Goal: Task Accomplishment & Management: Complete application form

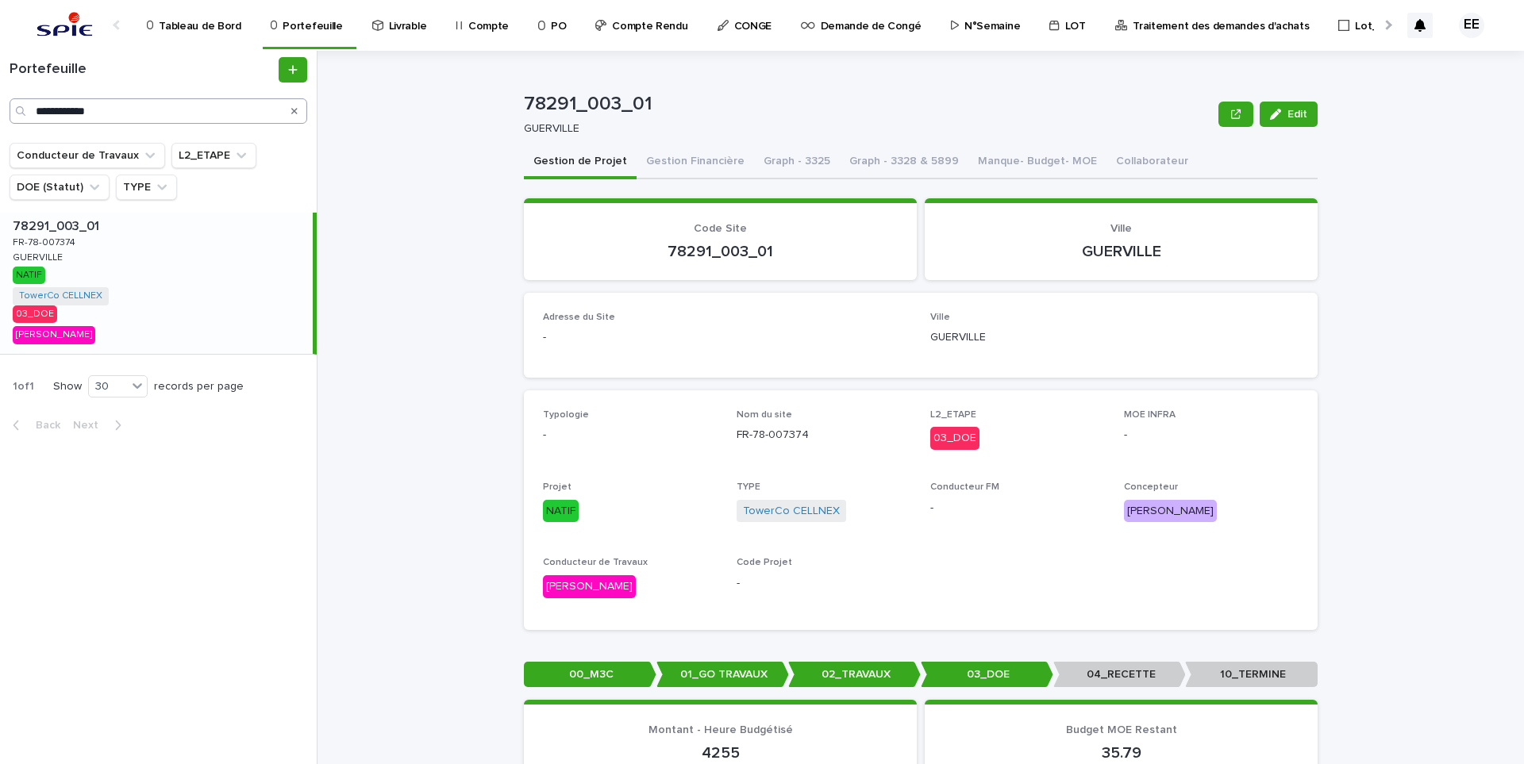
click at [164, 110] on input "**********" at bounding box center [159, 110] width 298 height 25
drag, startPoint x: 180, startPoint y: 112, endPoint x: -13, endPoint y: 122, distance: 194.0
click at [0, 122] on html "**********" at bounding box center [762, 382] width 1524 height 764
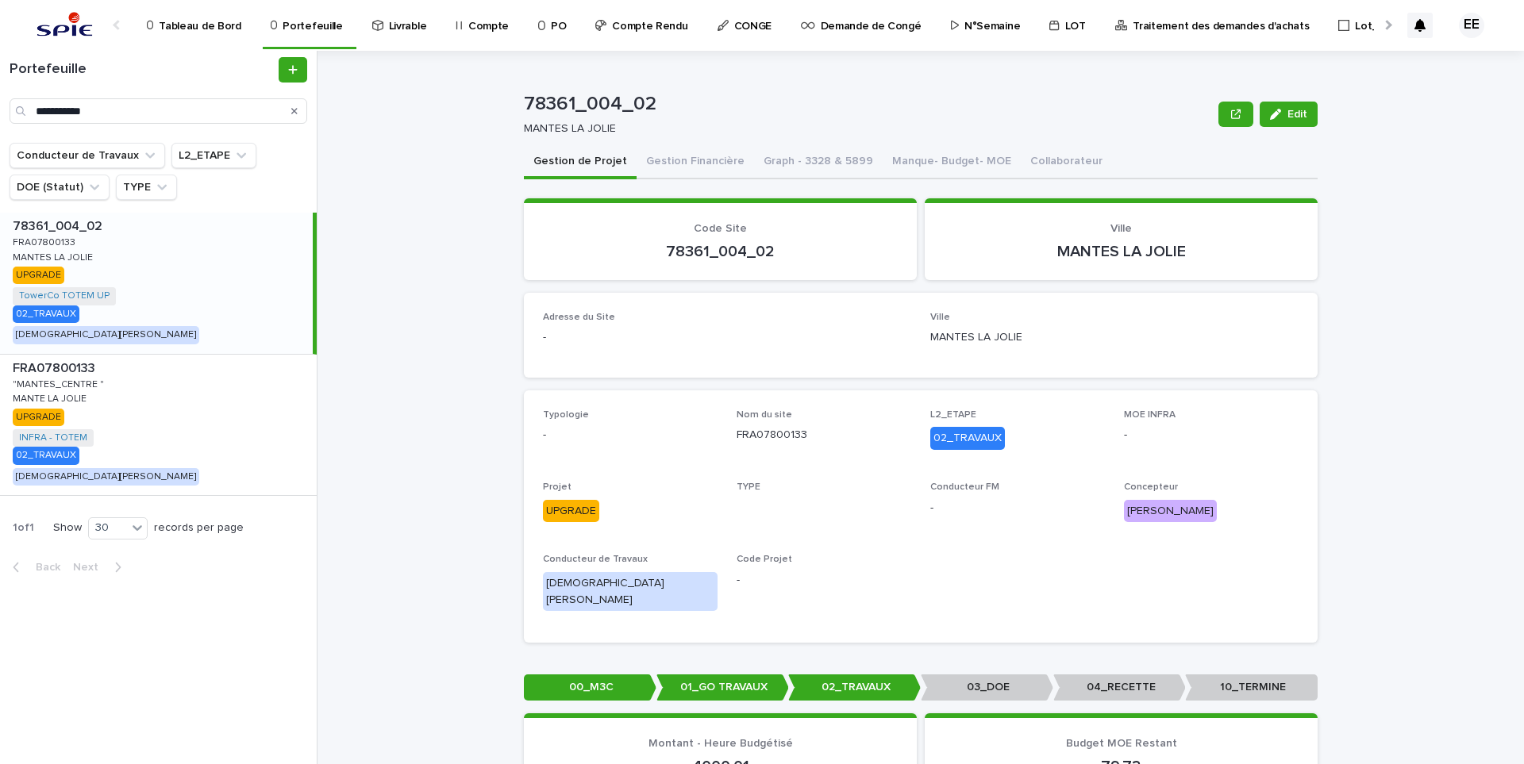
type input "**********"
drag, startPoint x: 647, startPoint y: 106, endPoint x: 551, endPoint y: 100, distance: 96.2
click at [515, 106] on div "78361_004_02 Edit 78361_004_02 MANTES LA JOLIE Edit Sorry, there was an error s…" at bounding box center [931, 408] width 1188 height 714
copy p "004_02"
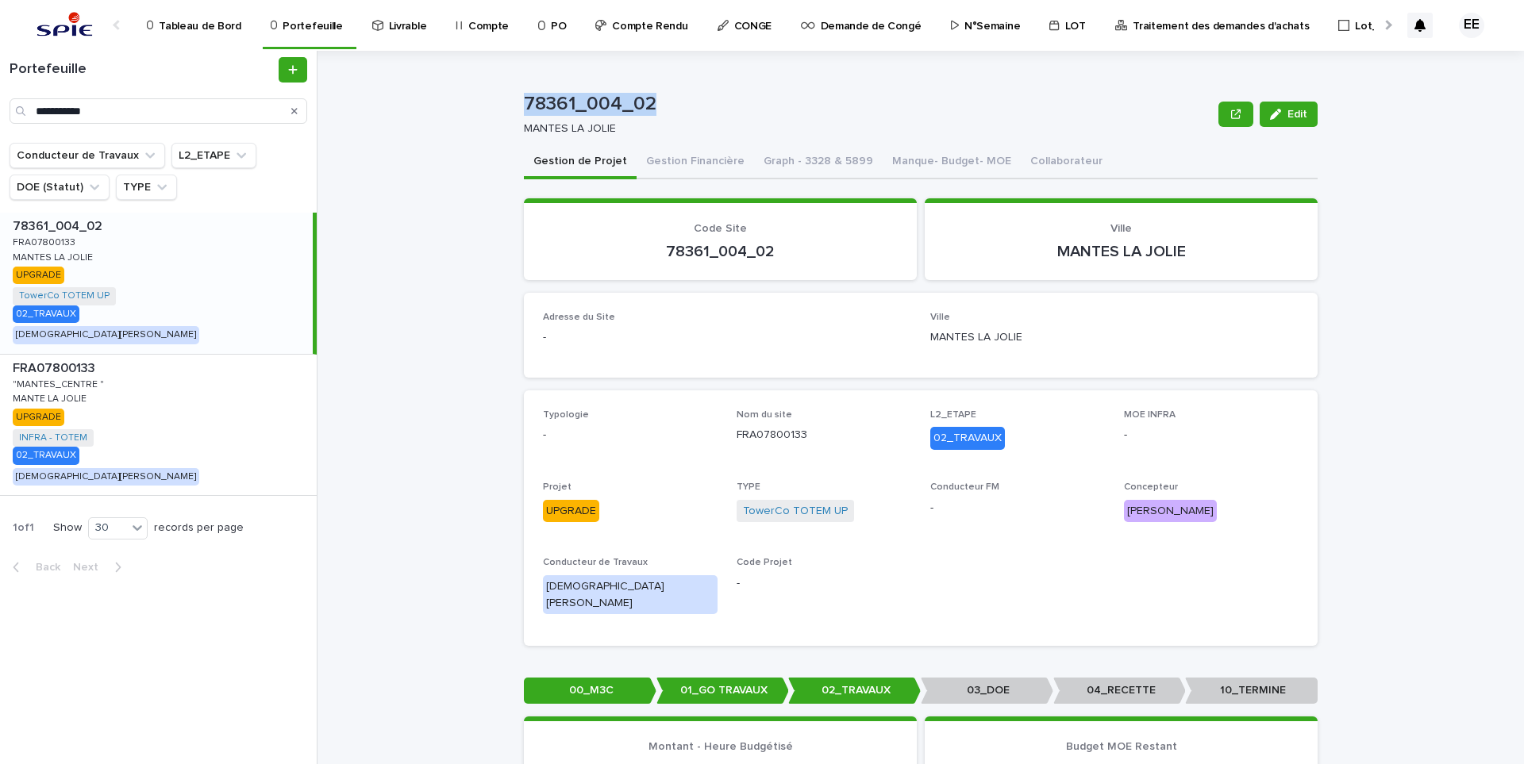
click at [651, 104] on p "78361_004_02" at bounding box center [868, 104] width 688 height 23
copy p "78361_004_02"
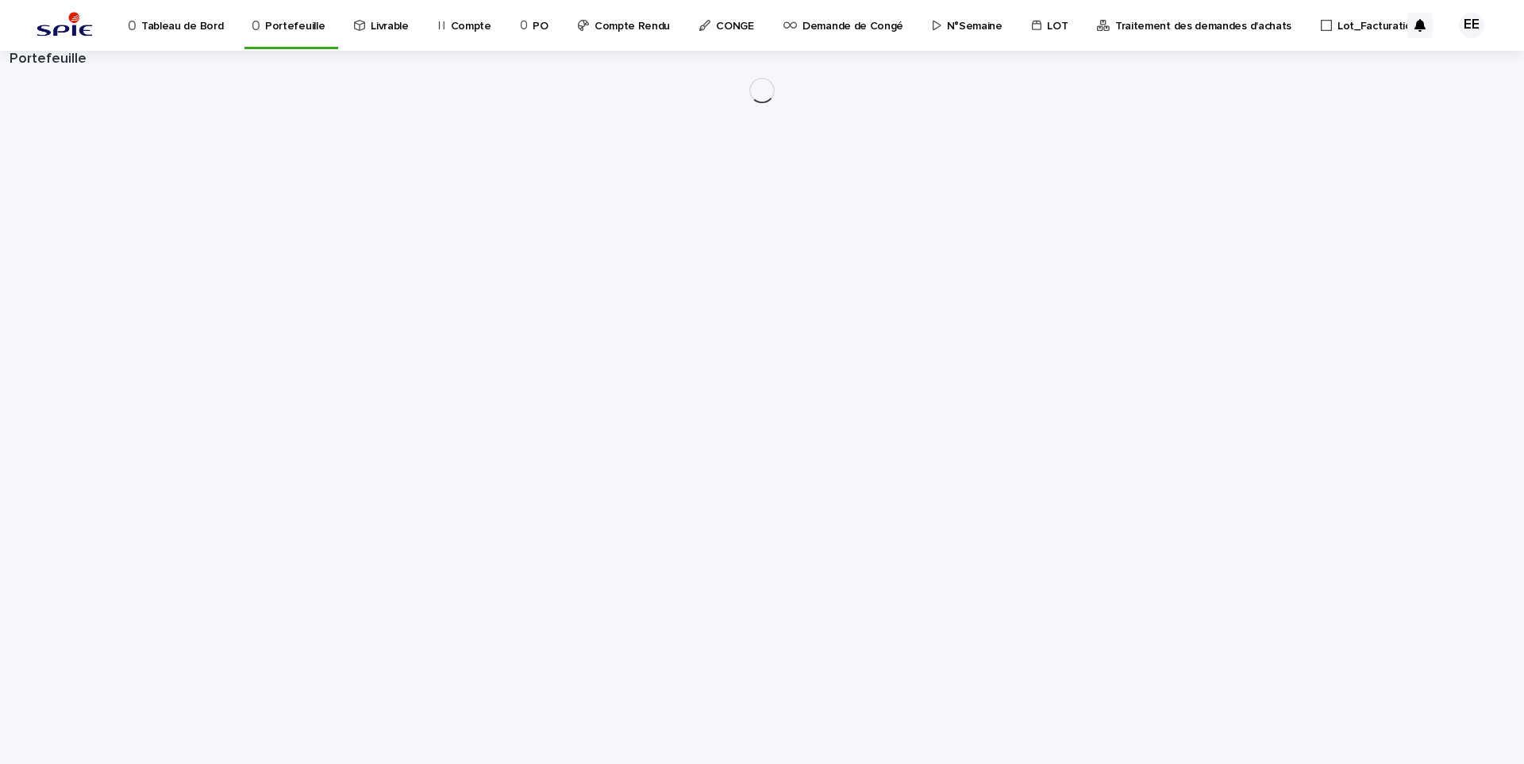
click at [1184, 28] on p "Traitement des demandes d'achats" at bounding box center [1203, 16] width 176 height 33
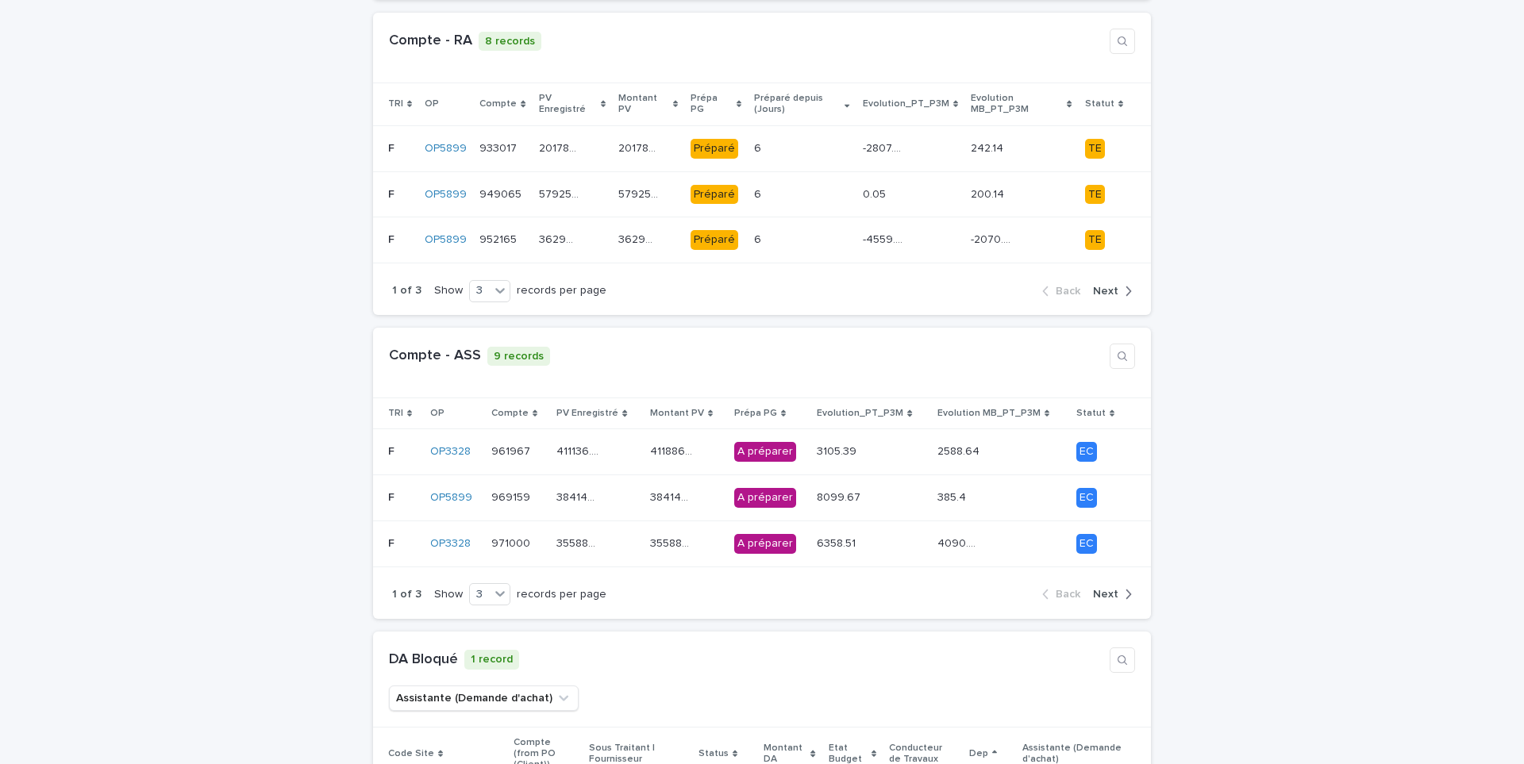
scroll to position [397, 0]
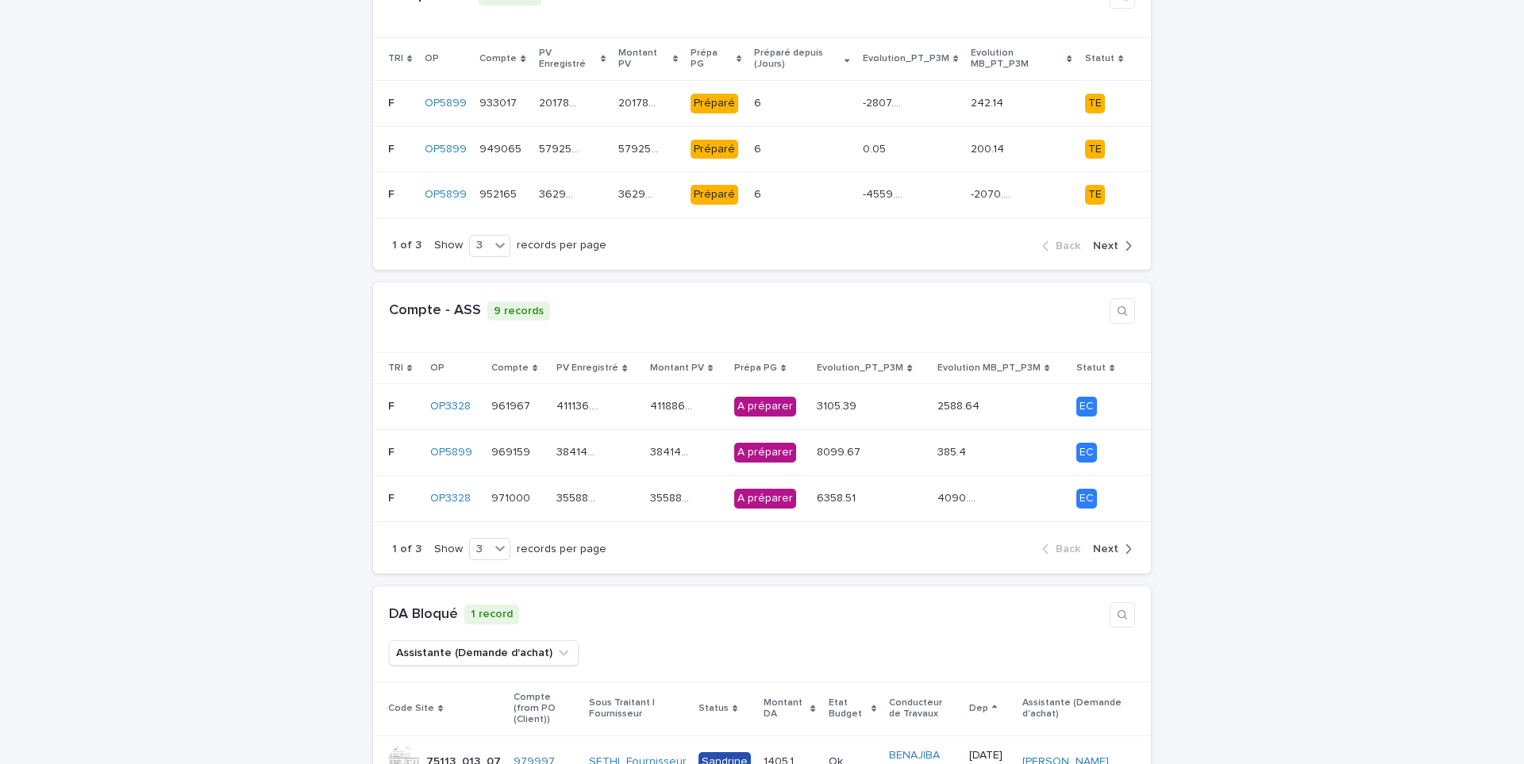
click at [1111, 241] on span "Next" at bounding box center [1105, 246] width 25 height 11
click at [1104, 241] on span "Next" at bounding box center [1105, 246] width 25 height 11
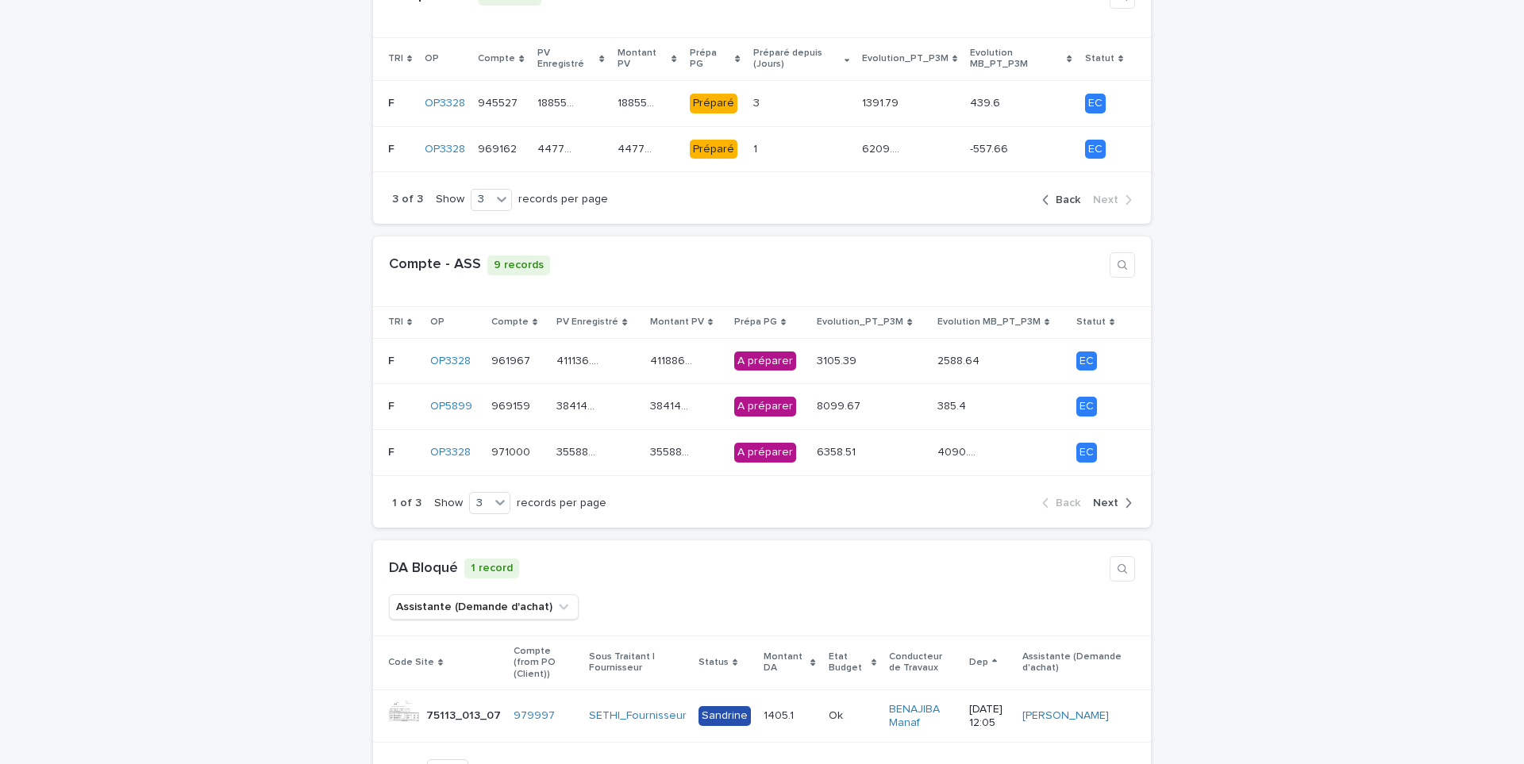
scroll to position [0, 0]
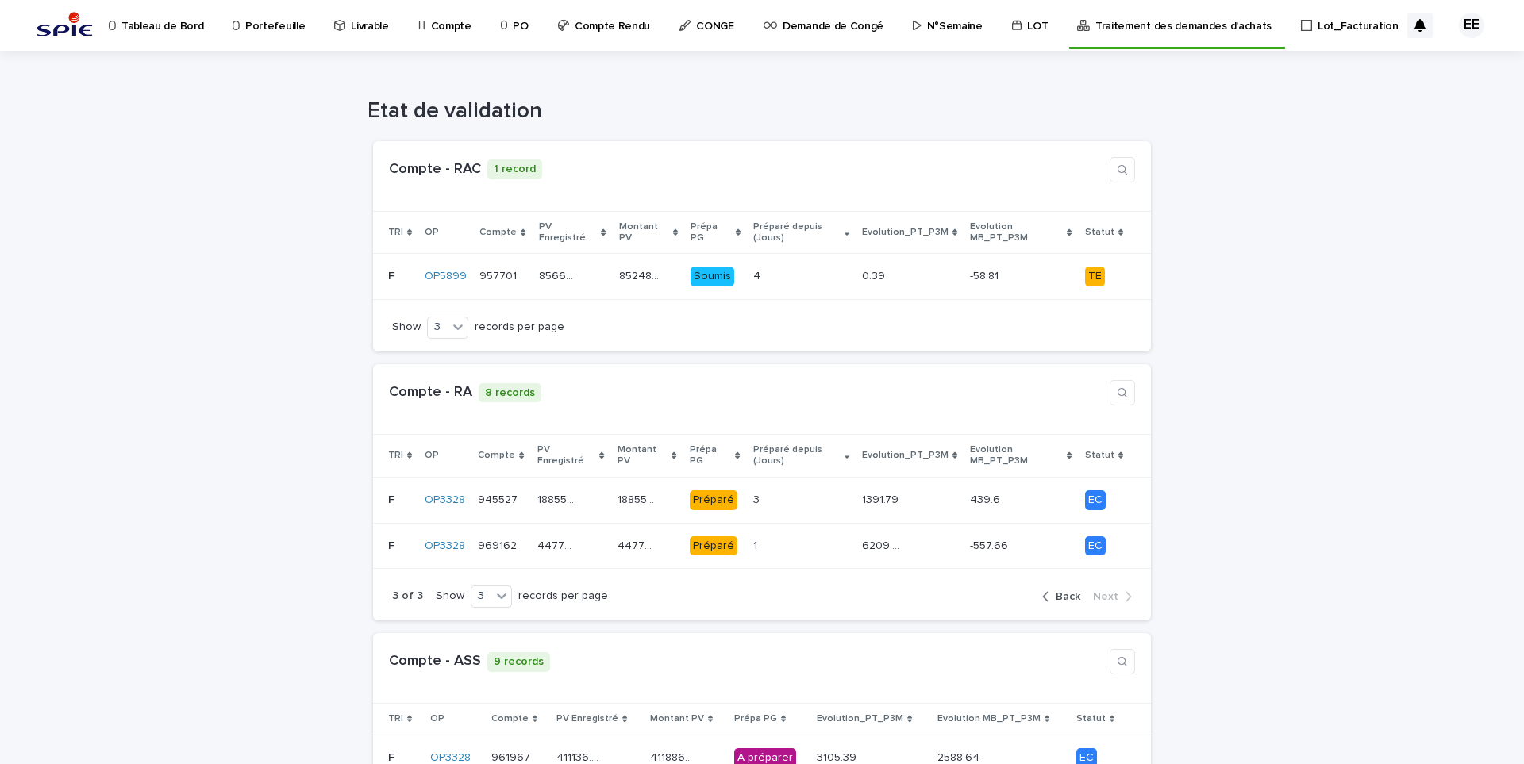
click at [295, 29] on p "Portefeuille" at bounding box center [275, 16] width 60 height 33
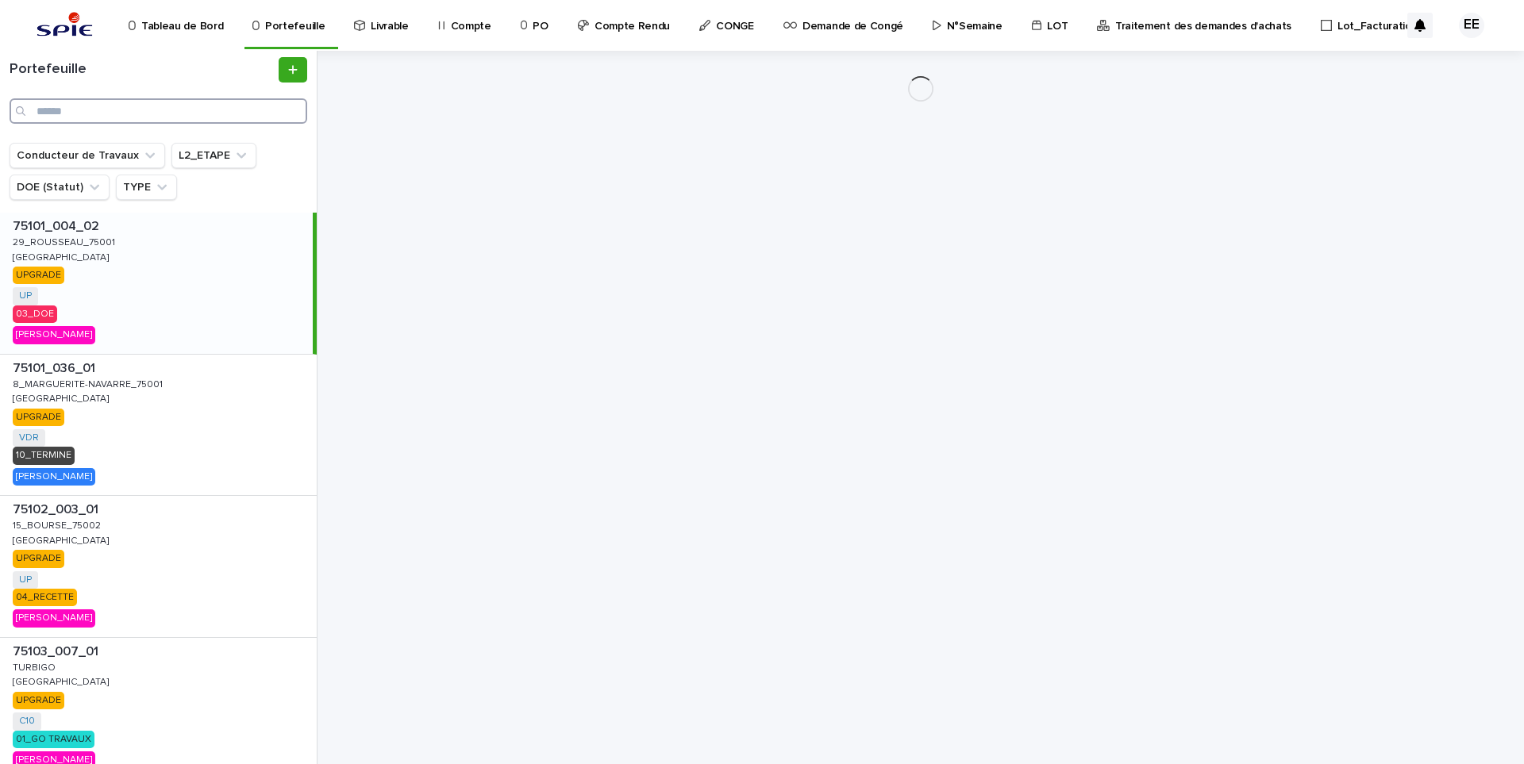
click at [203, 112] on input "Search" at bounding box center [159, 110] width 298 height 25
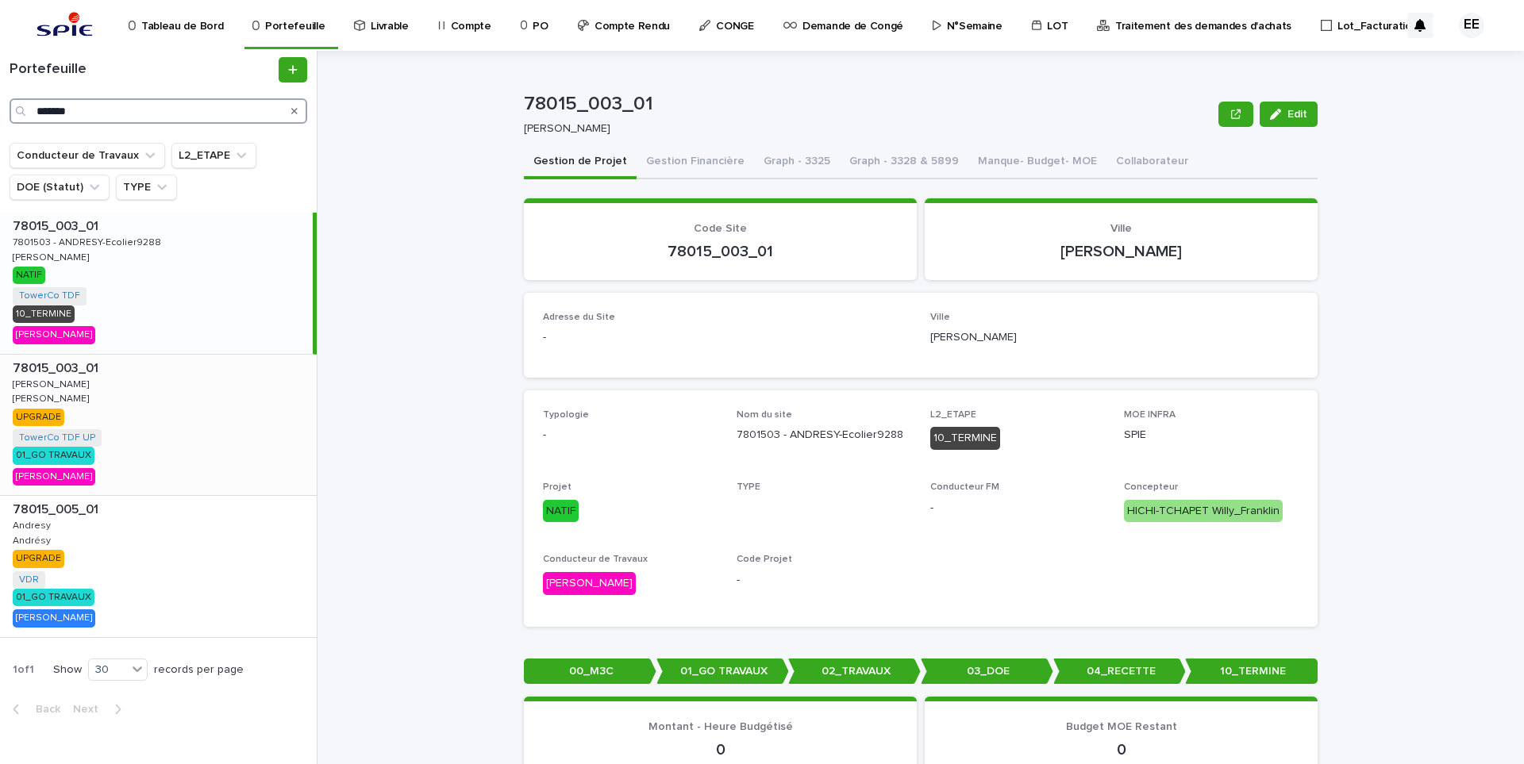
type input "*******"
click at [214, 434] on div "78015_003_01 78015_003_01 [PERSON_NAME] UPGRADE TowerCo TDF UP + 0 01_GO TRAVAU…" at bounding box center [158, 425] width 317 height 141
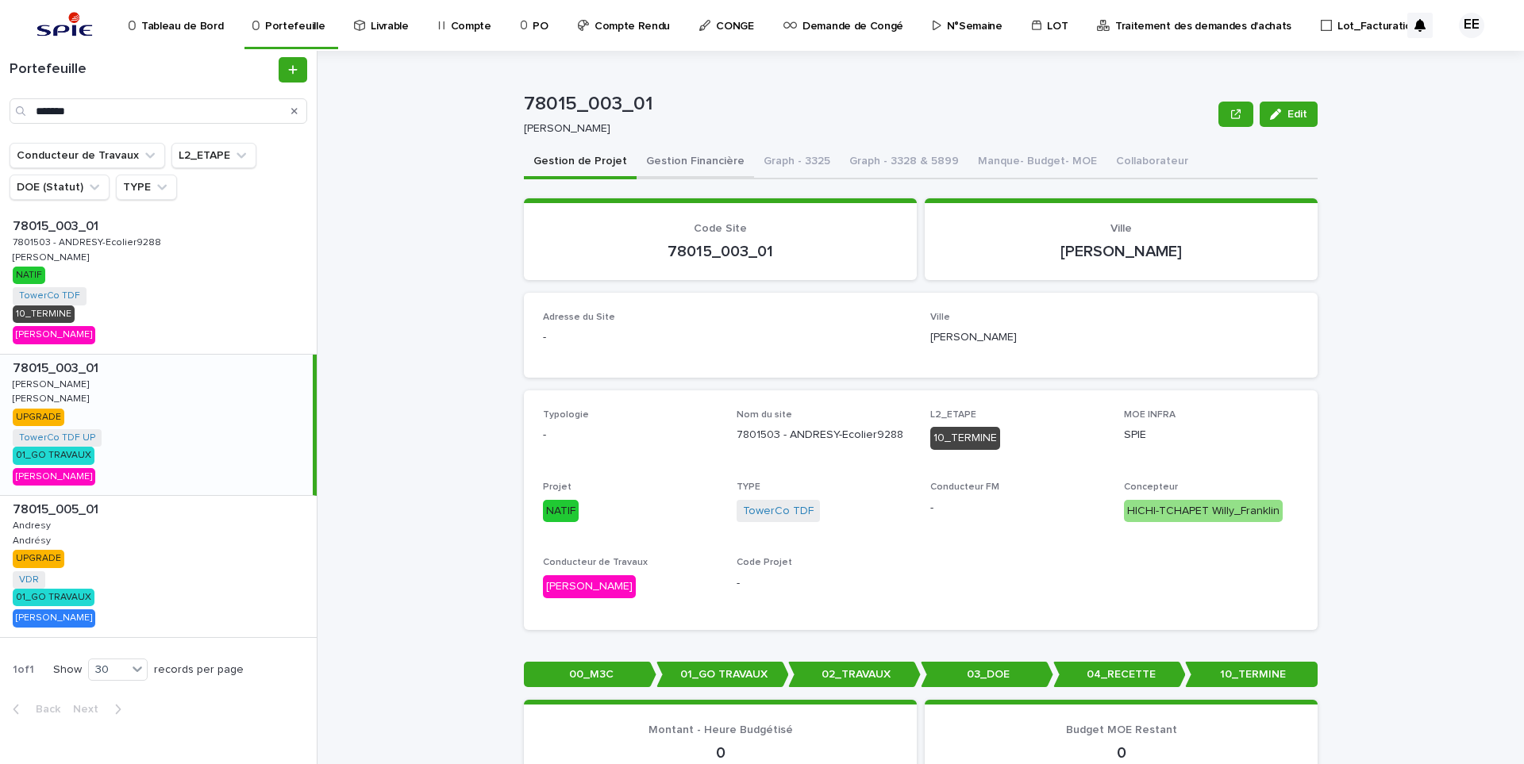
click at [668, 168] on button "Gestion Financière" at bounding box center [695, 162] width 117 height 33
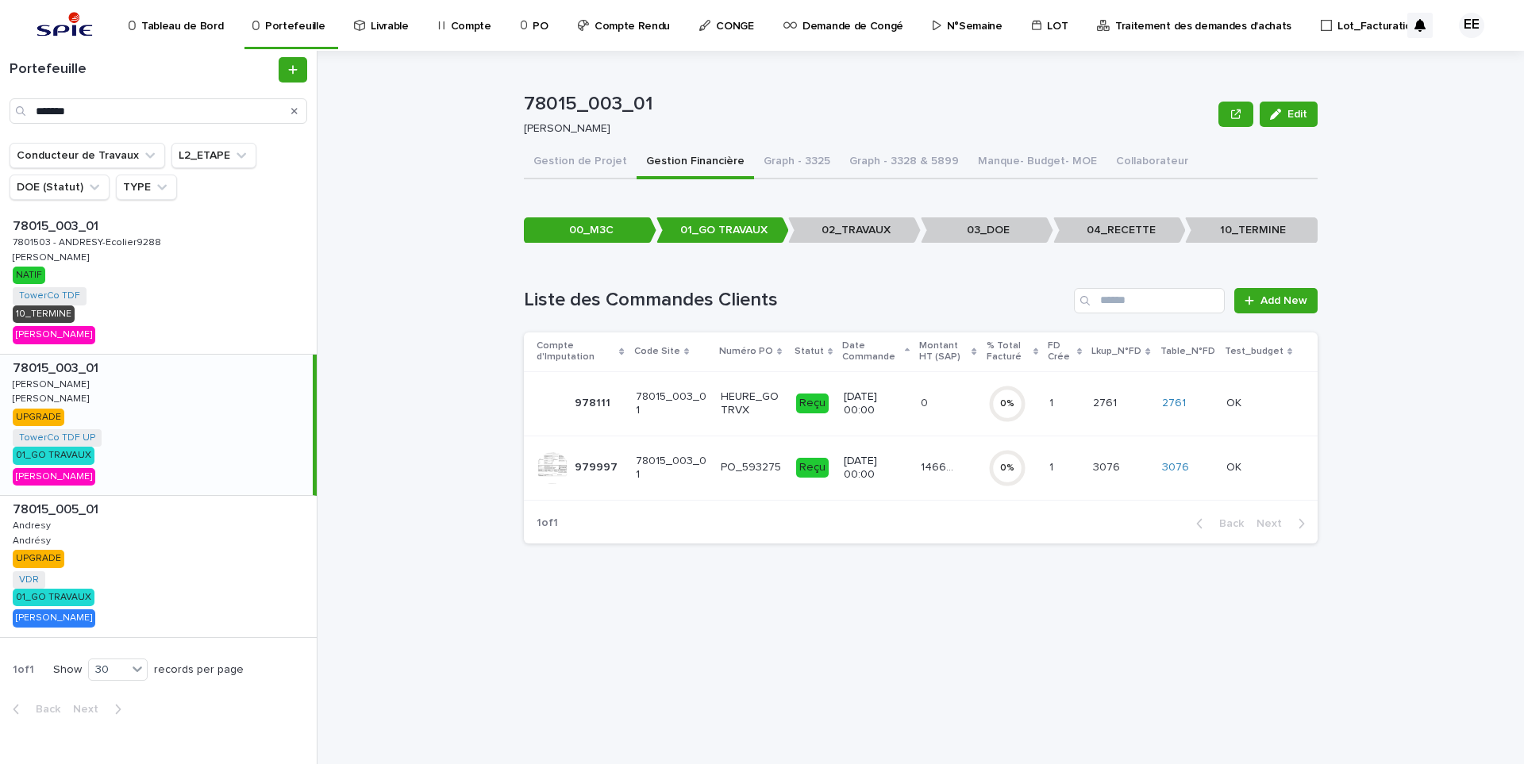
click at [911, 480] on td "[DATE] 00:00" at bounding box center [876, 468] width 77 height 64
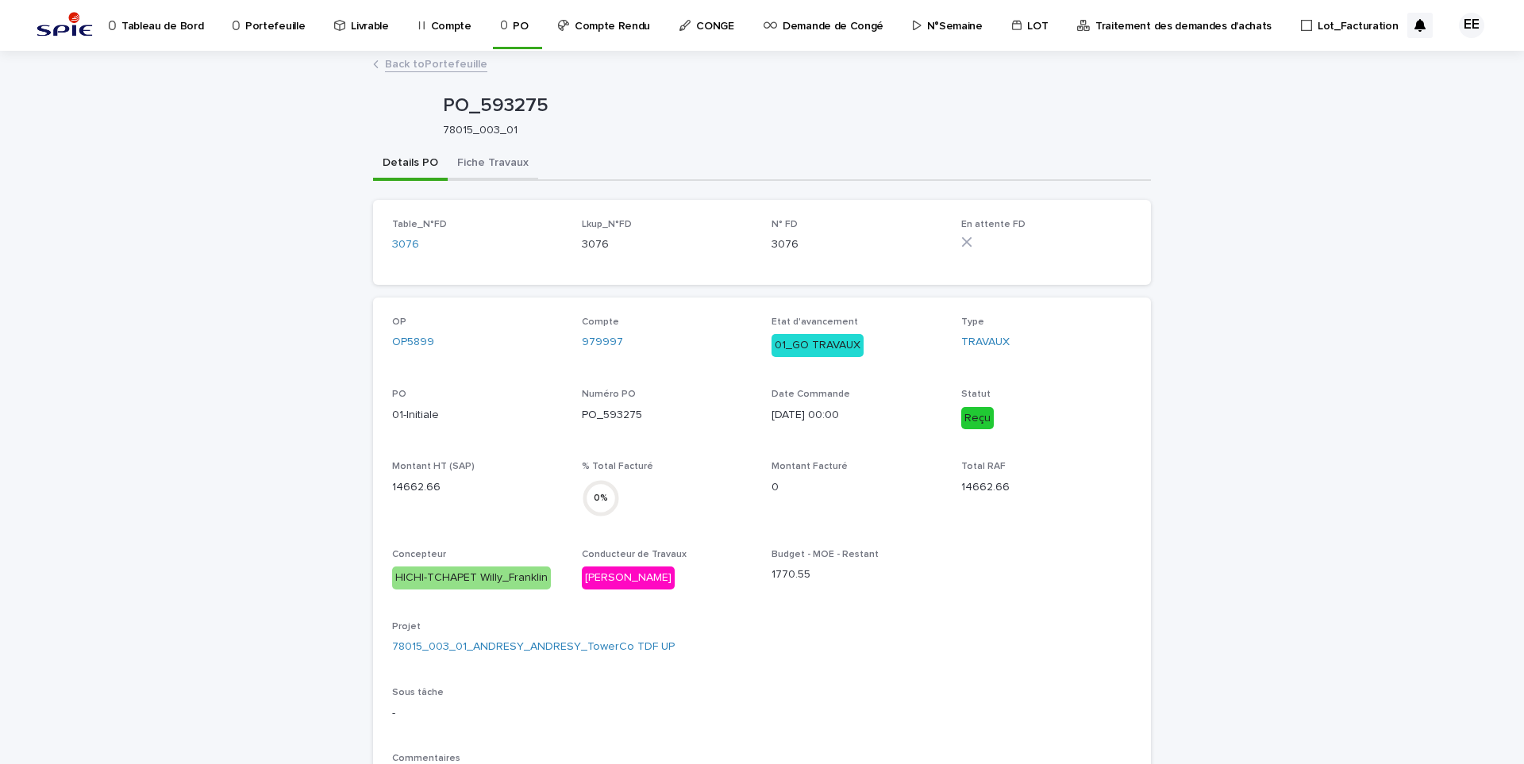
click at [497, 165] on button "Fiche Travaux" at bounding box center [493, 164] width 91 height 33
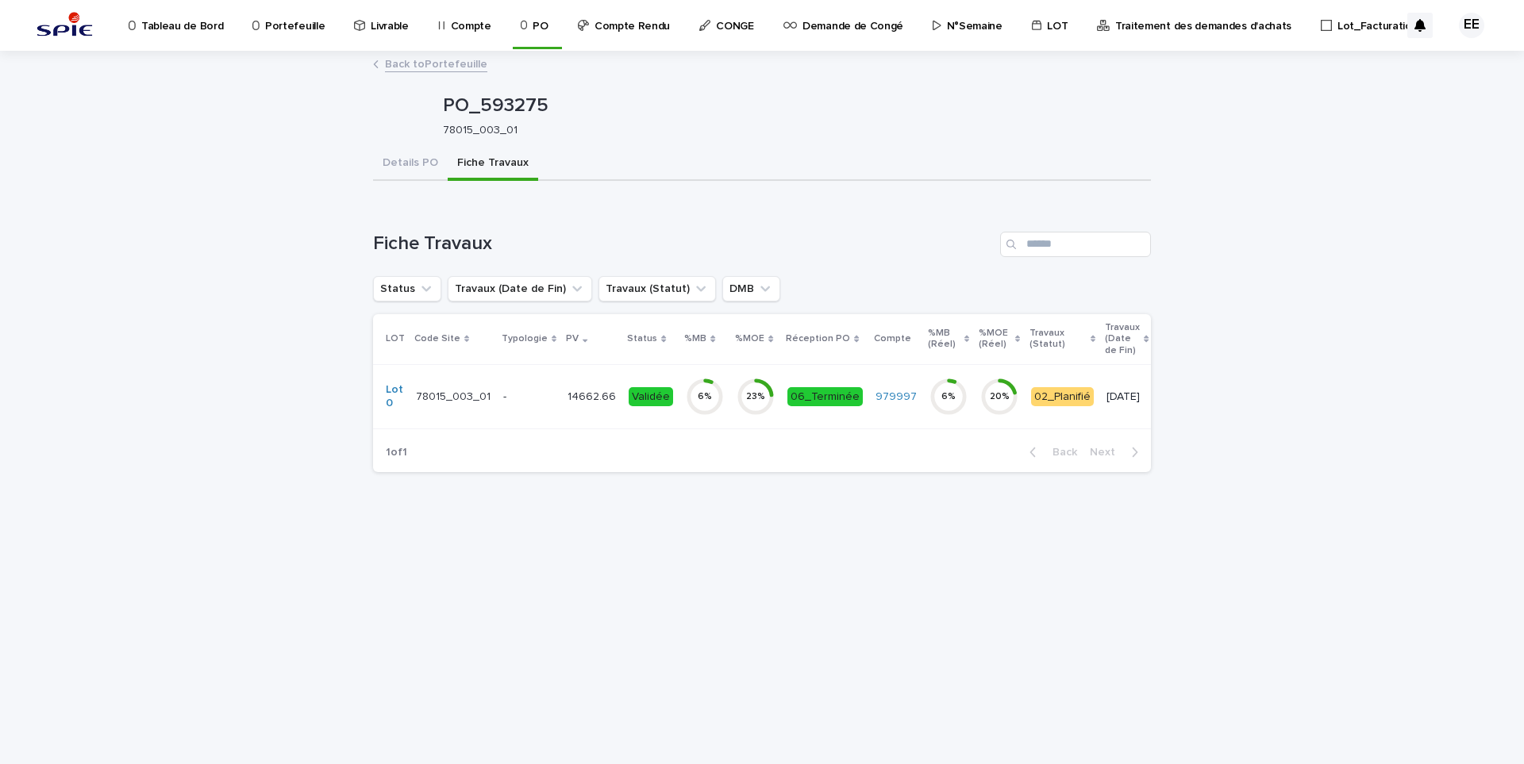
click at [576, 410] on td "14662.66 14662.66" at bounding box center [591, 396] width 61 height 64
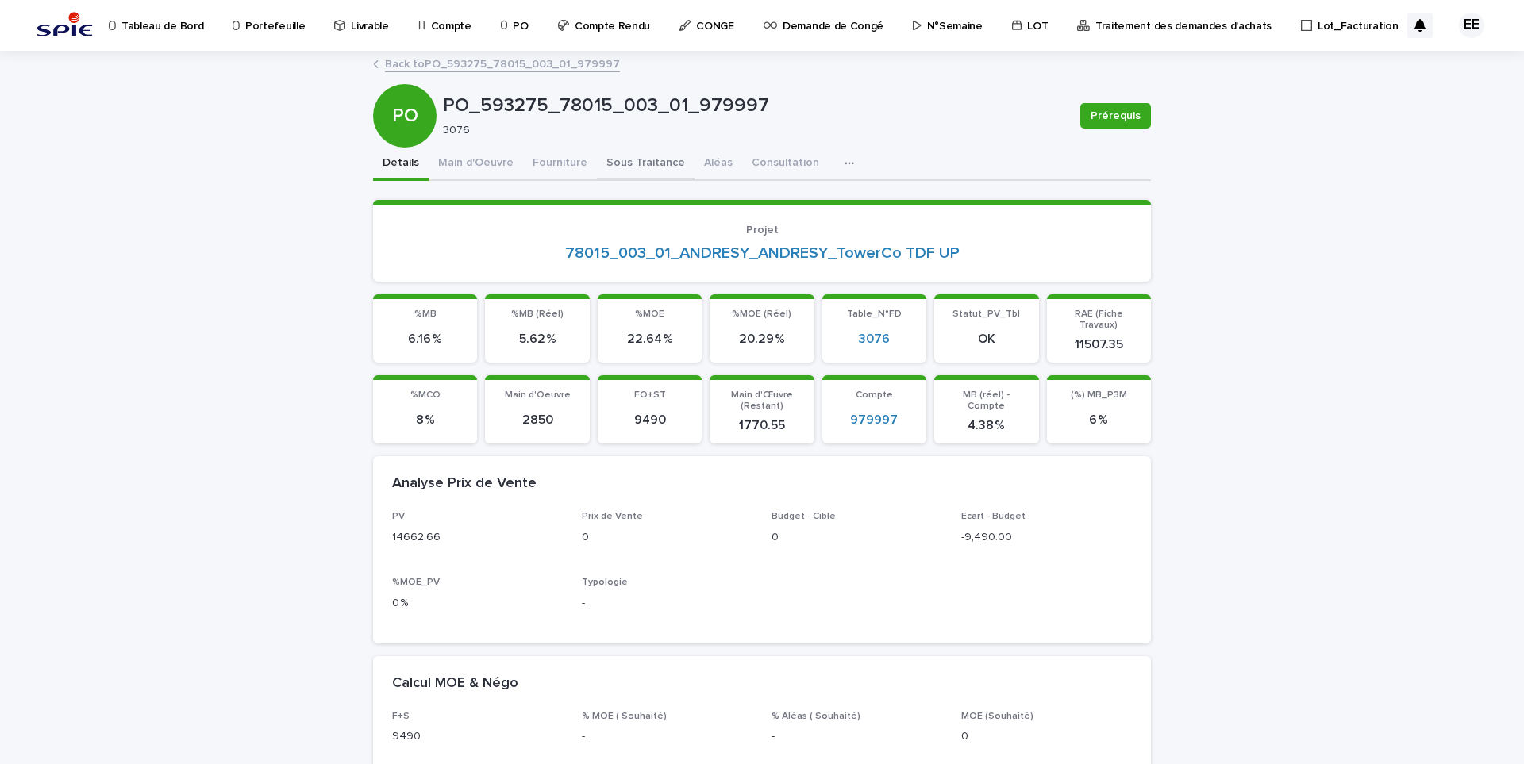
click at [628, 153] on button "Sous Traitance" at bounding box center [646, 164] width 98 height 33
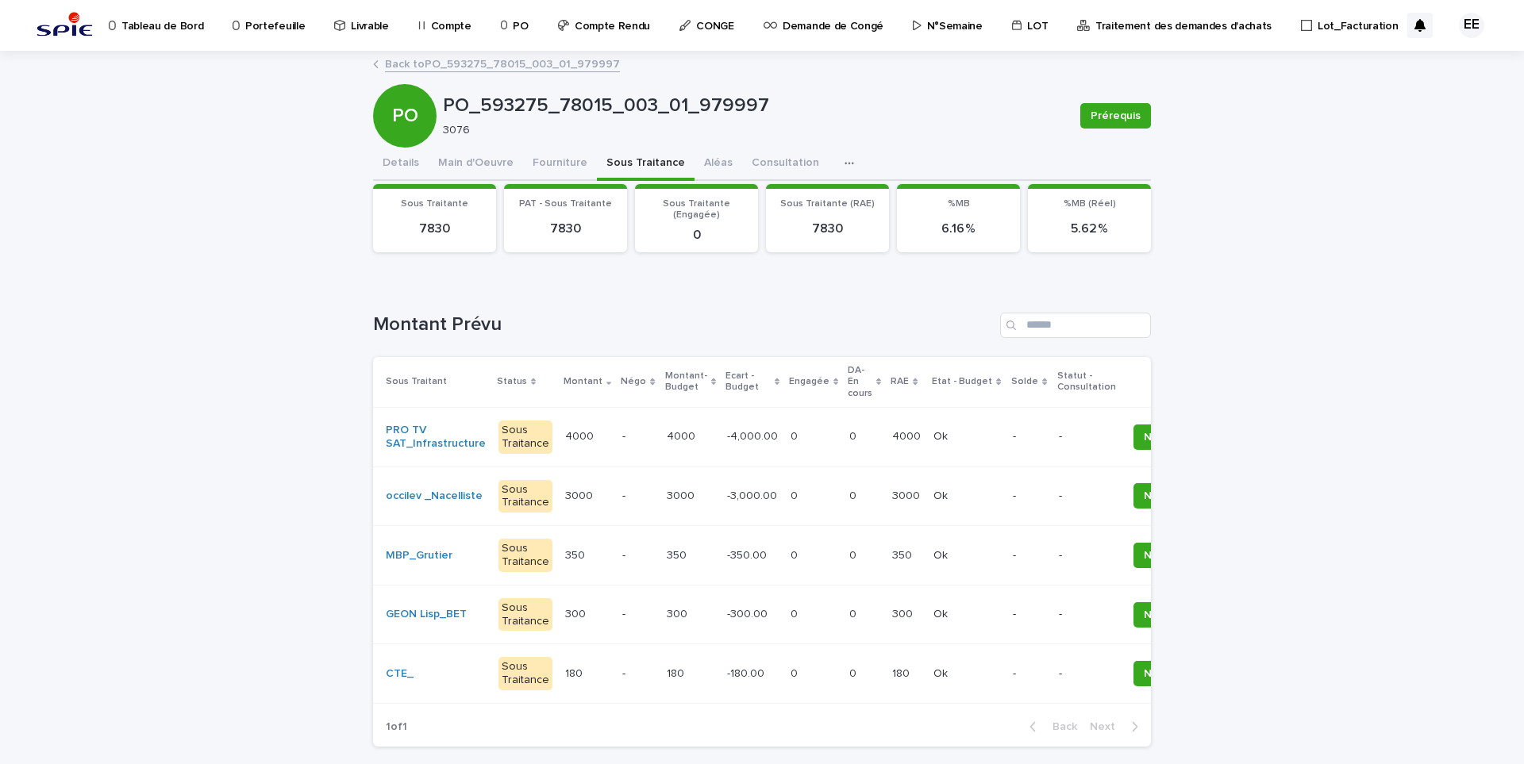
click at [784, 508] on td "0 0" at bounding box center [813, 497] width 59 height 60
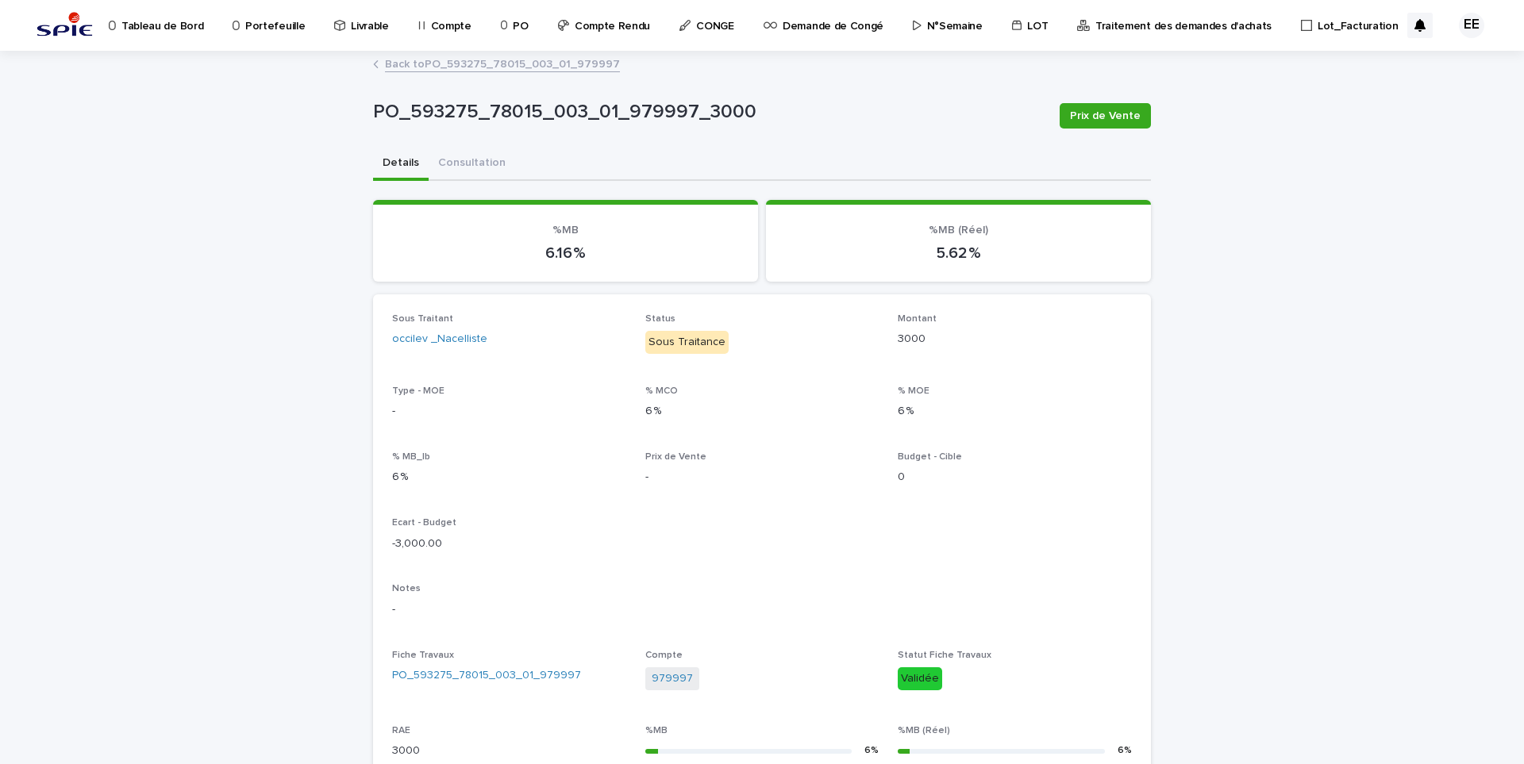
scroll to position [456, 0]
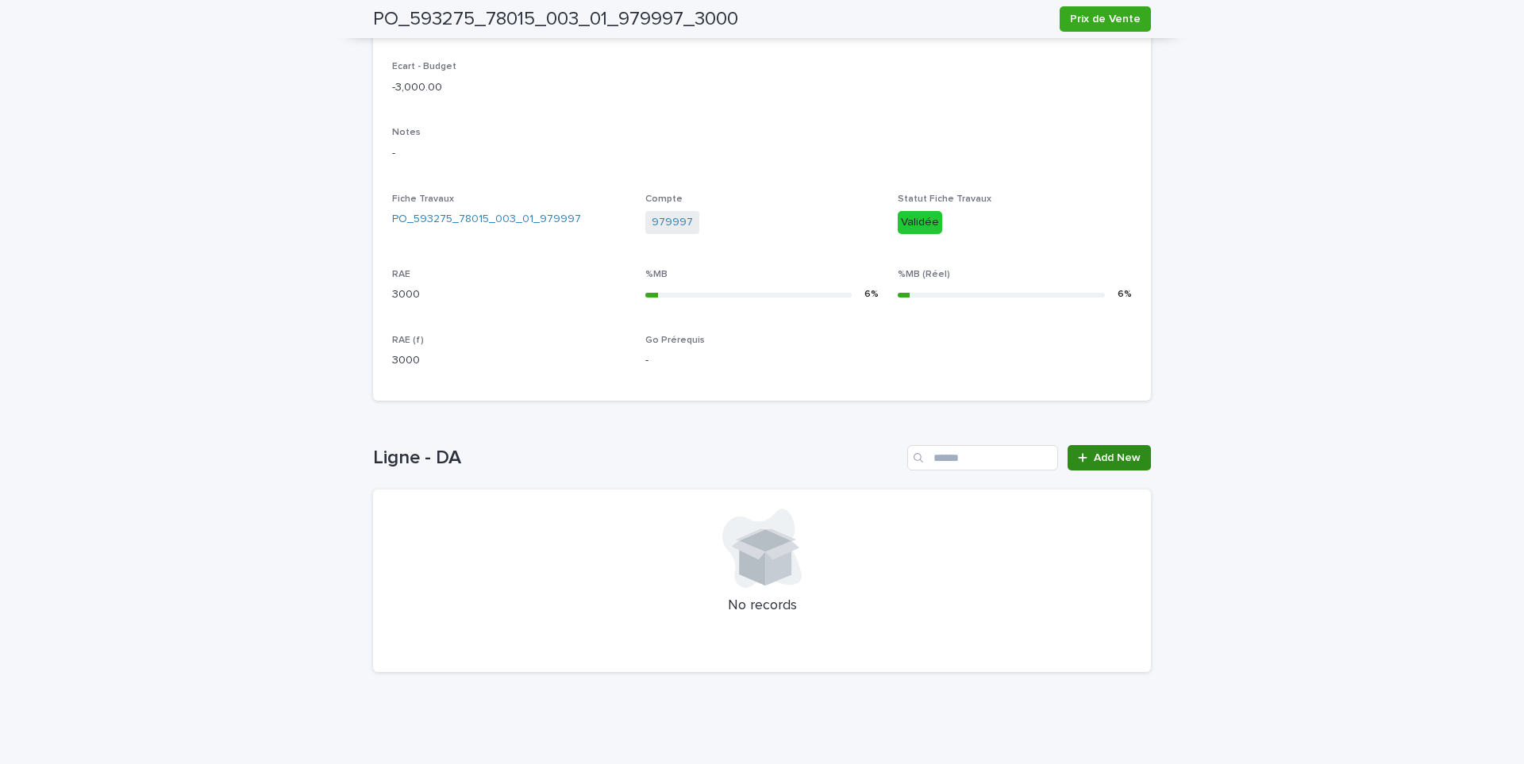
click at [1072, 456] on link "Add New" at bounding box center [1109, 457] width 83 height 25
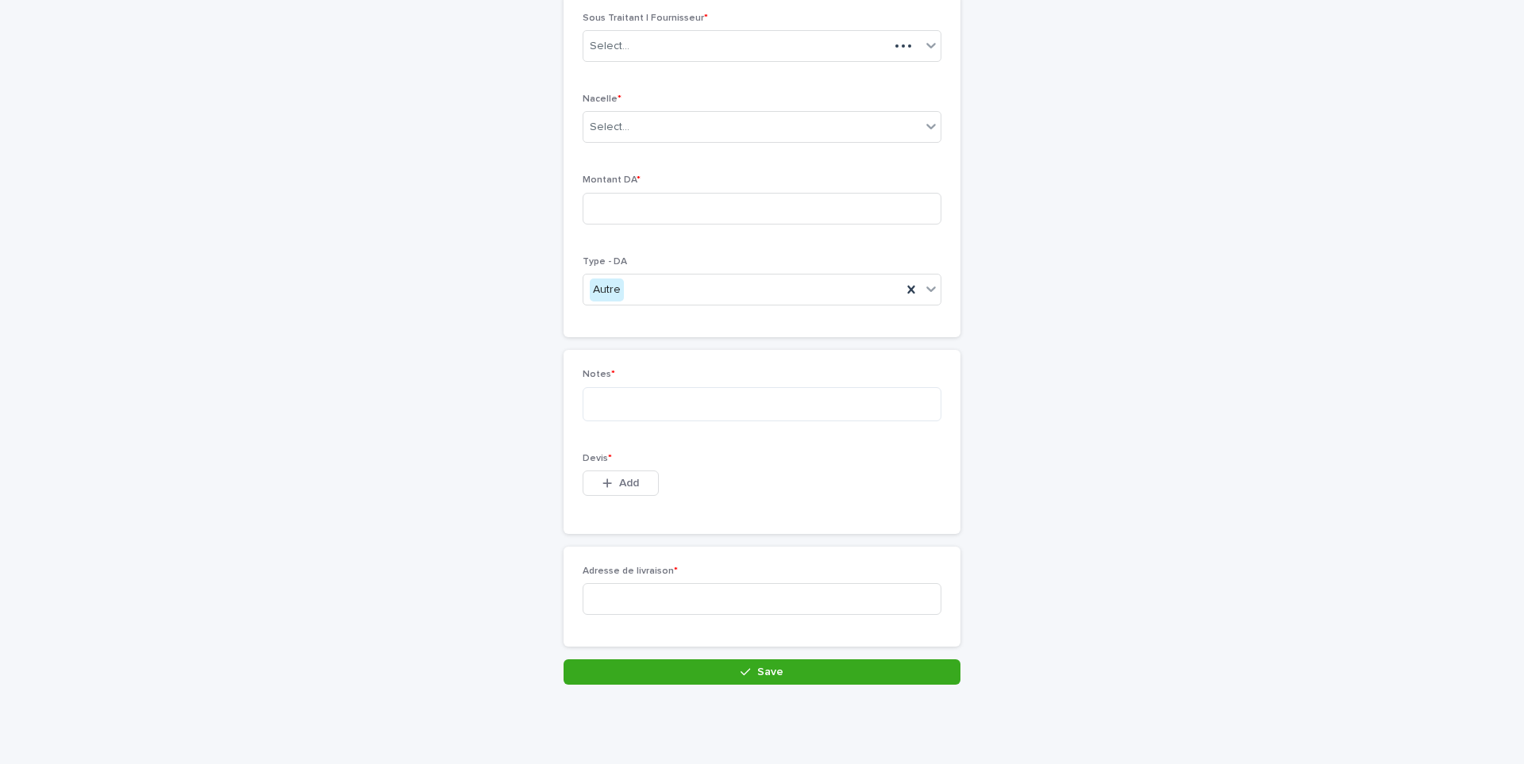
scroll to position [136, 0]
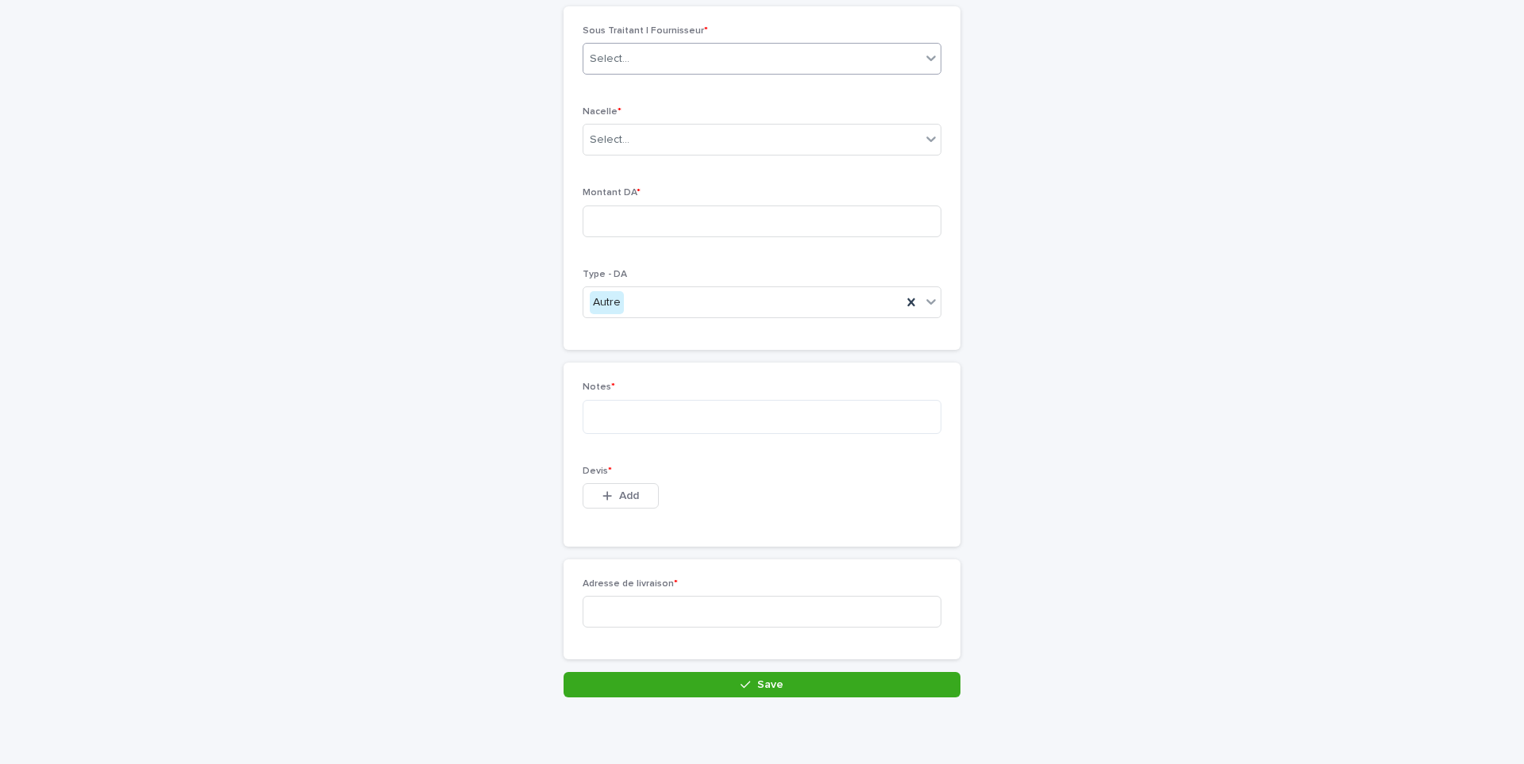
click at [669, 63] on div "Select..." at bounding box center [751, 59] width 337 height 26
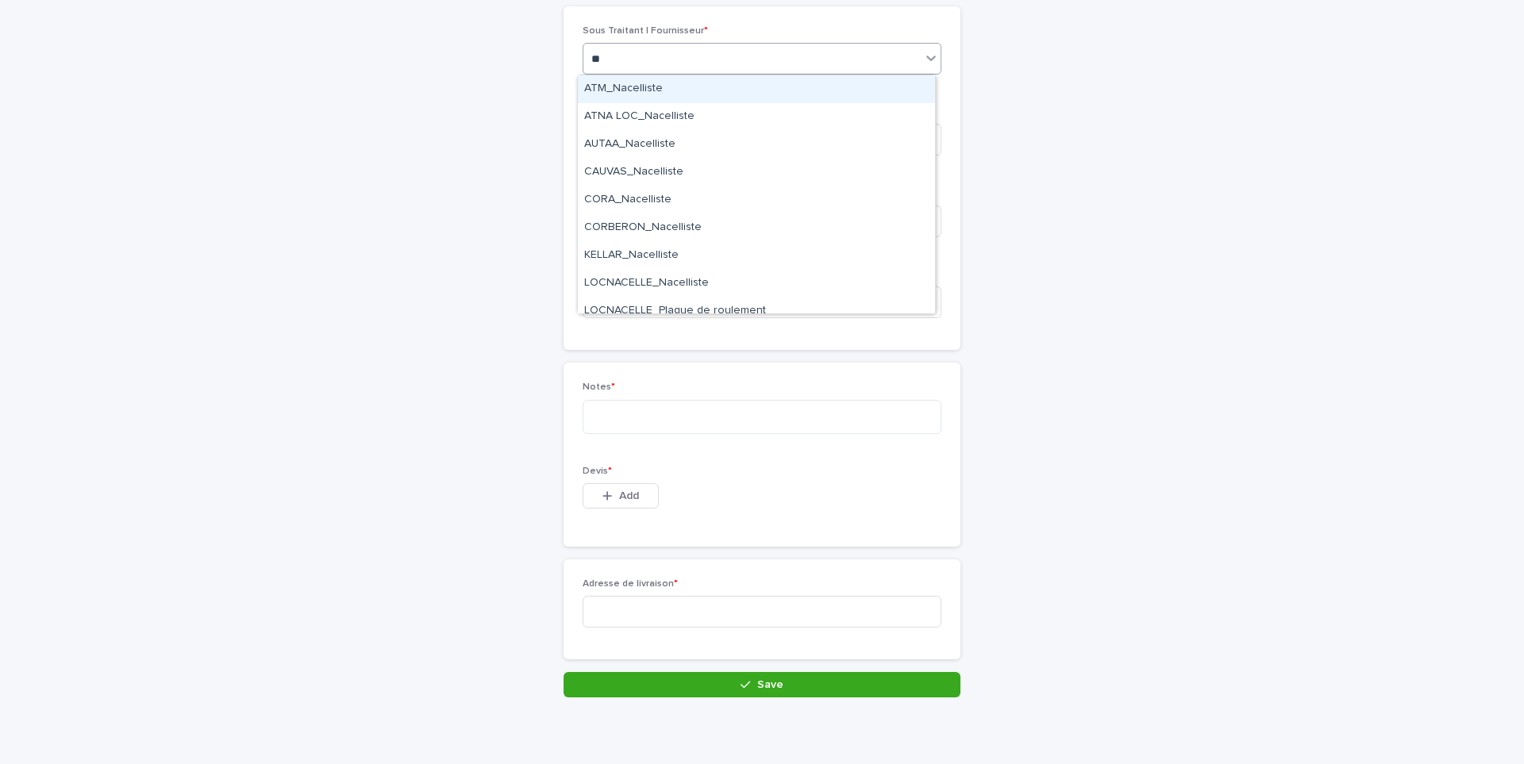
type input "*"
type input "******"
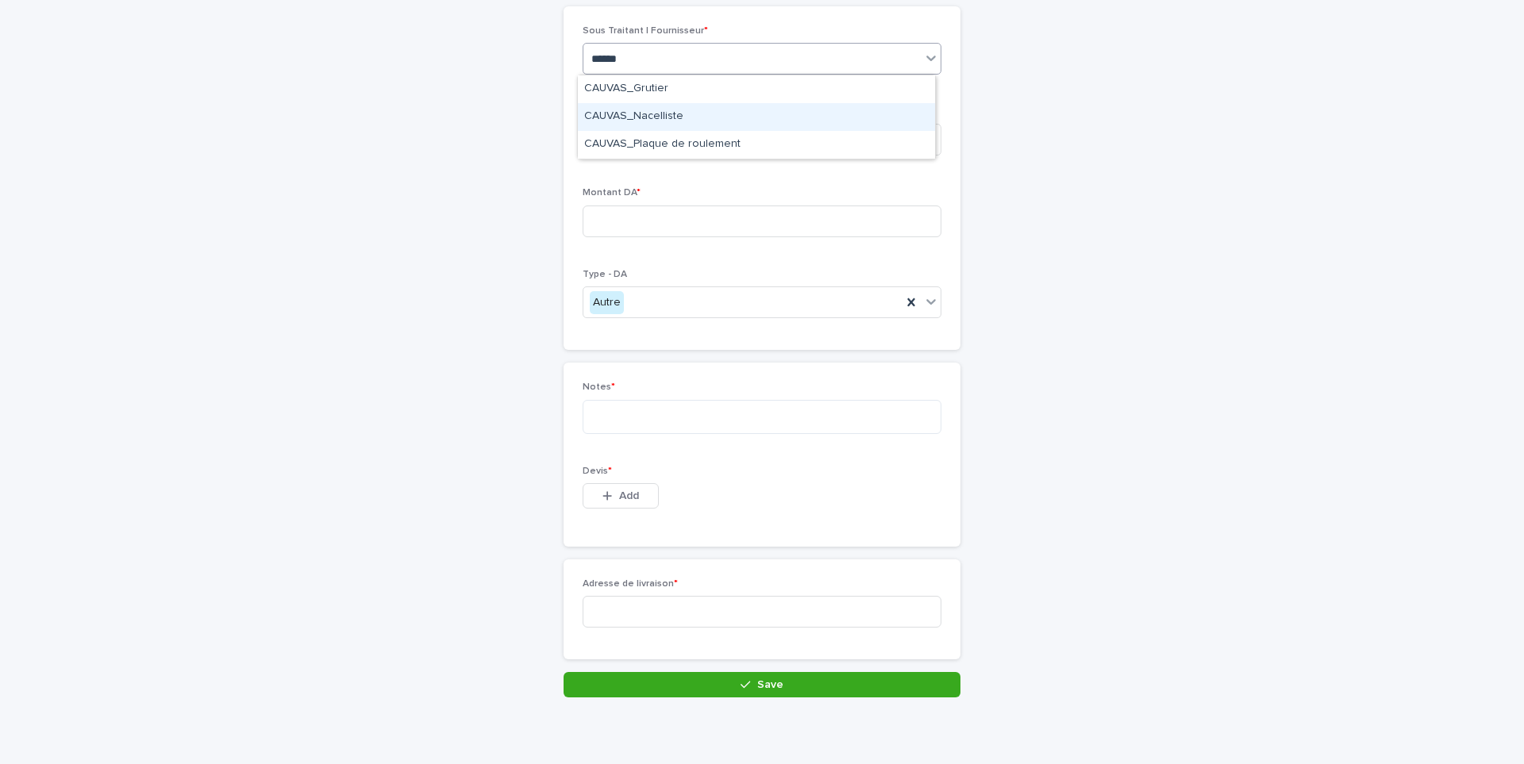
drag, startPoint x: 668, startPoint y: 102, endPoint x: 669, endPoint y: 111, distance: 8.8
click at [669, 111] on div "CAUVAS_Nacelliste" at bounding box center [756, 117] width 357 height 28
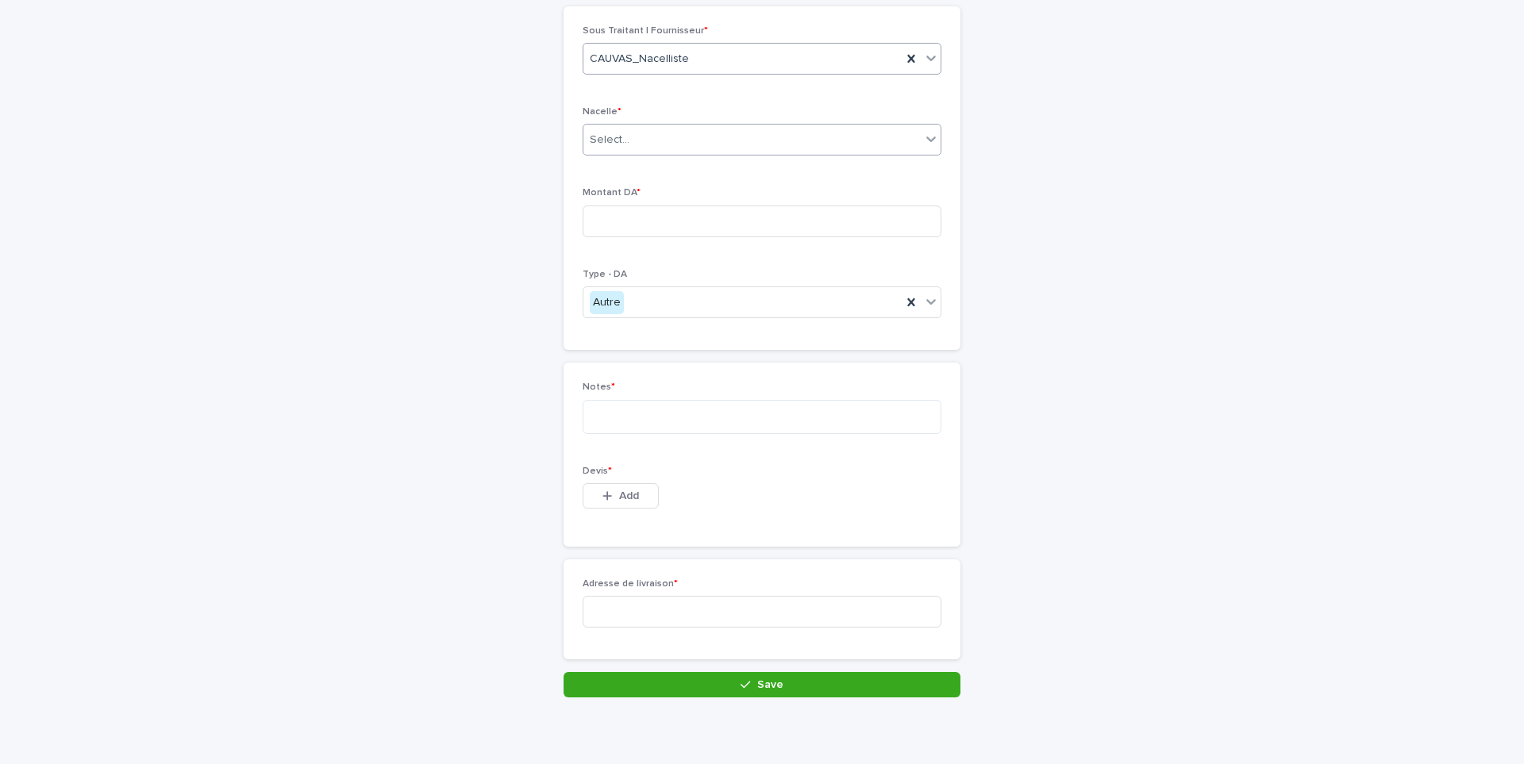
click at [636, 145] on div "Select..." at bounding box center [751, 140] width 337 height 26
click at [636, 164] on div "Oui" at bounding box center [756, 170] width 357 height 28
click at [637, 212] on input at bounding box center [762, 222] width 359 height 32
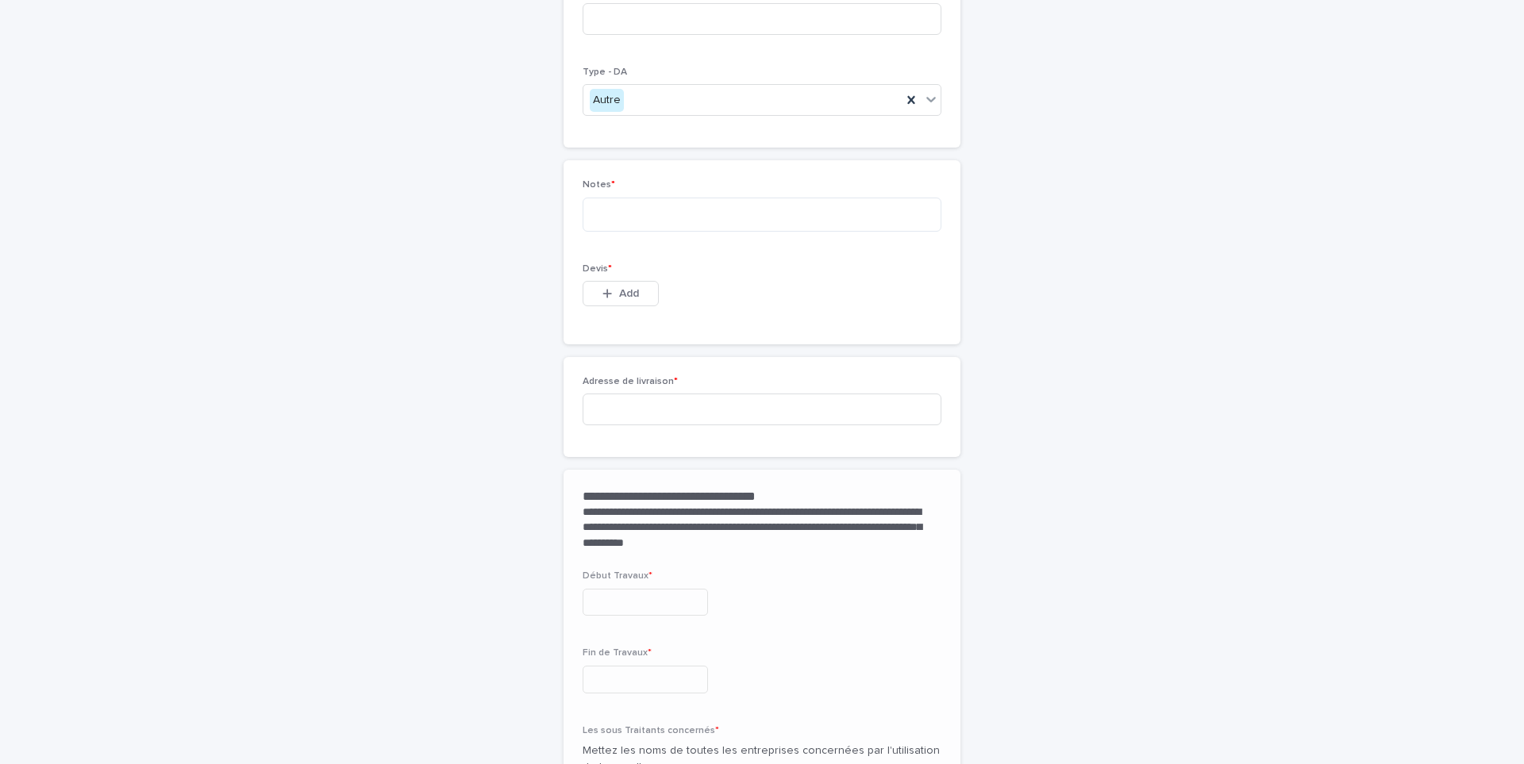
click at [637, 221] on div "Notes *" at bounding box center [762, 211] width 359 height 64
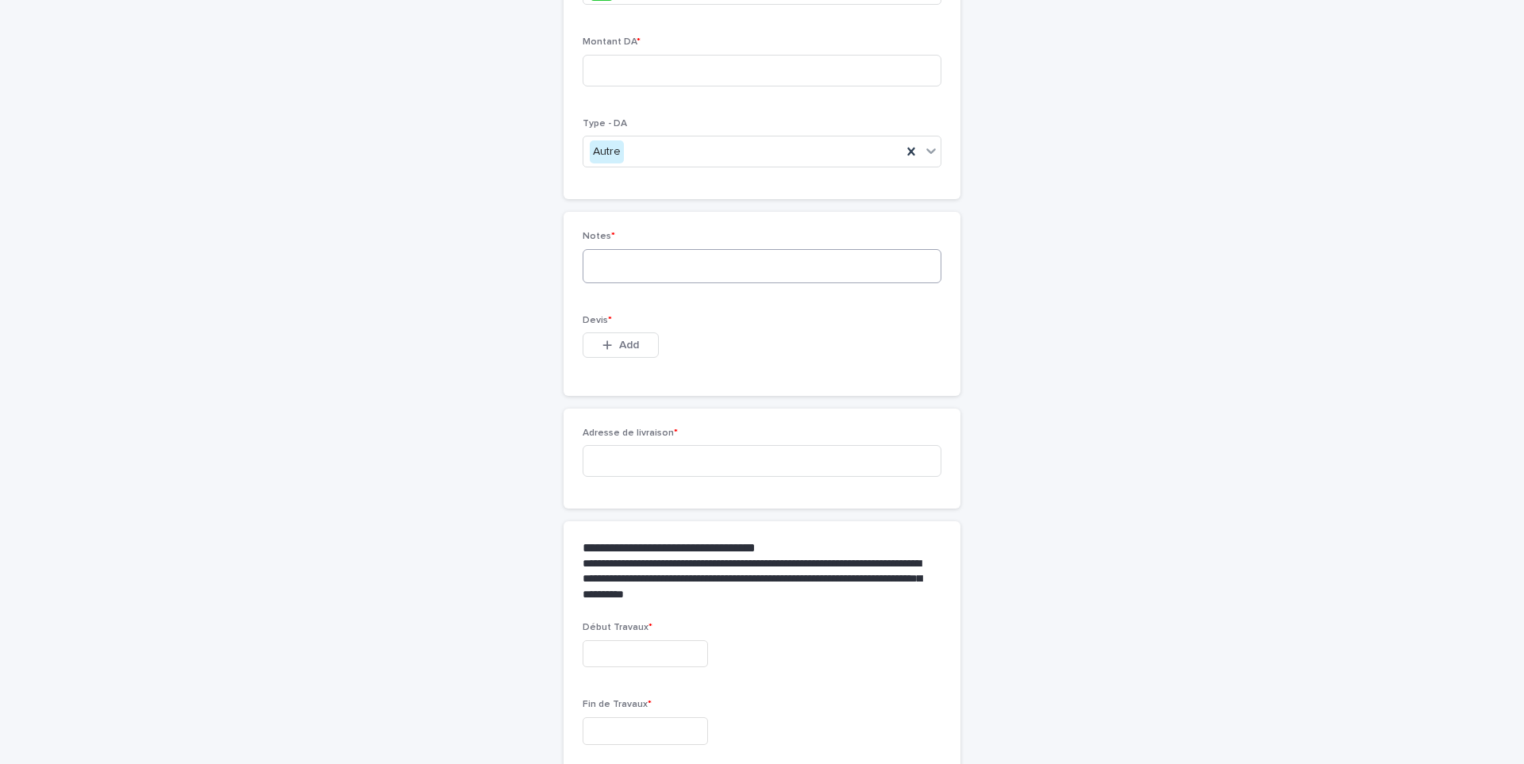
scroll to position [188, 0]
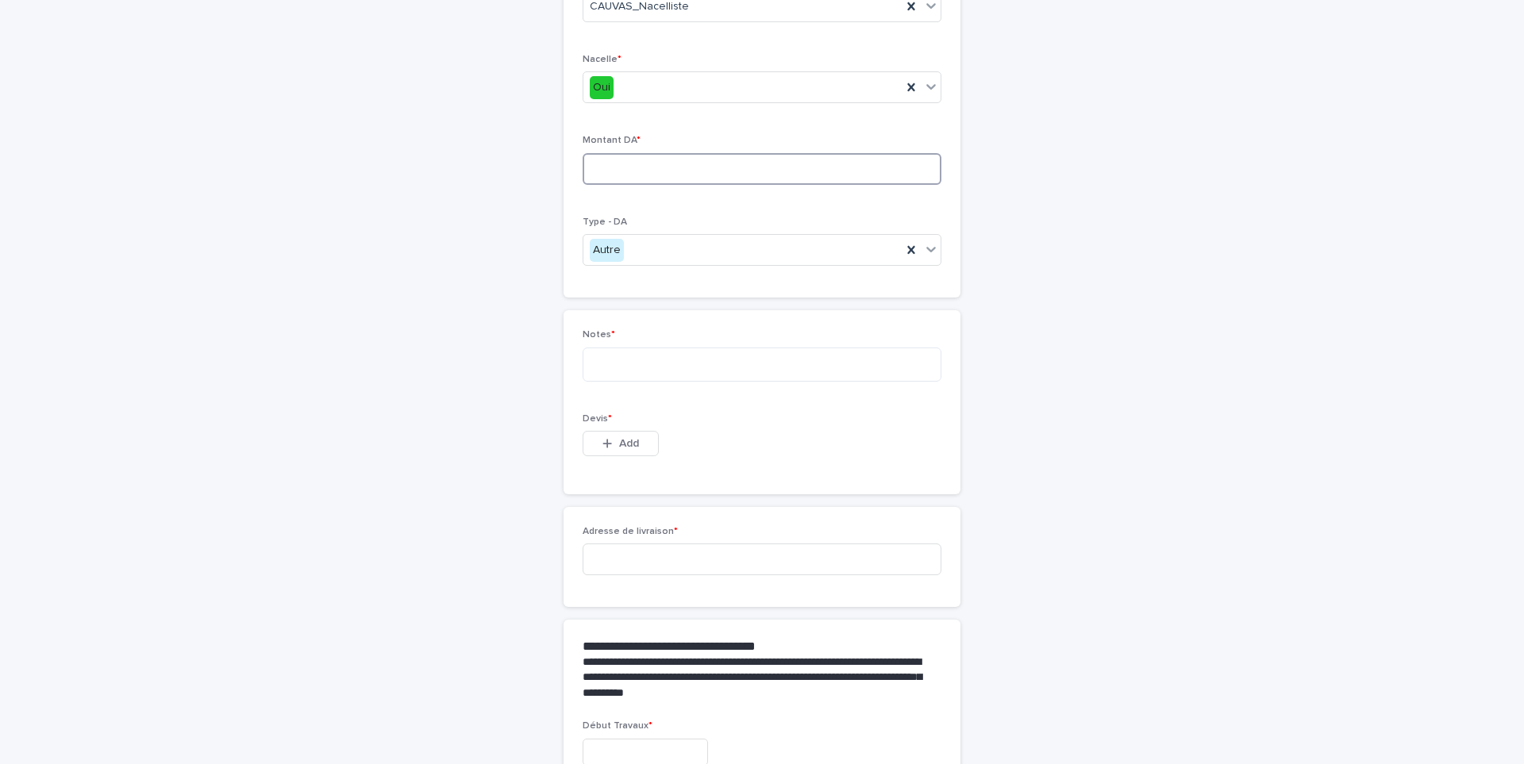
click at [645, 179] on input at bounding box center [762, 169] width 359 height 32
type input "****"
click at [657, 360] on textarea at bounding box center [762, 365] width 359 height 34
click at [728, 360] on textarea "**********" at bounding box center [762, 365] width 359 height 34
type textarea "**********"
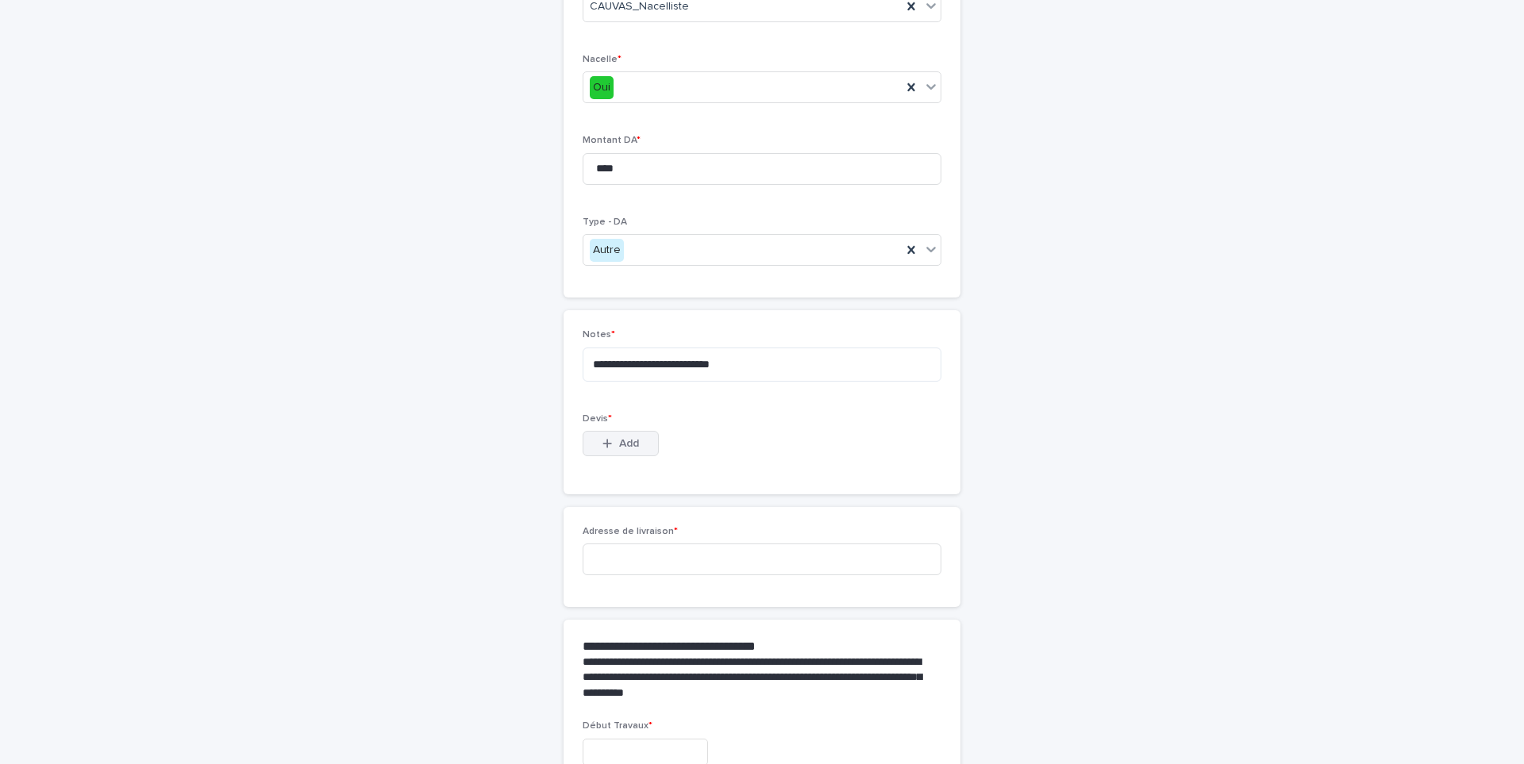
click at [628, 449] on span "Add" at bounding box center [629, 443] width 20 height 11
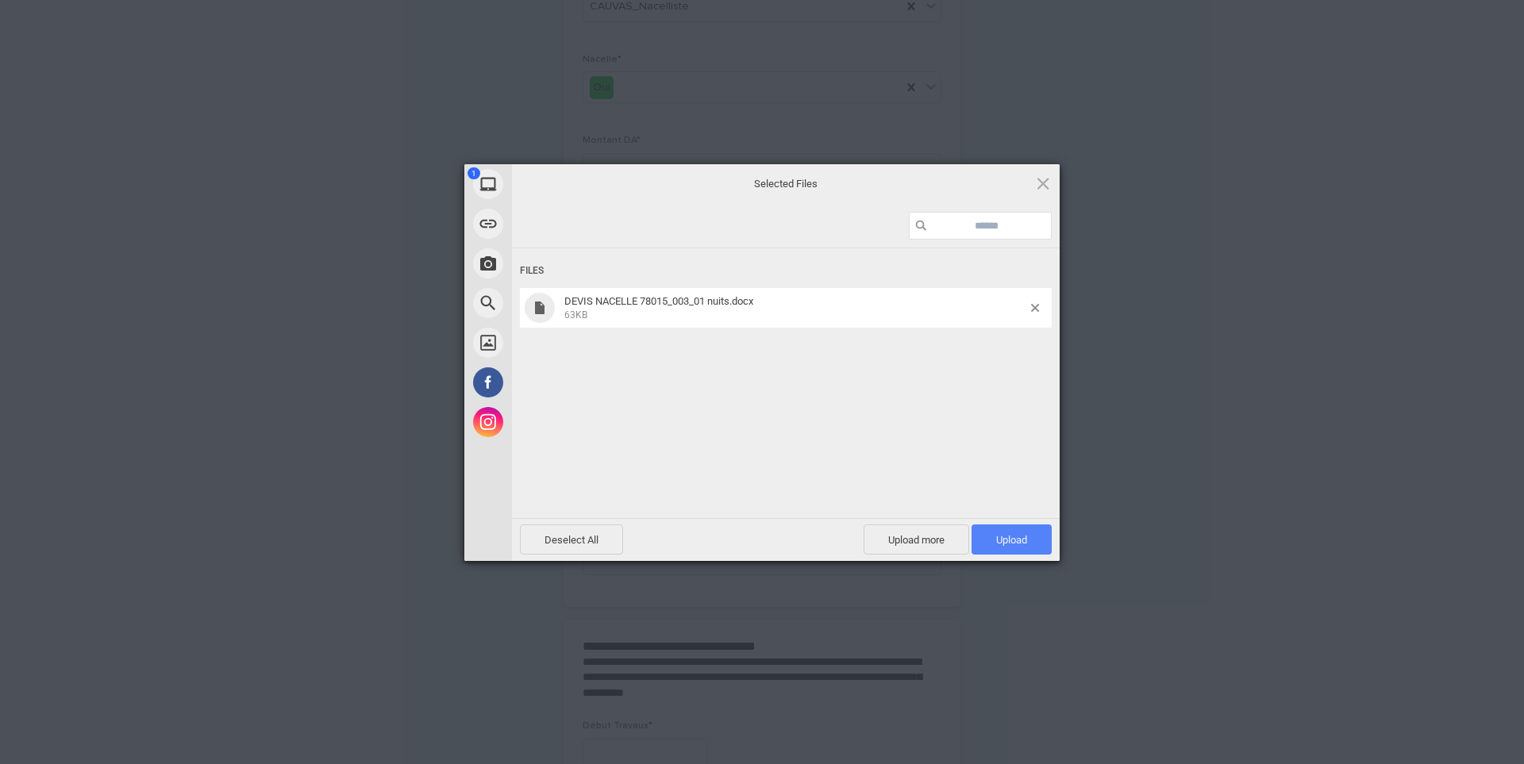
click at [1012, 530] on span "Upload 1" at bounding box center [1012, 540] width 80 height 30
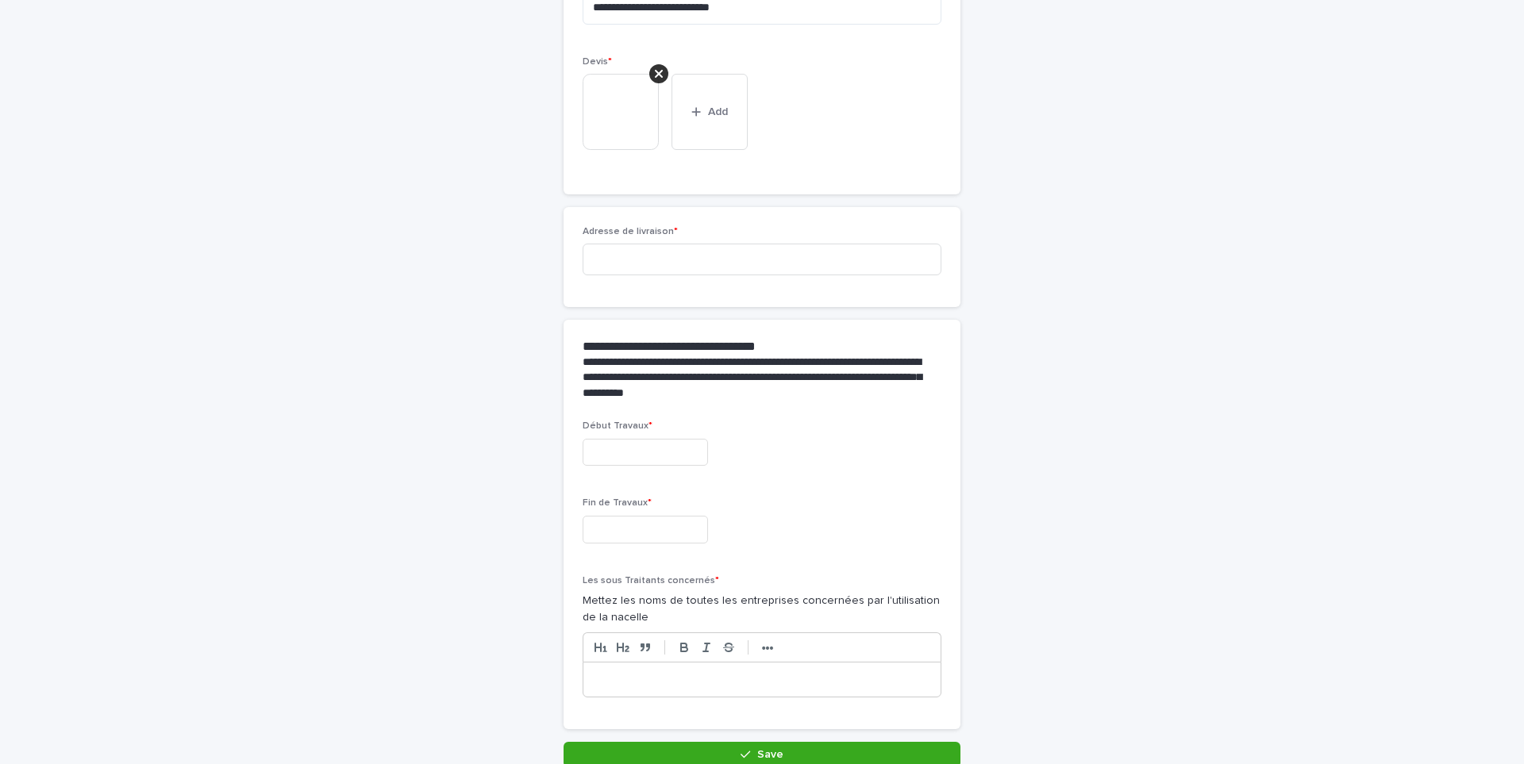
scroll to position [628, 0]
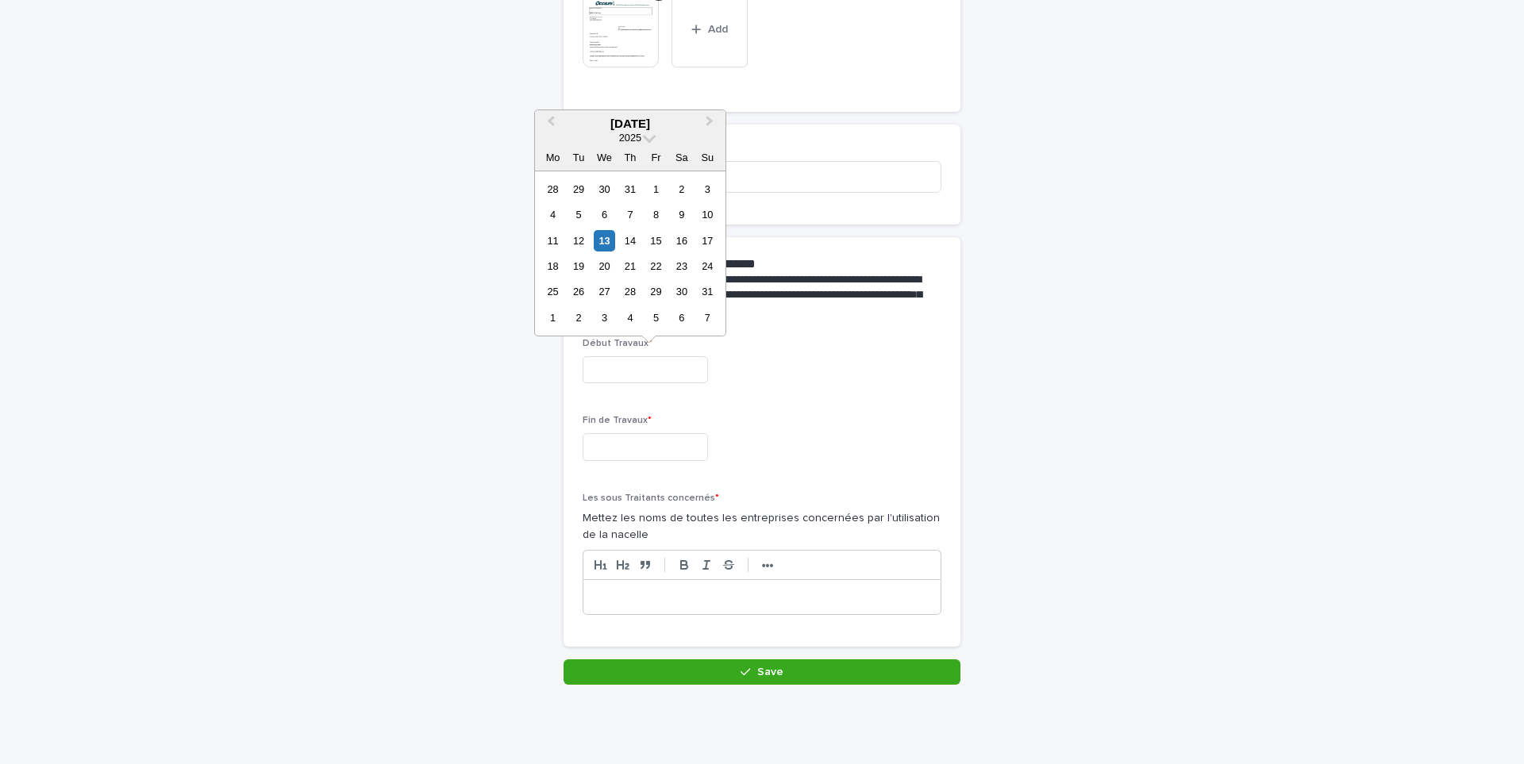
click at [665, 368] on input "text" at bounding box center [645, 370] width 125 height 28
click at [580, 268] on div "19" at bounding box center [578, 266] width 21 height 21
type input "**********"
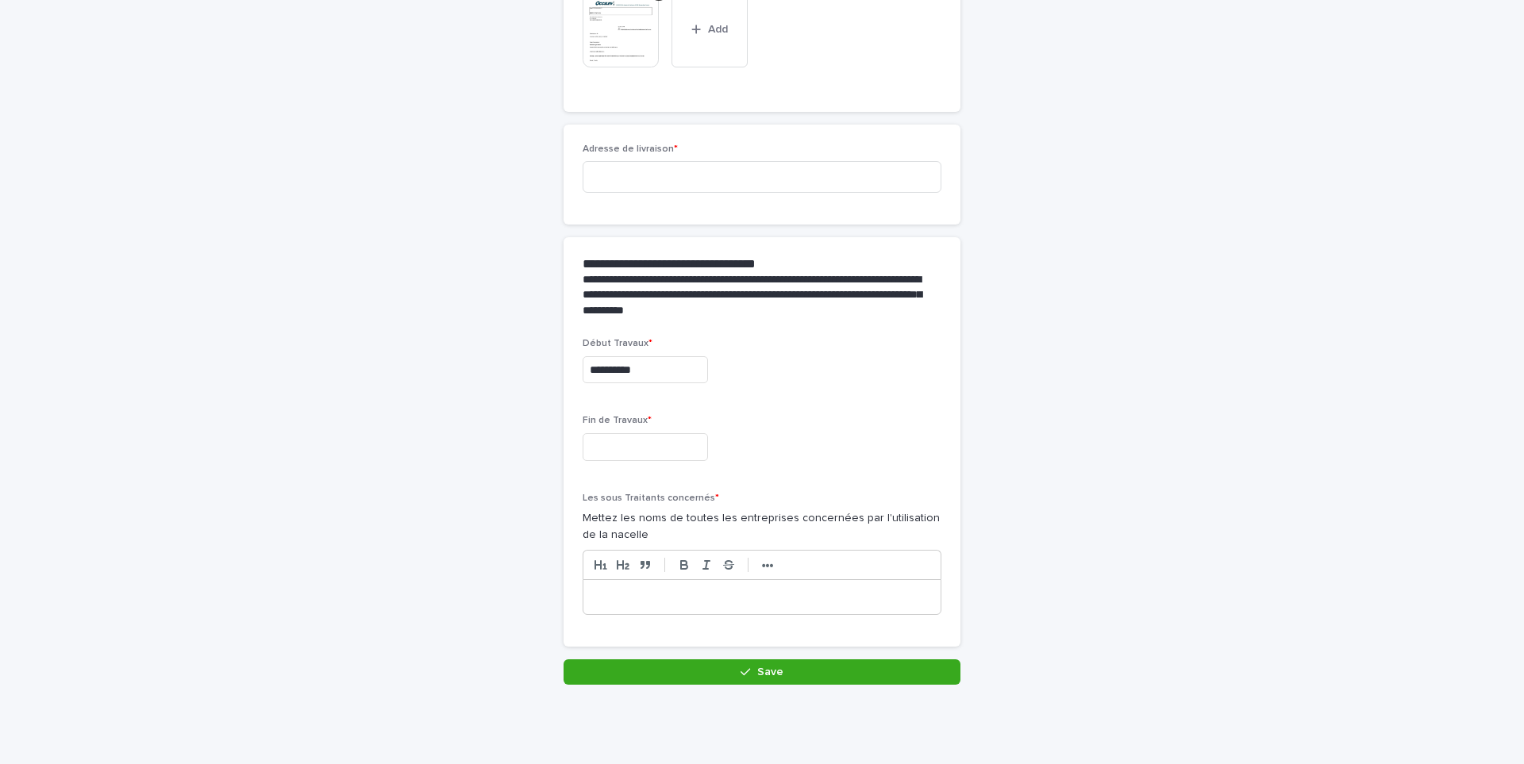
click at [614, 451] on input "text" at bounding box center [645, 447] width 125 height 28
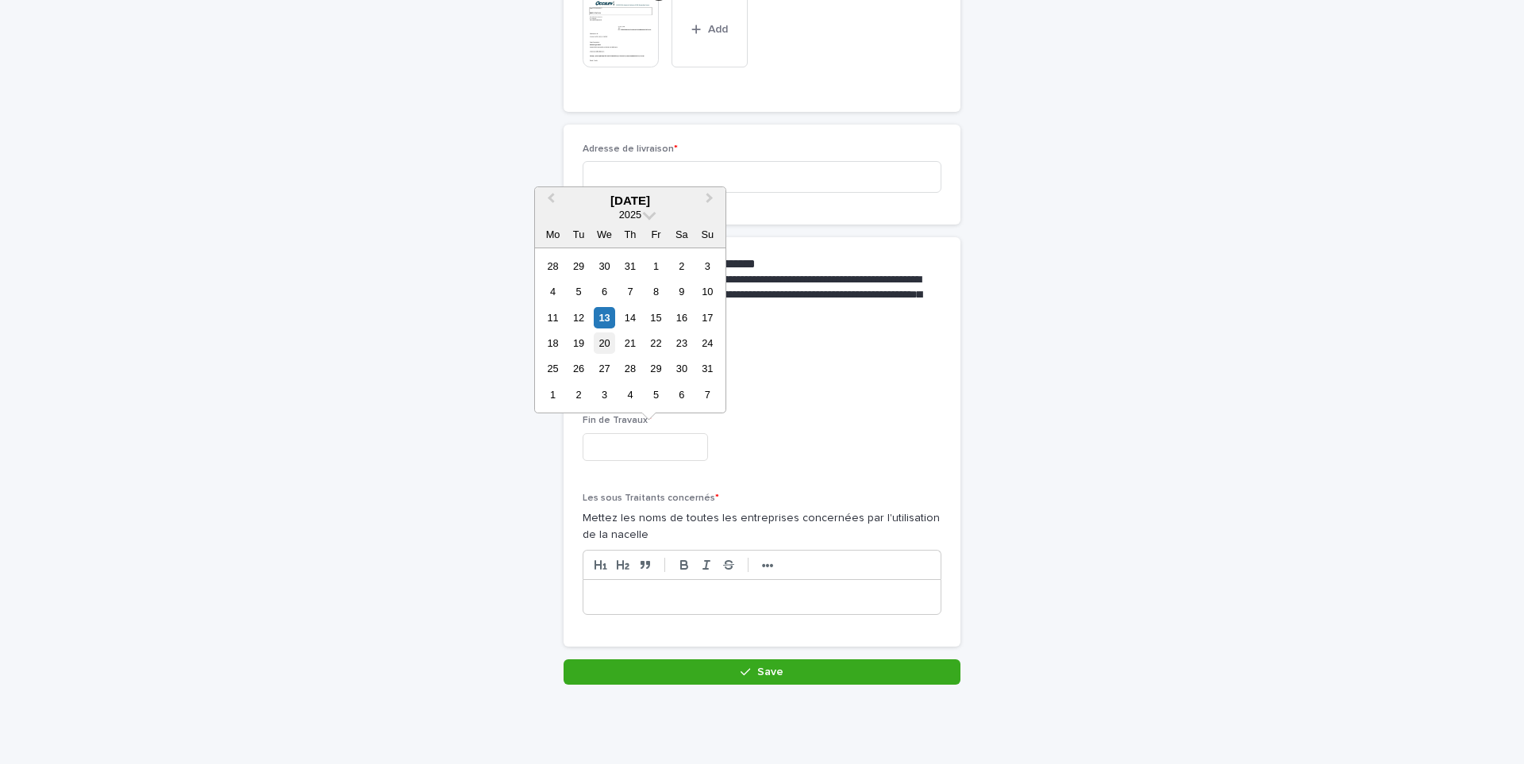
click at [599, 340] on div "20" at bounding box center [604, 343] width 21 height 21
type input "**********"
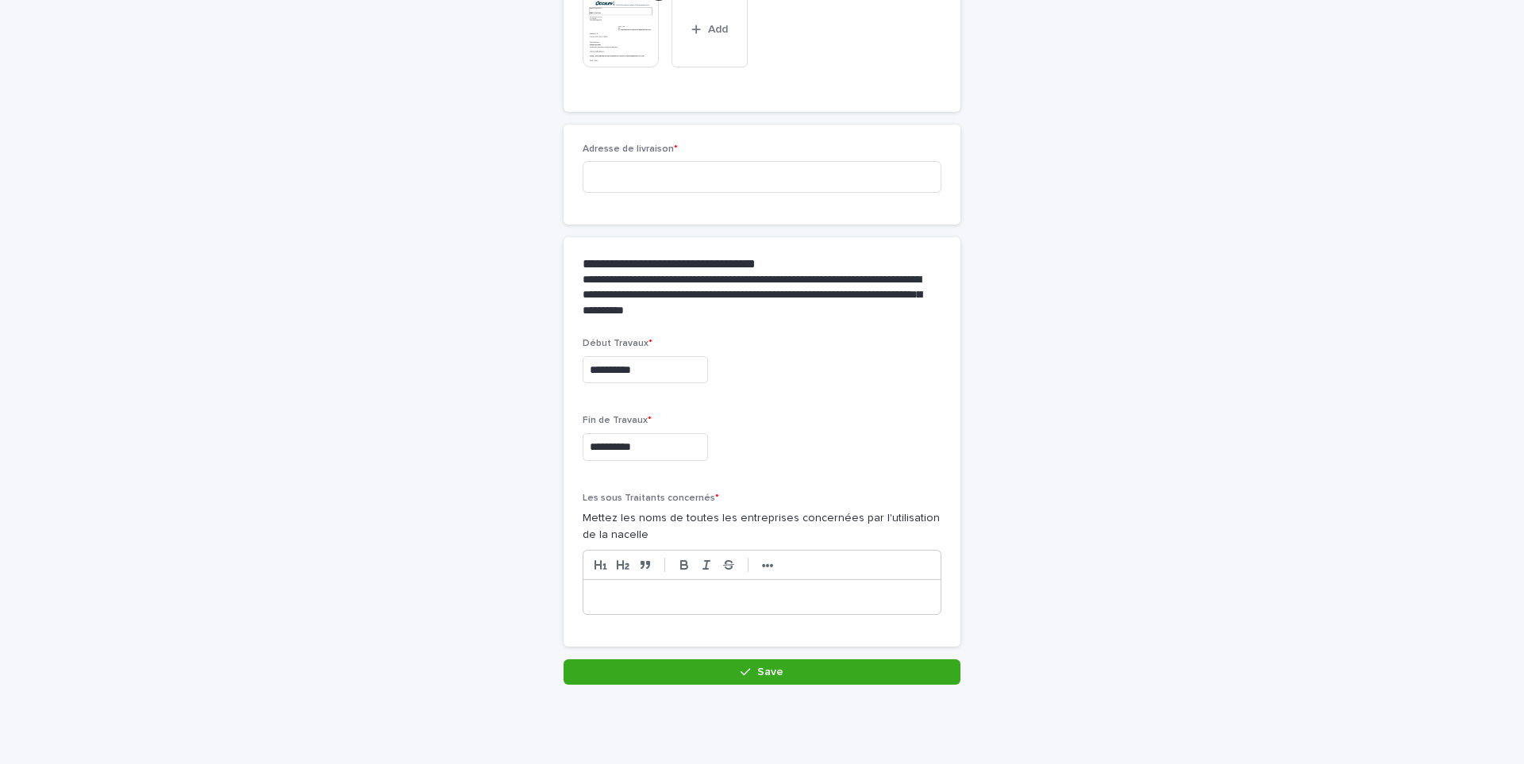
click at [870, 486] on div "**********" at bounding box center [762, 483] width 359 height 290
click at [642, 605] on p at bounding box center [761, 598] width 333 height 16
click at [642, 602] on p at bounding box center [761, 598] width 333 height 16
click at [662, 682] on button "Save" at bounding box center [762, 672] width 397 height 25
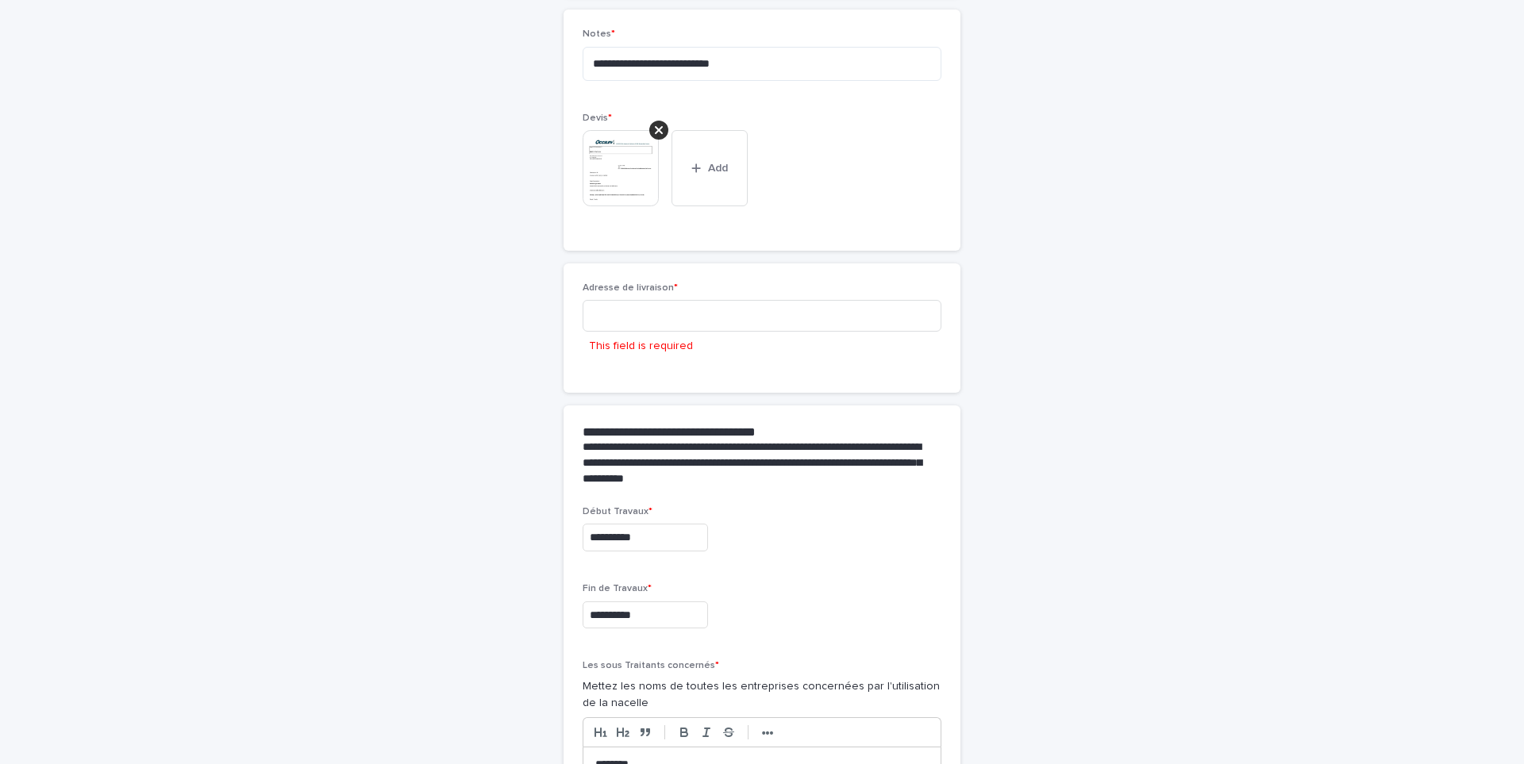
scroll to position [442, 0]
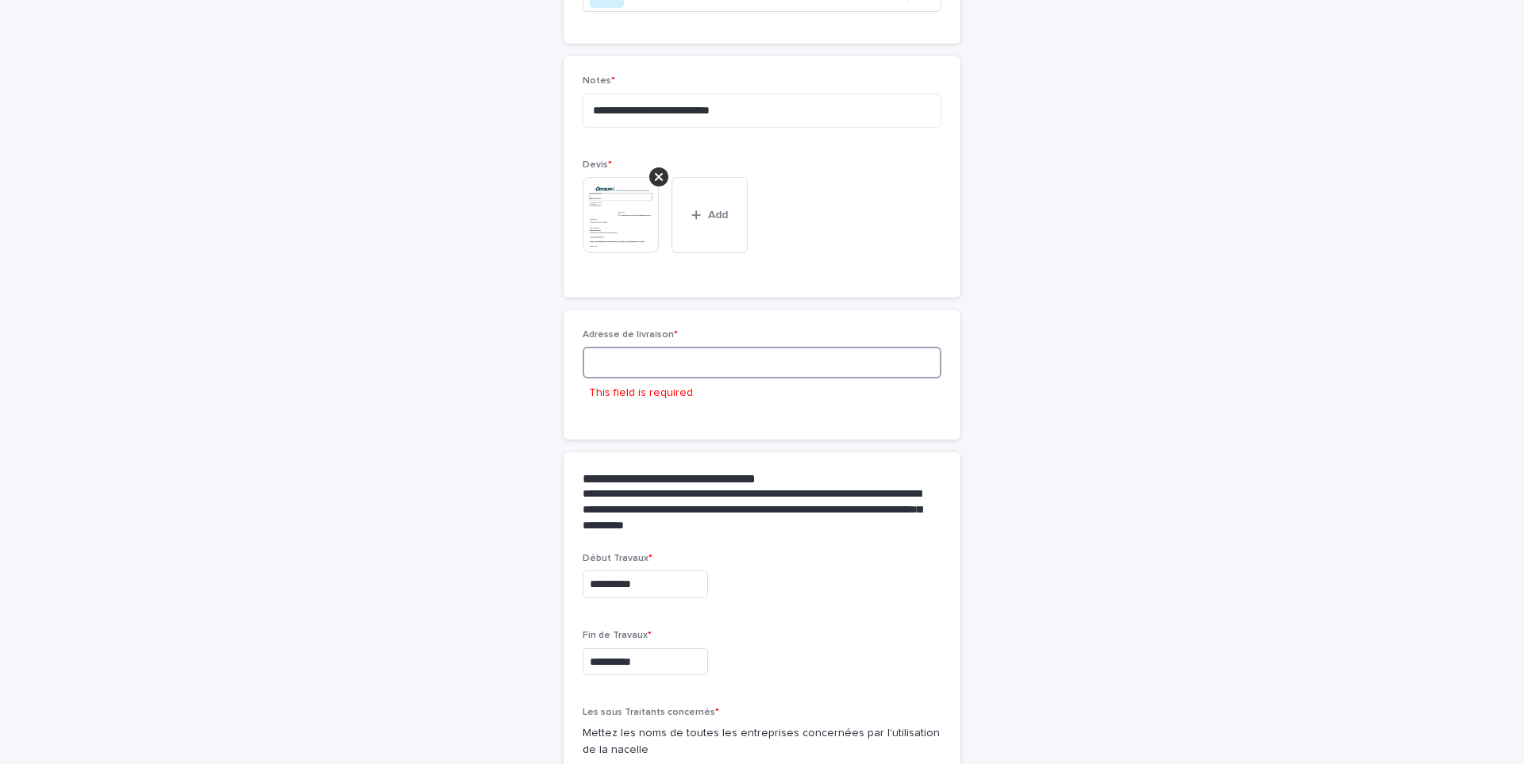
click at [687, 364] on input at bounding box center [762, 363] width 359 height 32
paste input "**********"
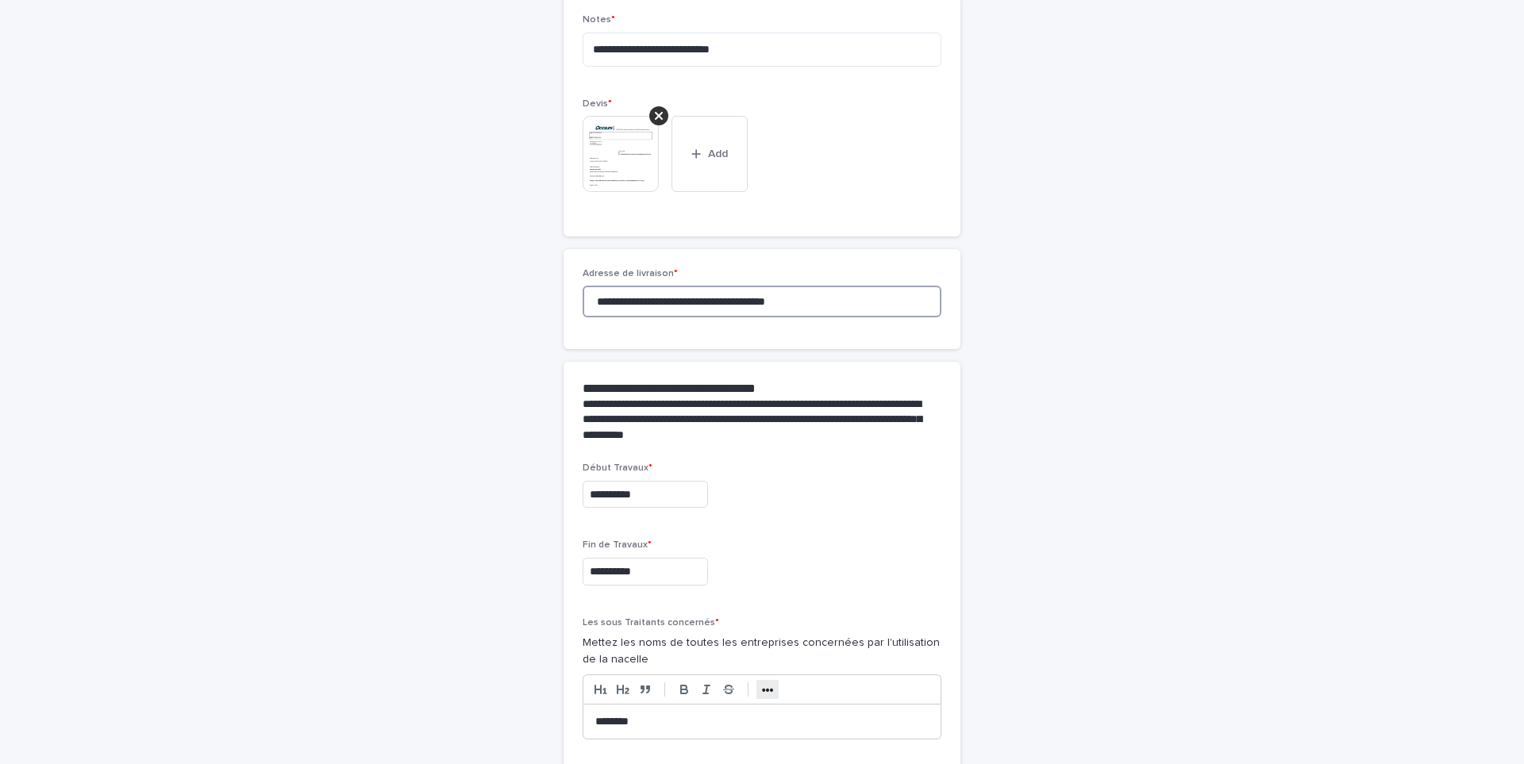
scroll to position [628, 0]
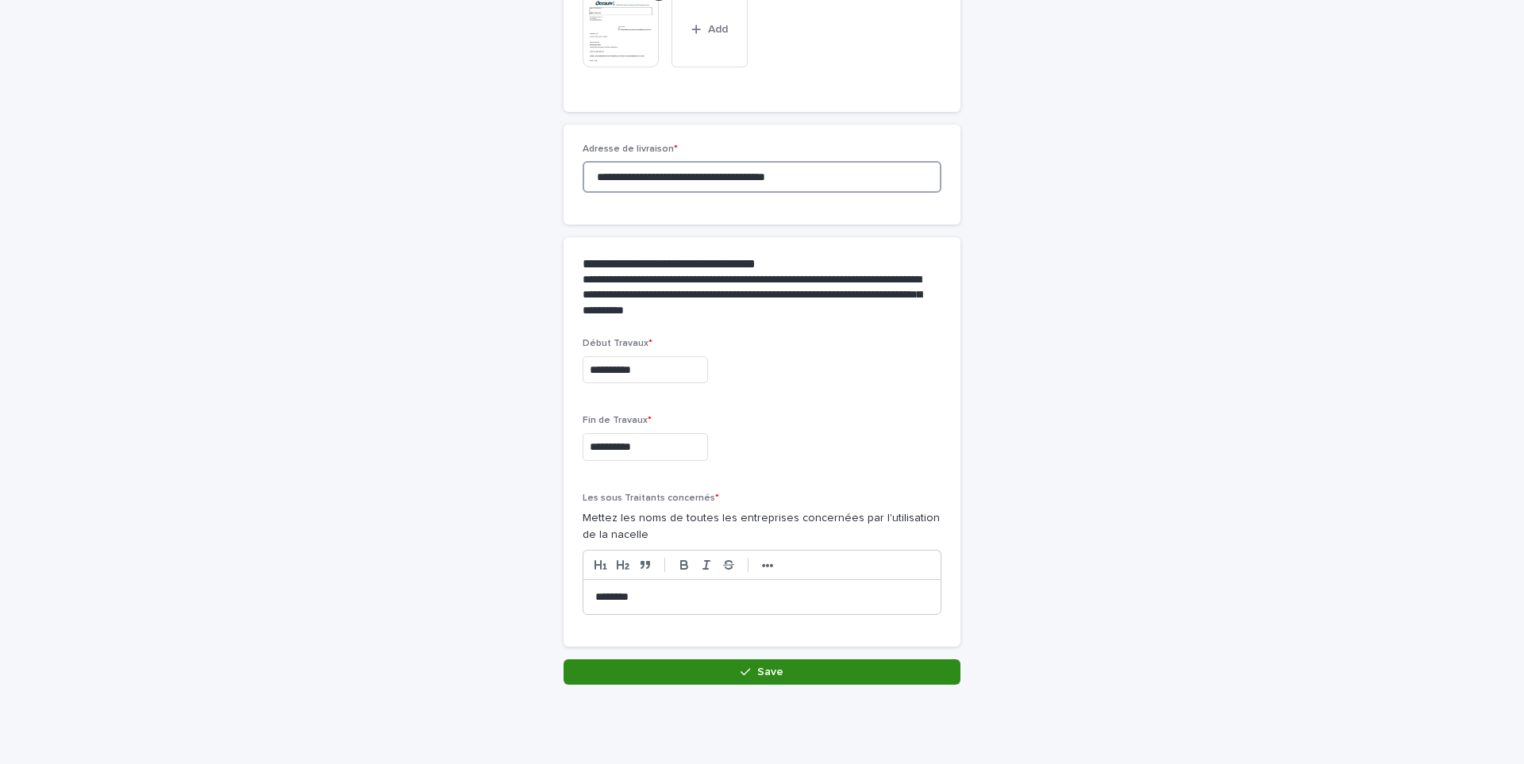
type input "**********"
click at [748, 671] on div "button" at bounding box center [749, 672] width 16 height 11
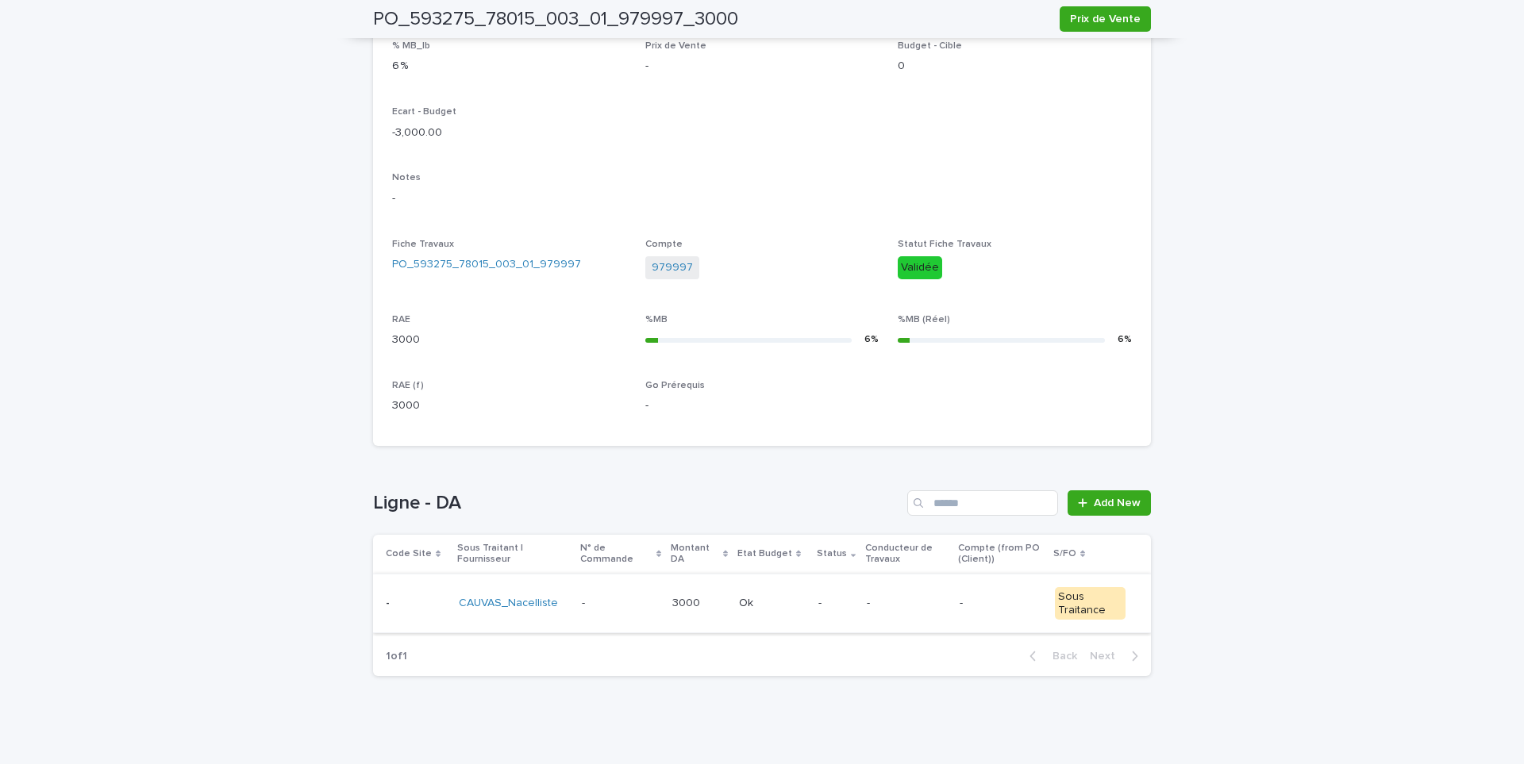
scroll to position [414, 0]
click at [643, 616] on td "- -" at bounding box center [621, 600] width 91 height 60
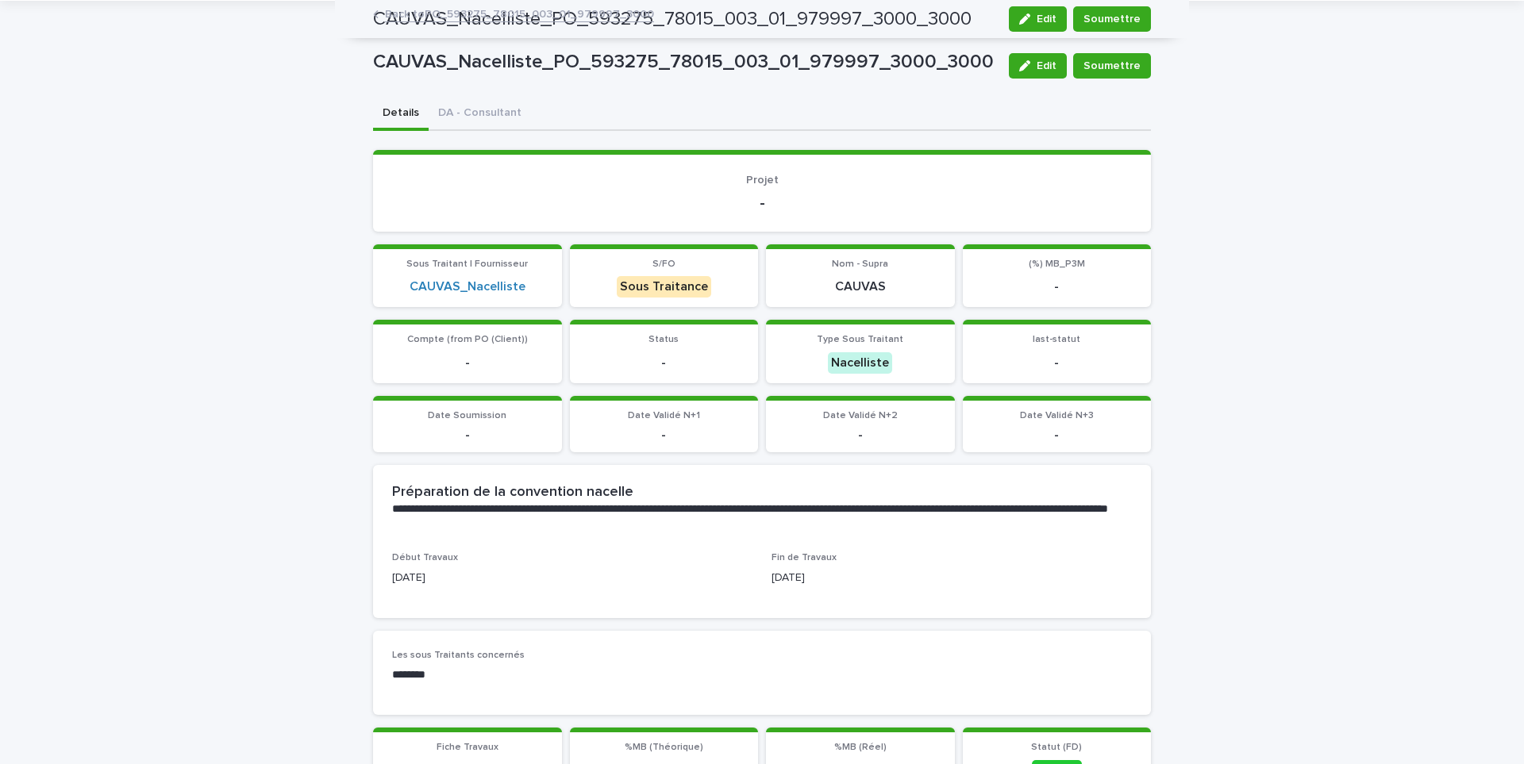
scroll to position [19, 0]
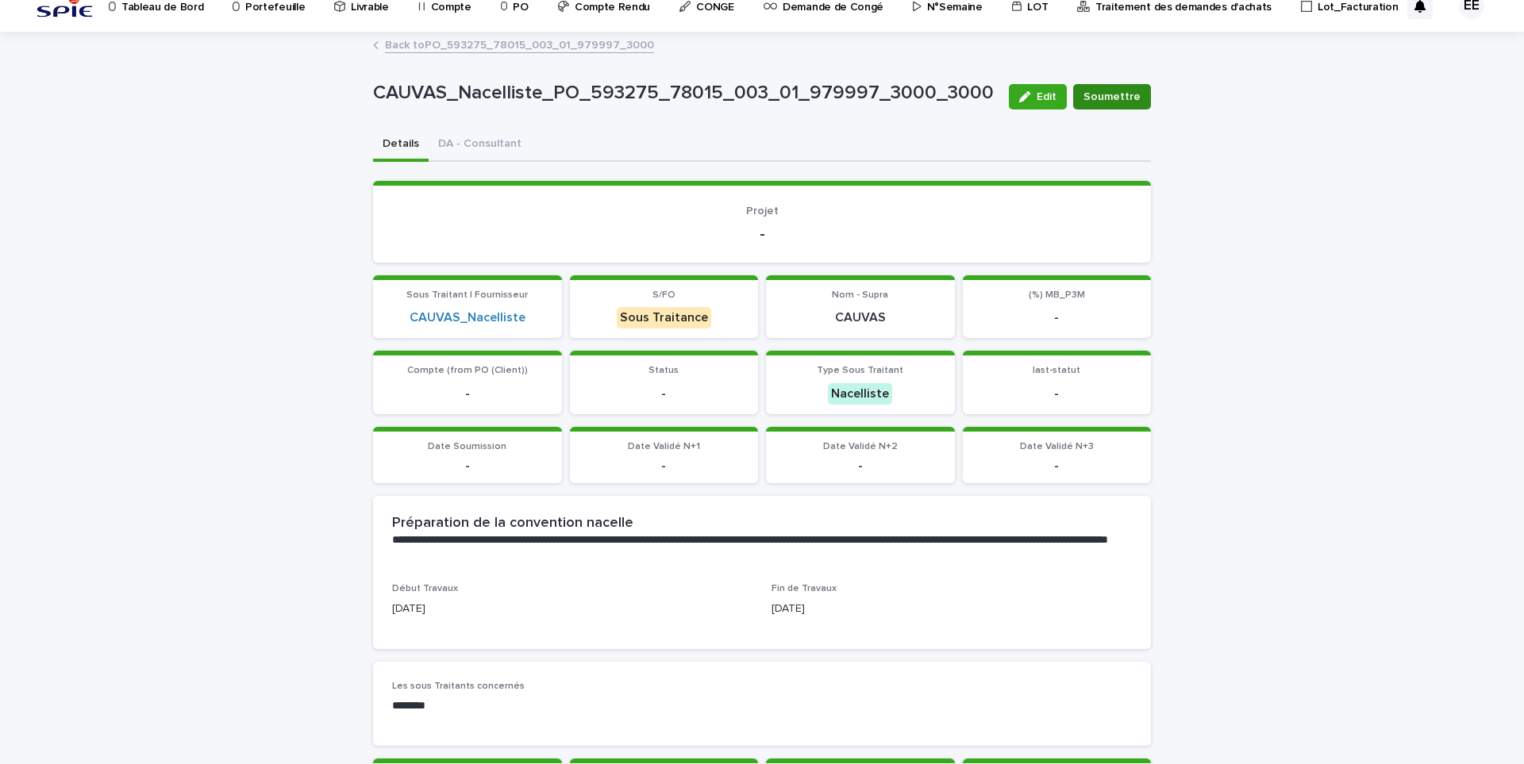
click at [1099, 99] on span "Soumettre" at bounding box center [1112, 97] width 57 height 16
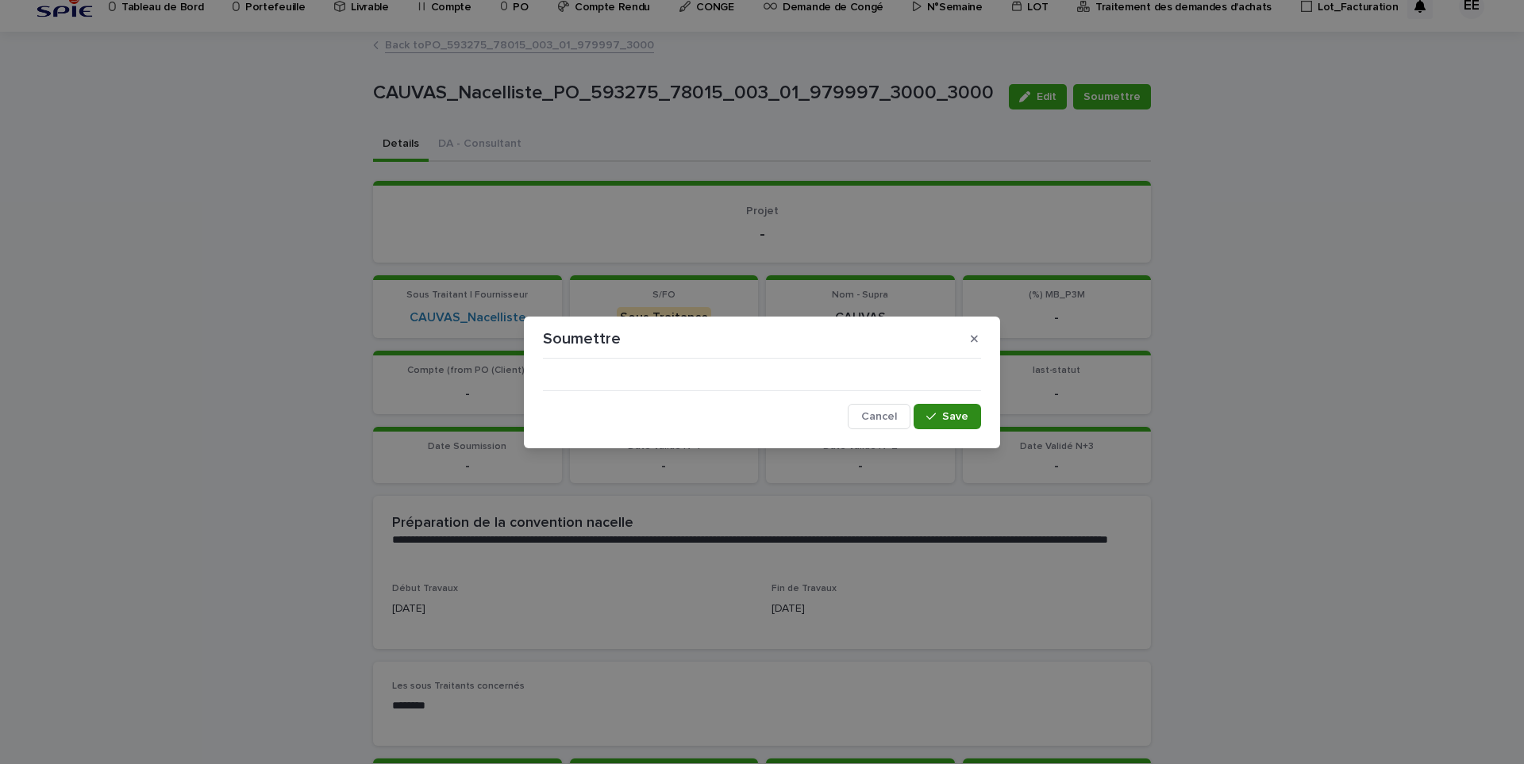
click at [946, 423] on button "Save" at bounding box center [947, 416] width 67 height 25
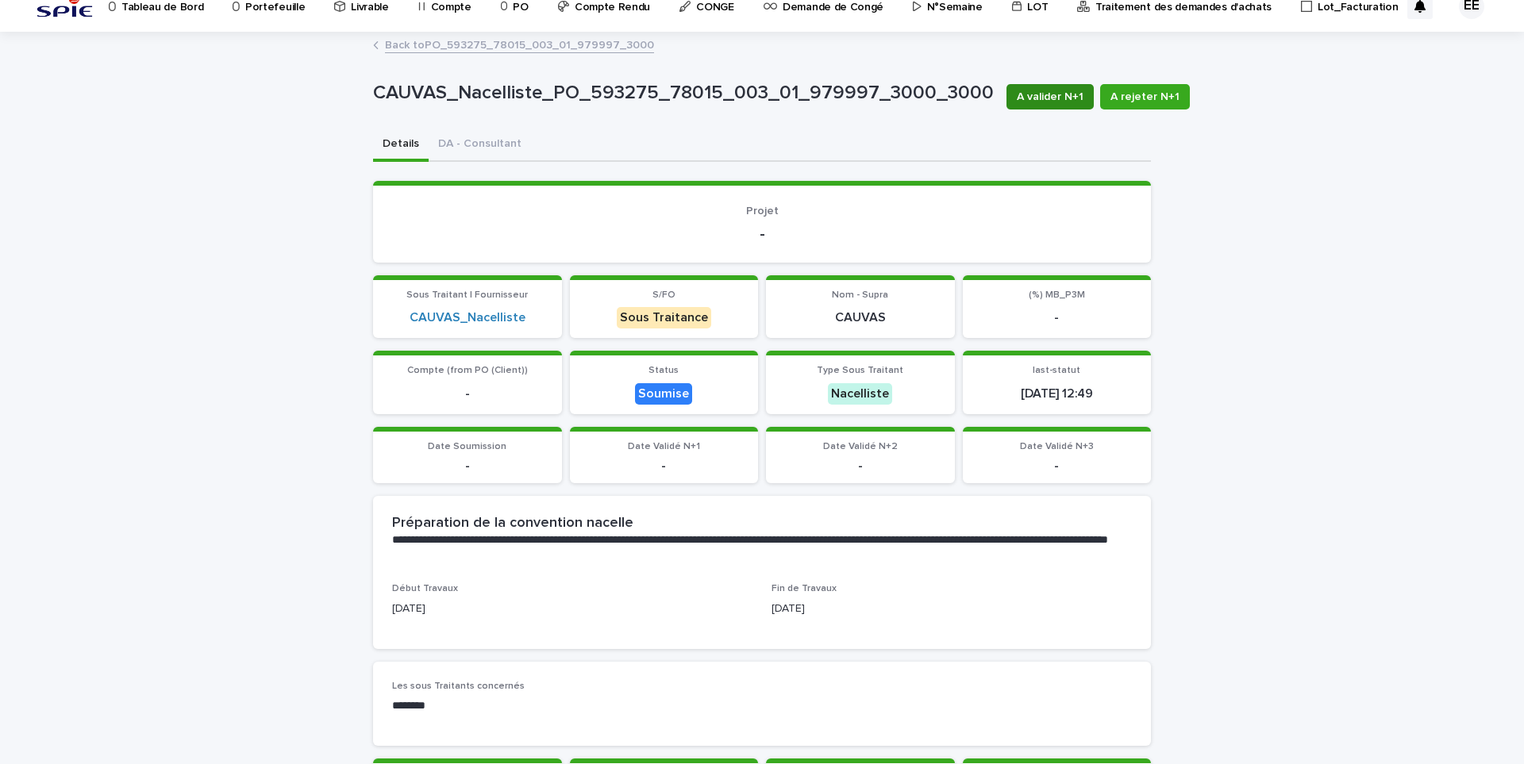
click at [1044, 101] on span "A valider N+1" at bounding box center [1050, 97] width 67 height 16
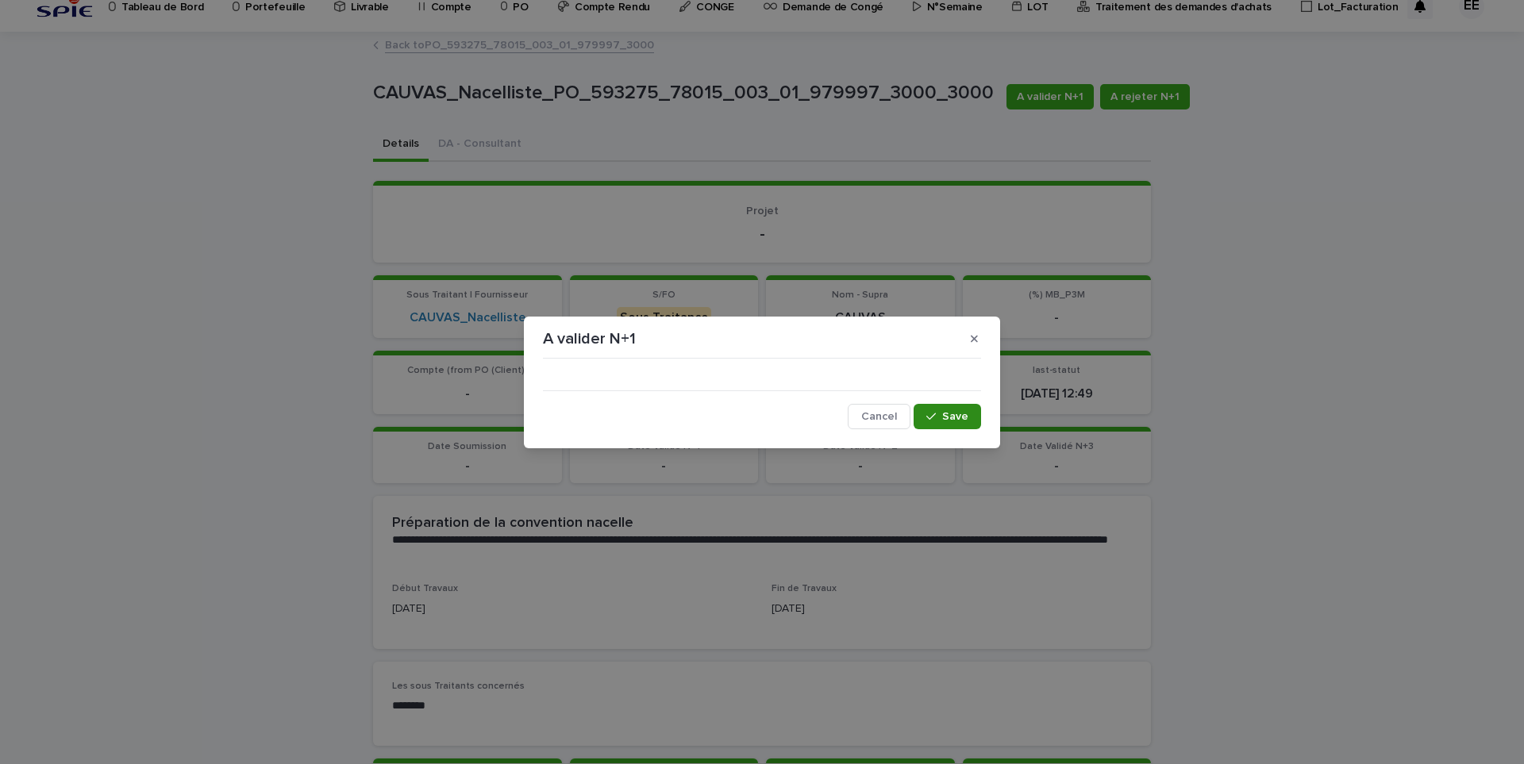
click at [924, 423] on button "Save" at bounding box center [947, 416] width 67 height 25
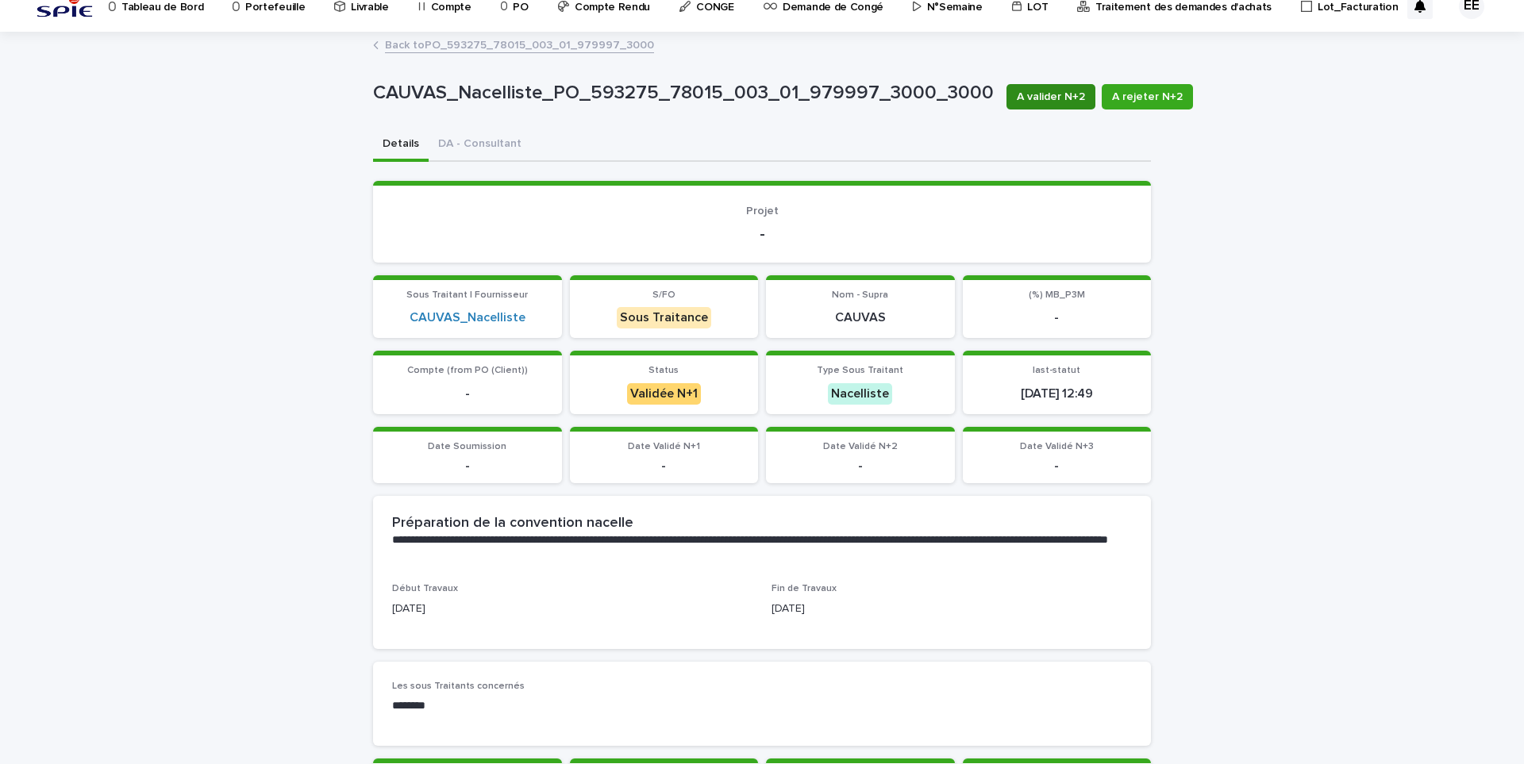
click at [1042, 106] on button "A valider N+2" at bounding box center [1051, 96] width 89 height 25
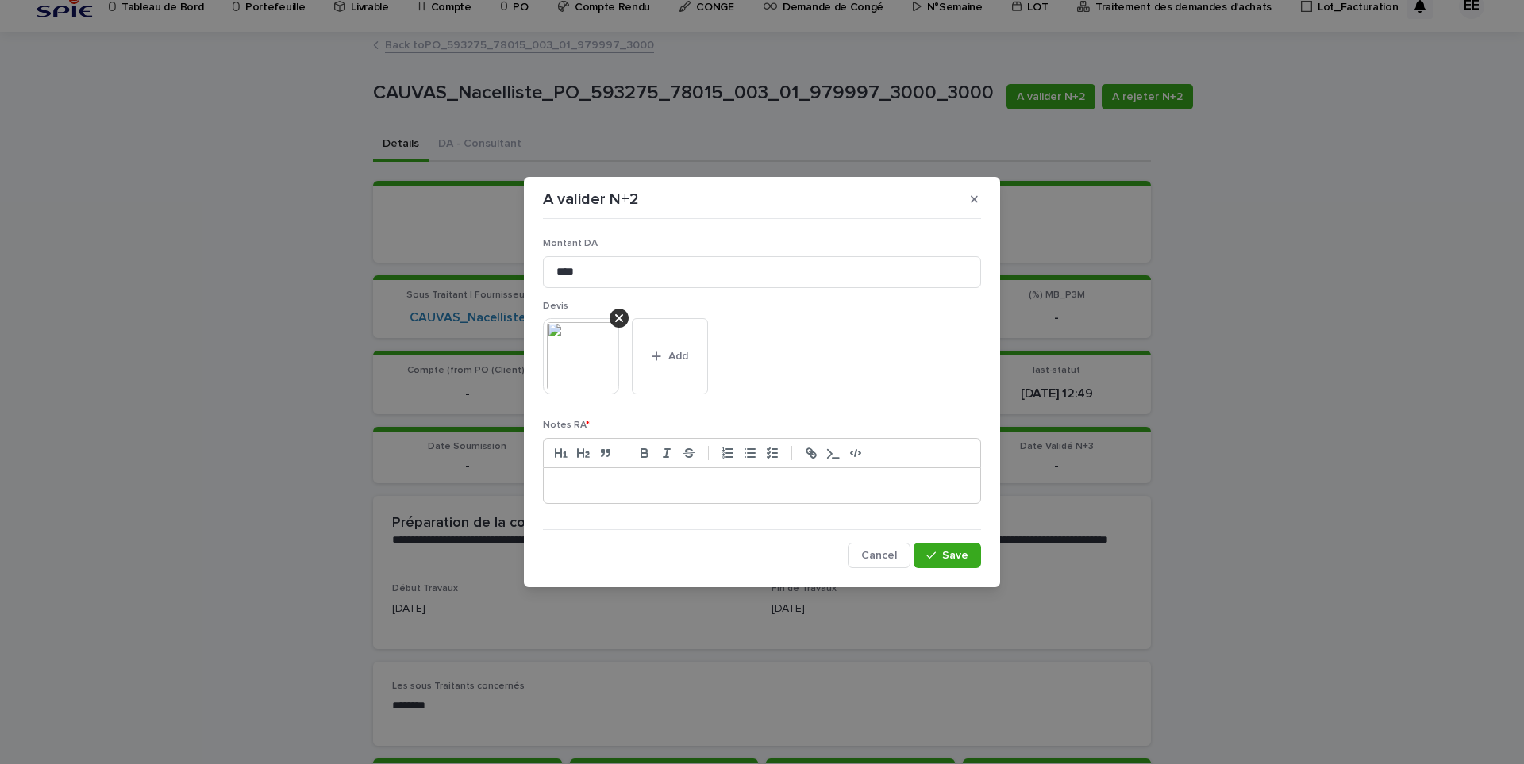
click at [753, 473] on div at bounding box center [762, 485] width 437 height 35
click at [934, 566] on button "Save" at bounding box center [947, 555] width 67 height 25
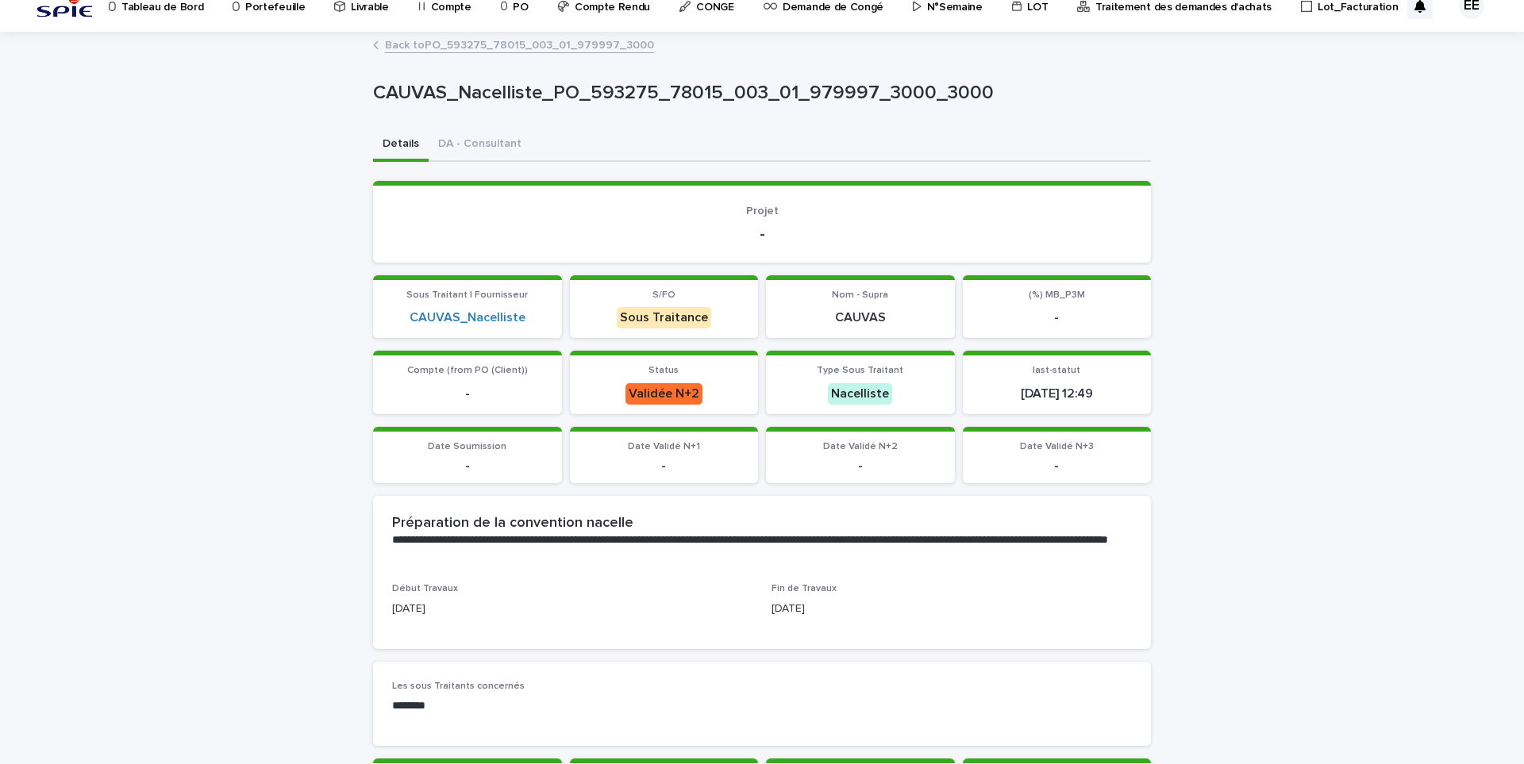
click at [582, 47] on link "Back to PO_593275_78015_003_01_979997_3000" at bounding box center [519, 44] width 269 height 18
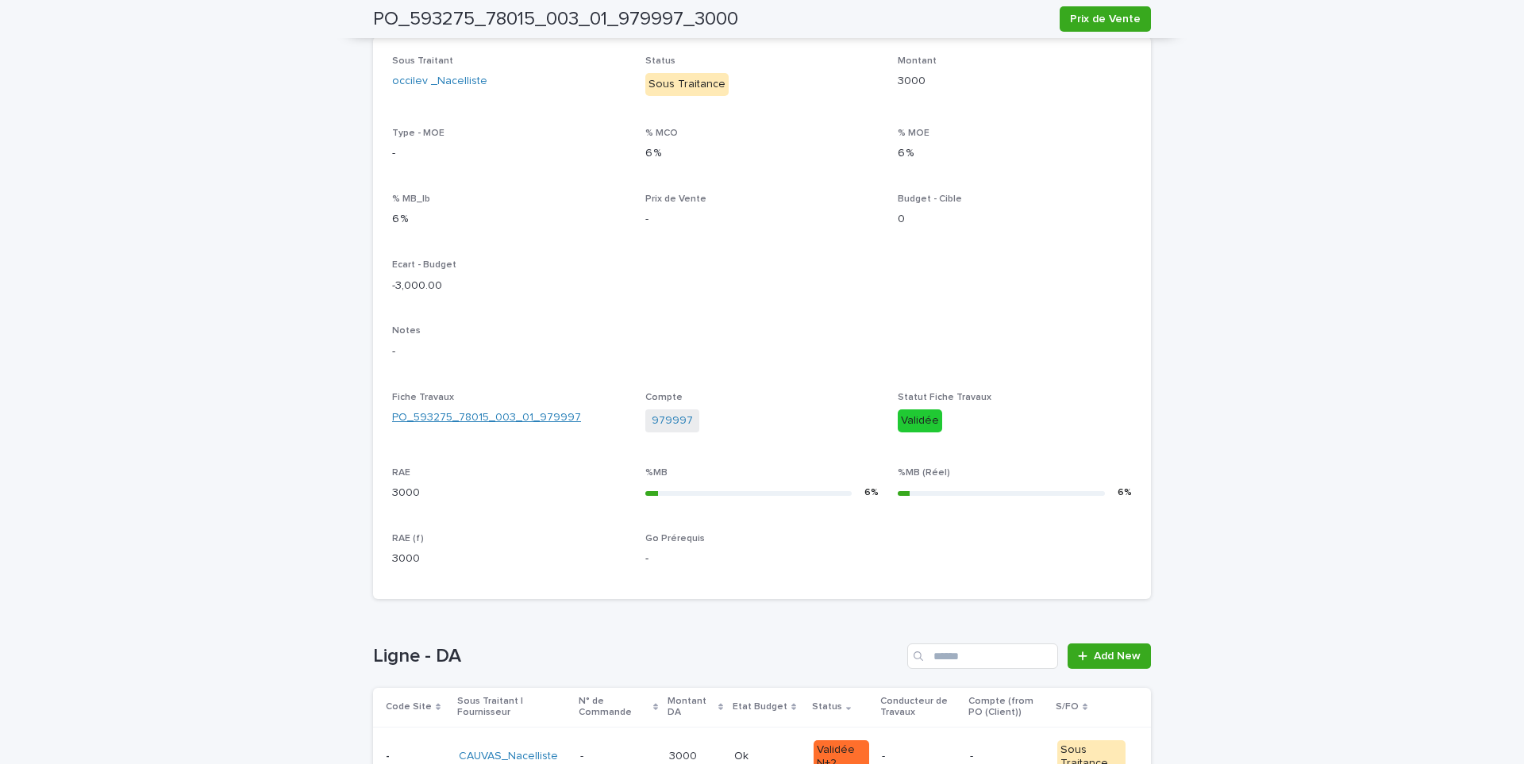
click at [533, 410] on link "PO_593275_78015_003_01_979997" at bounding box center [486, 418] width 189 height 17
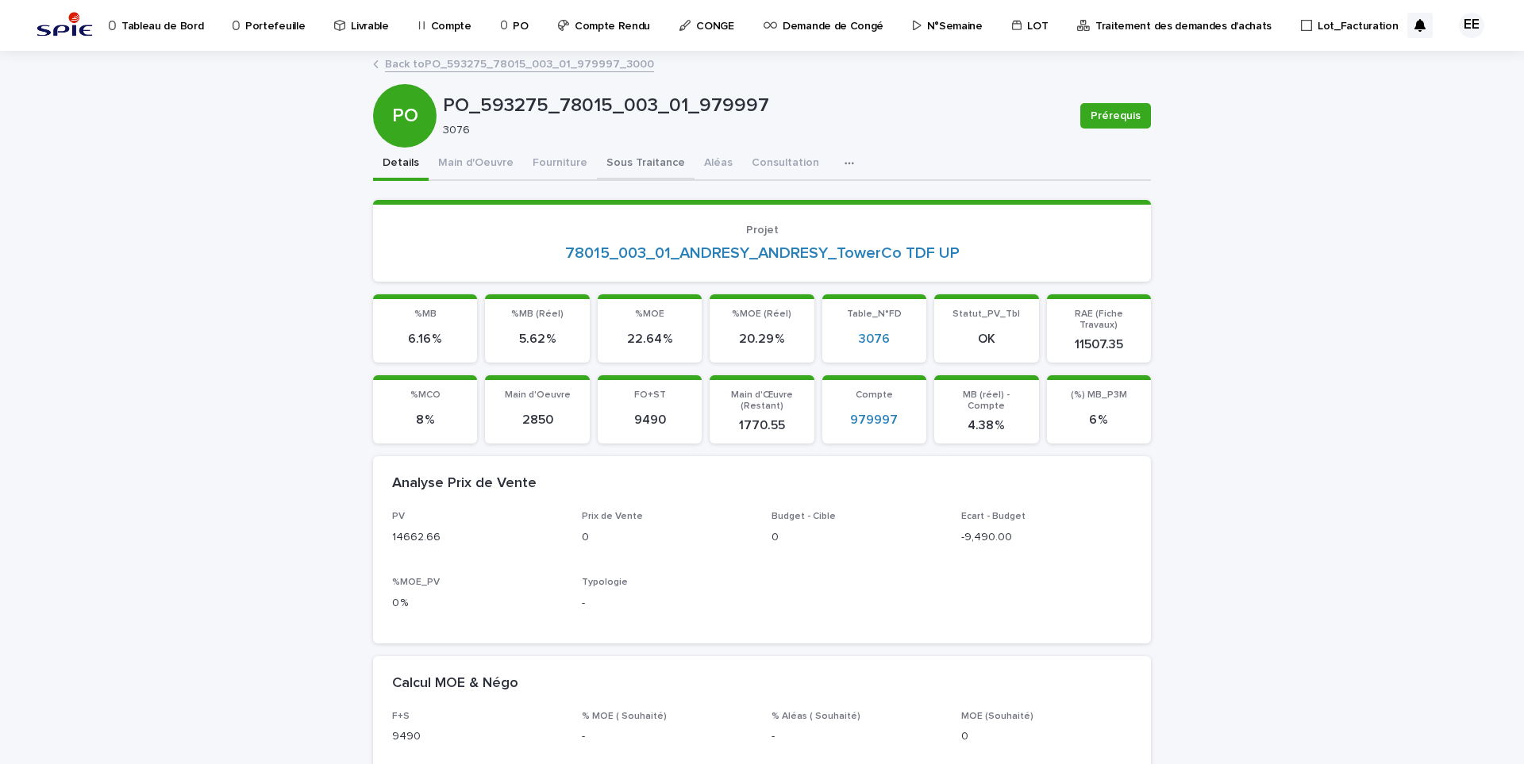
click at [620, 161] on button "Sous Traitance" at bounding box center [646, 164] width 98 height 33
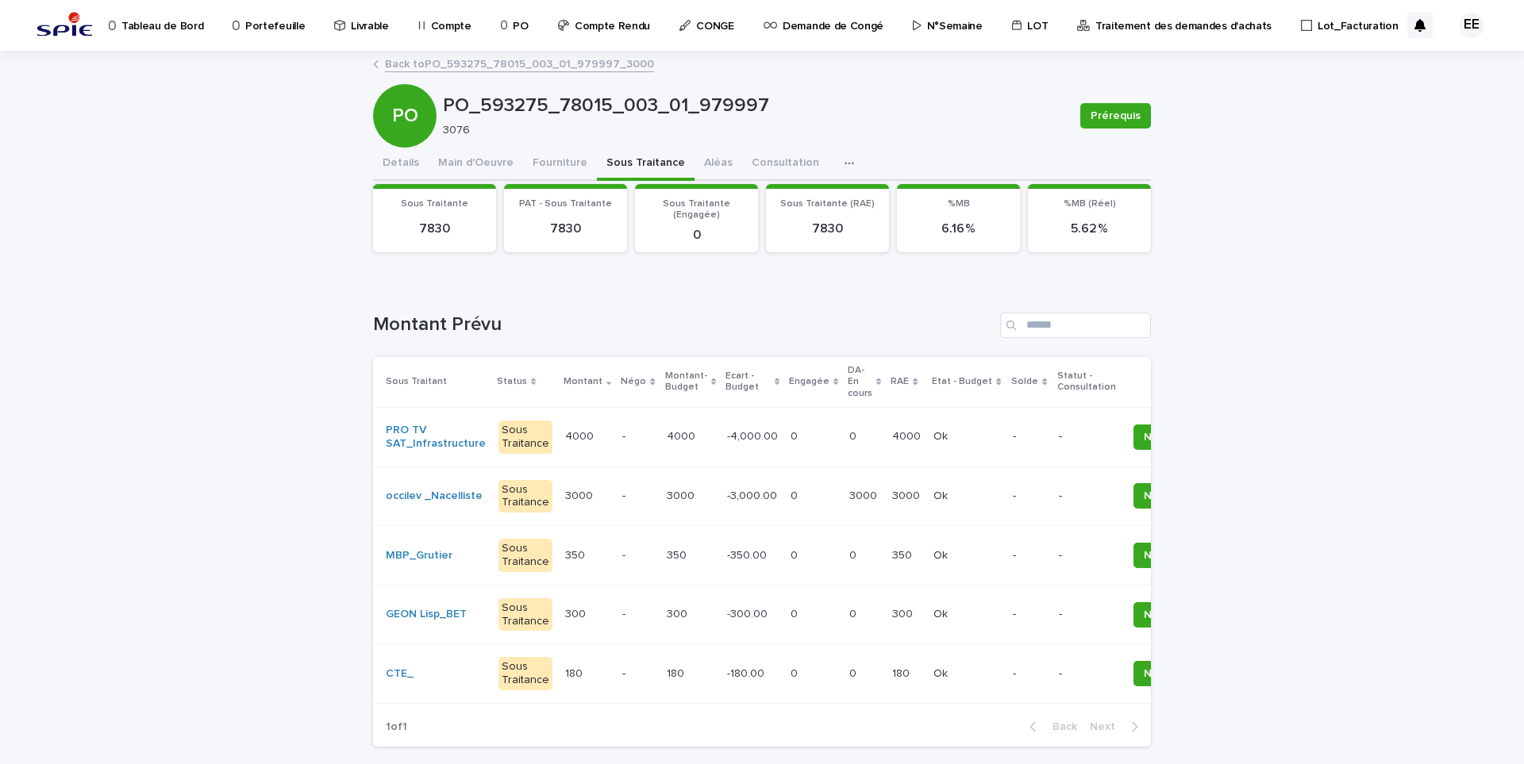
click at [808, 569] on td "0 0" at bounding box center [813, 556] width 59 height 60
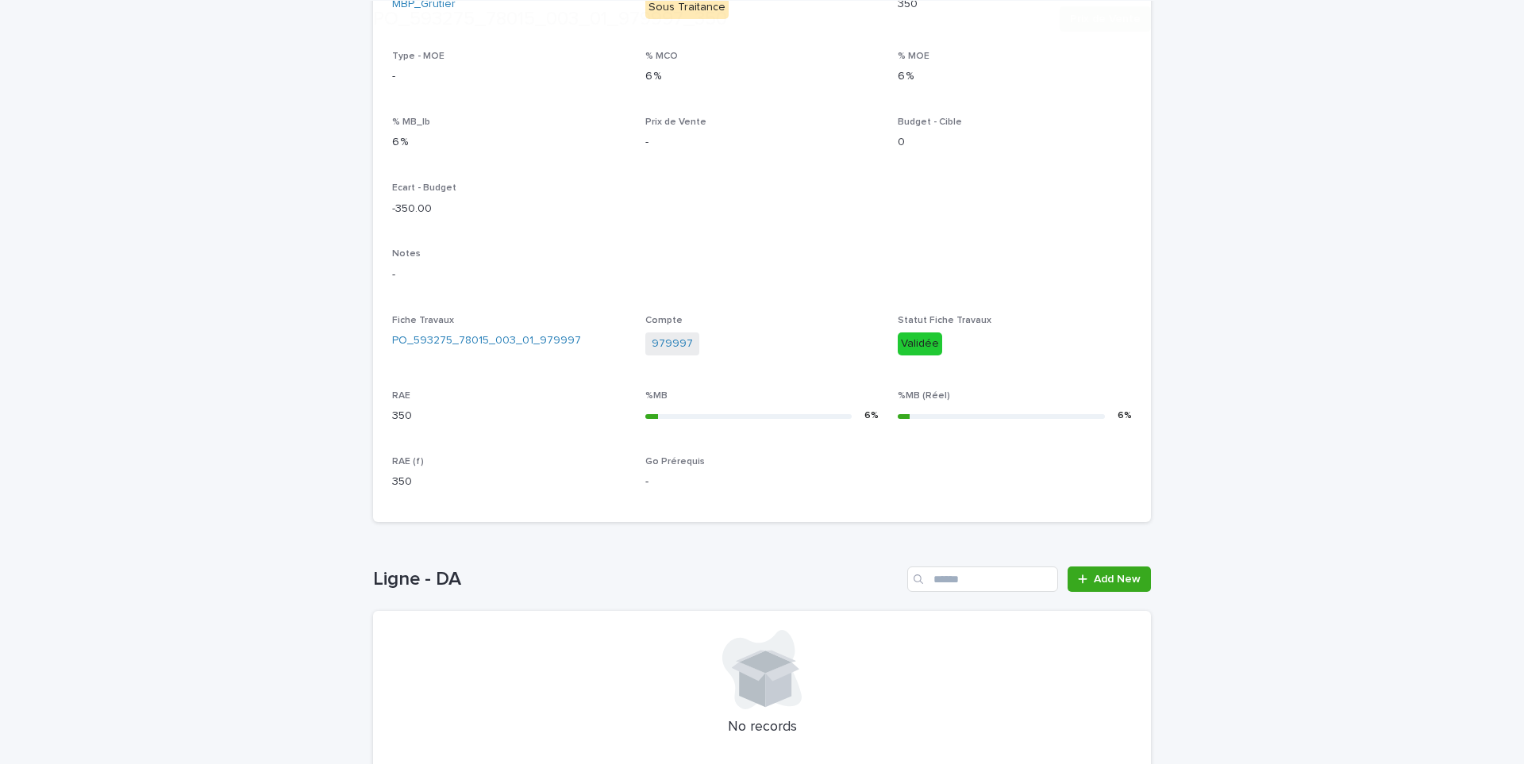
scroll to position [456, 0]
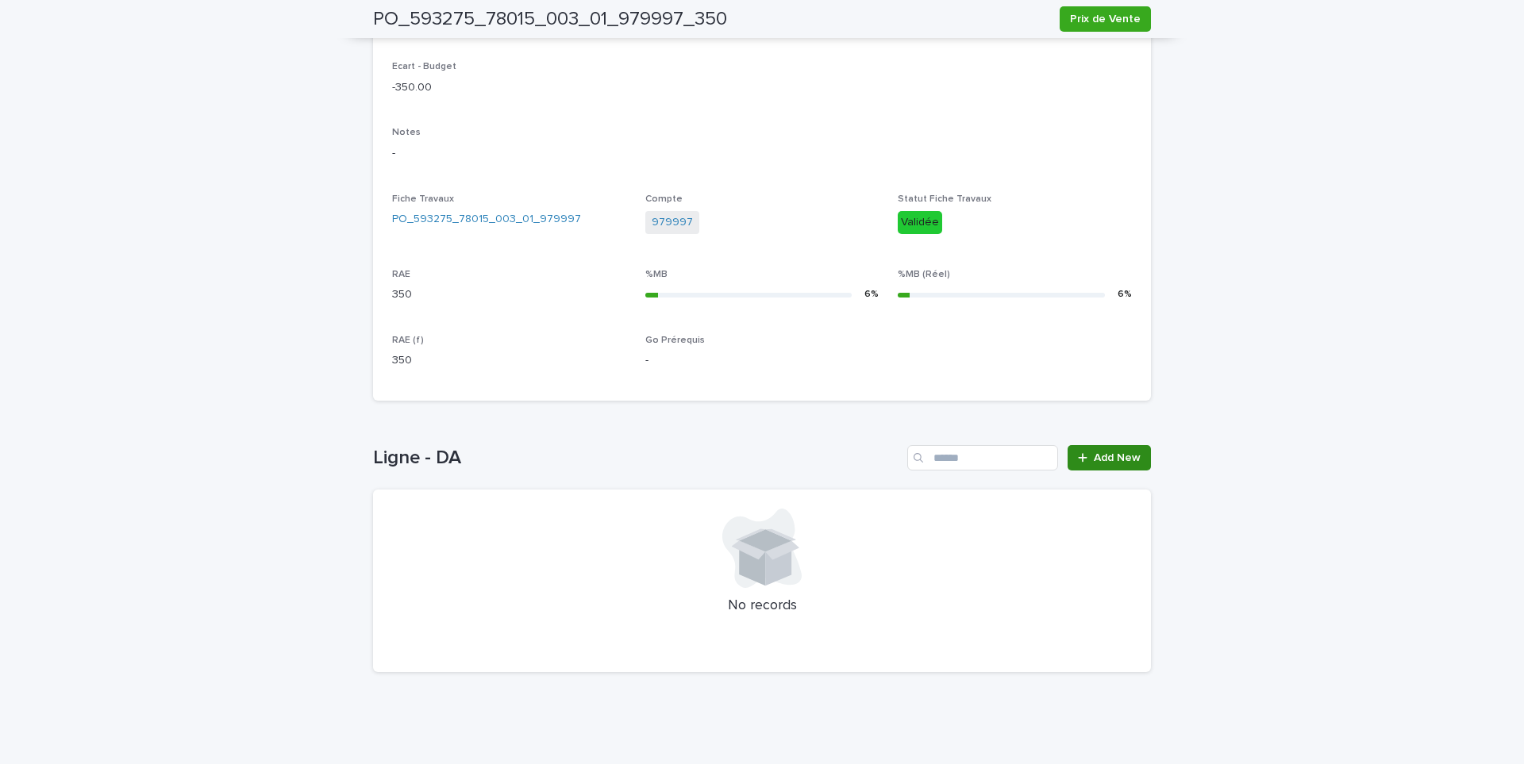
click at [1106, 460] on span "Add New" at bounding box center [1117, 458] width 47 height 11
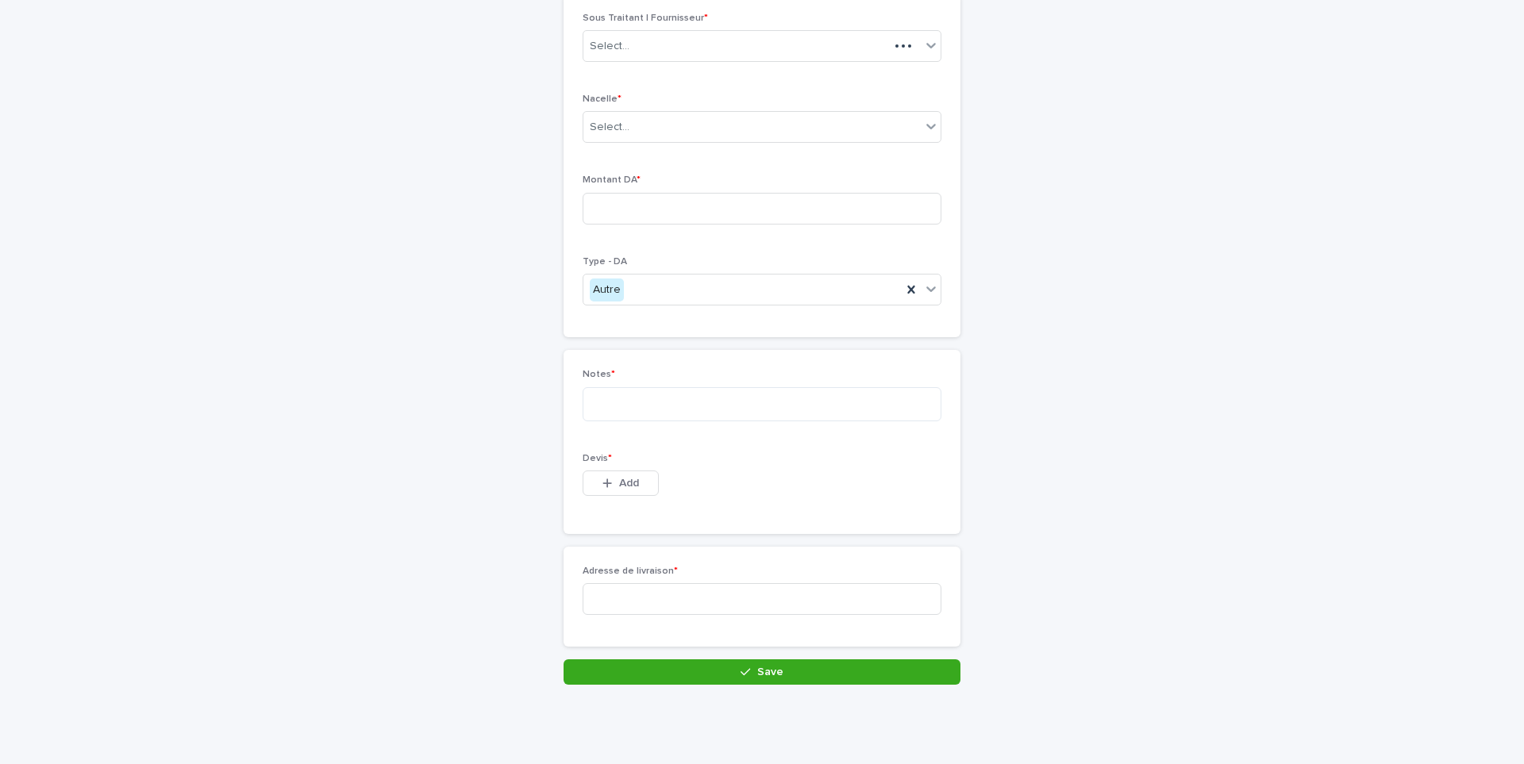
scroll to position [136, 0]
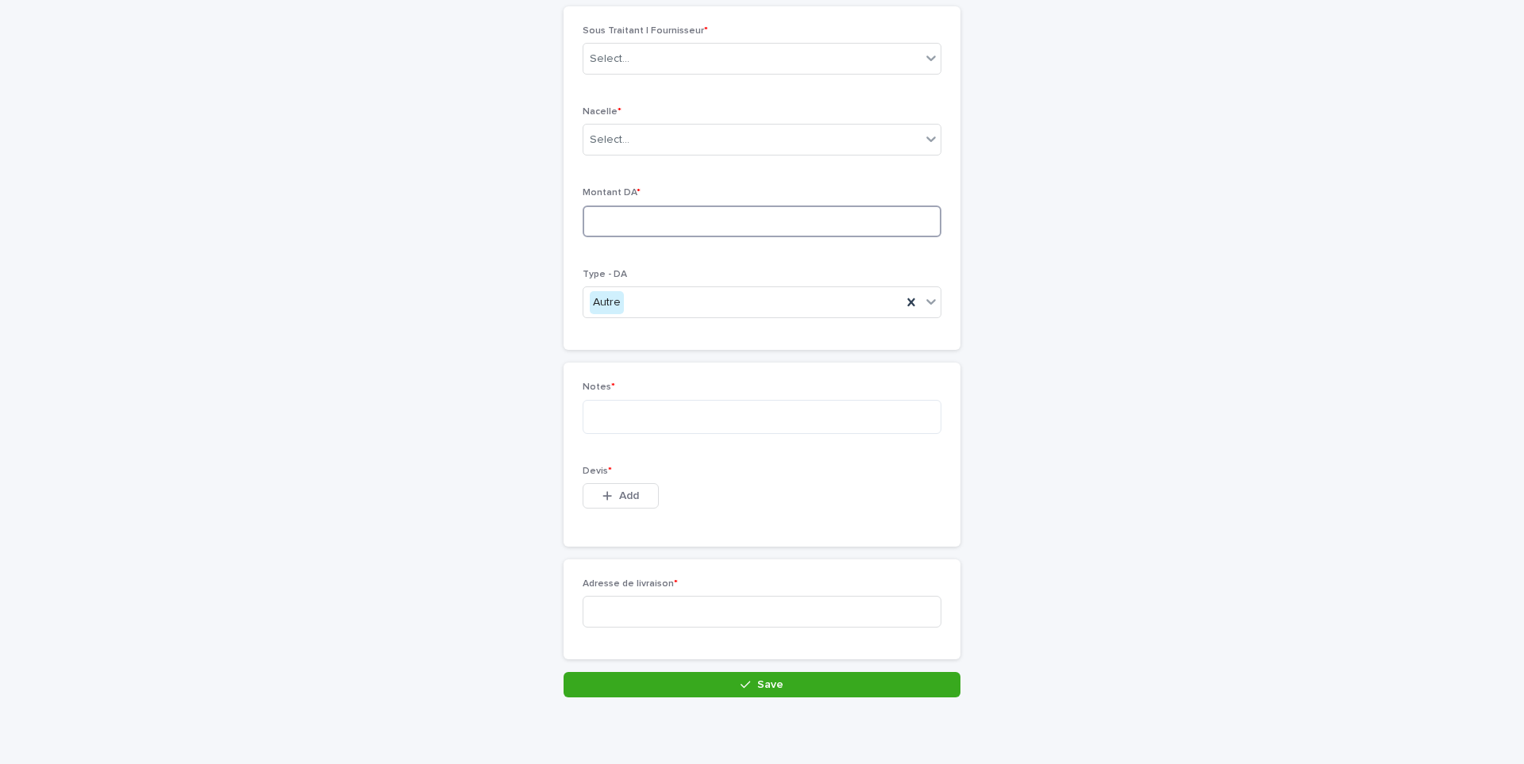
click at [624, 210] on input at bounding box center [762, 222] width 359 height 32
type input "***"
click at [685, 422] on textarea at bounding box center [762, 417] width 359 height 34
type textarea "******"
click at [634, 492] on button "Add" at bounding box center [621, 495] width 76 height 25
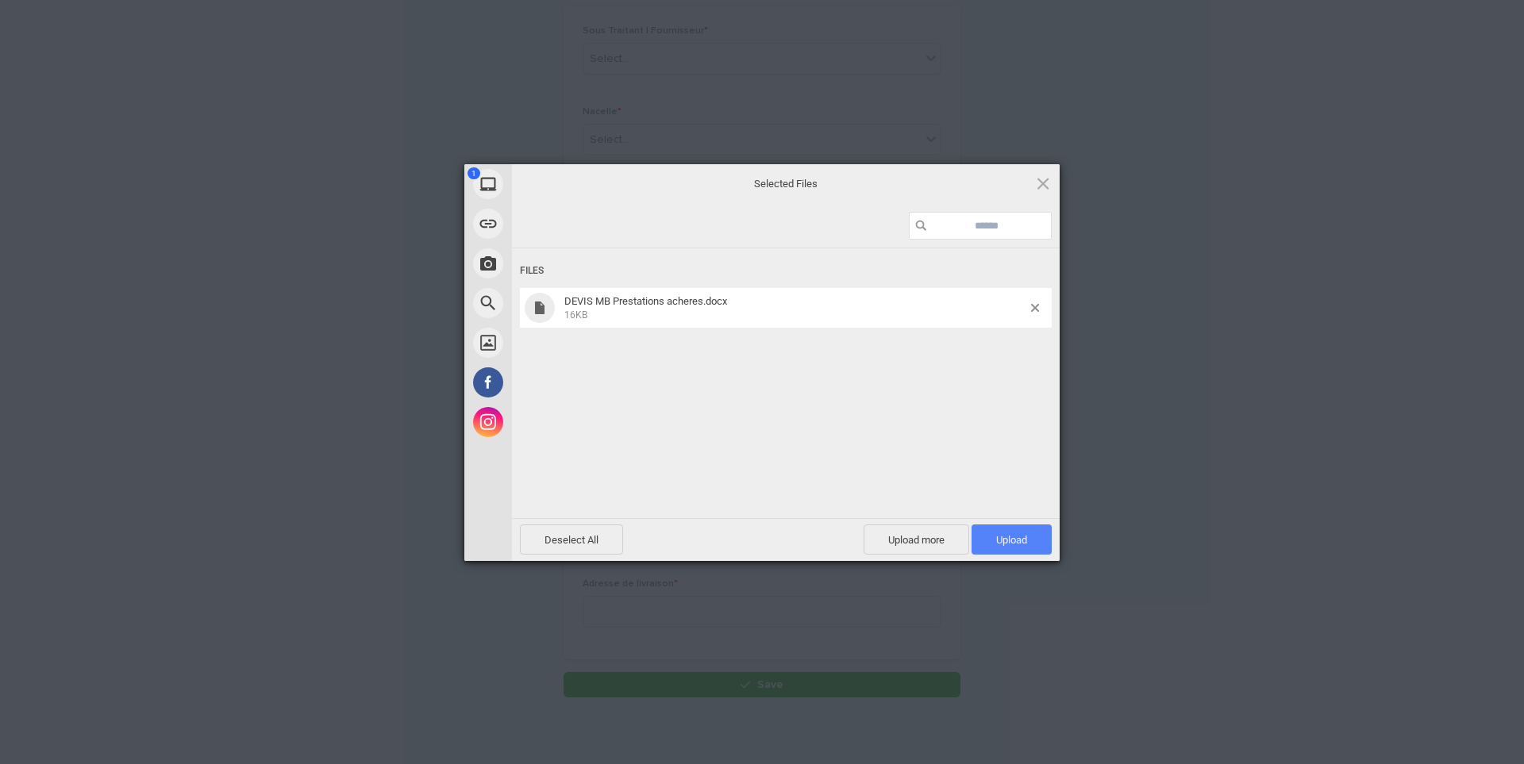
click at [1042, 536] on span "Upload 1" at bounding box center [1012, 540] width 80 height 30
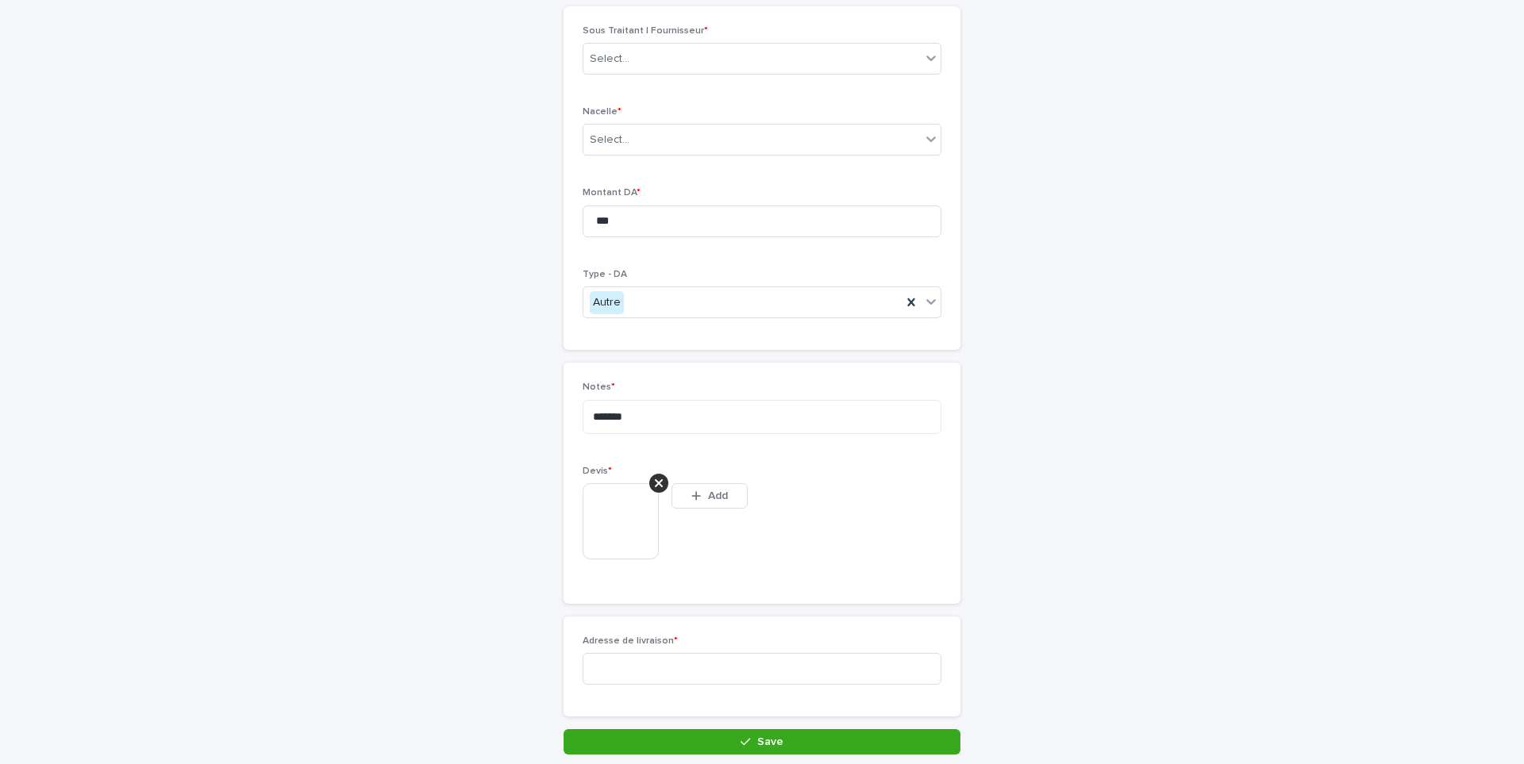
scroll to position [164, 0]
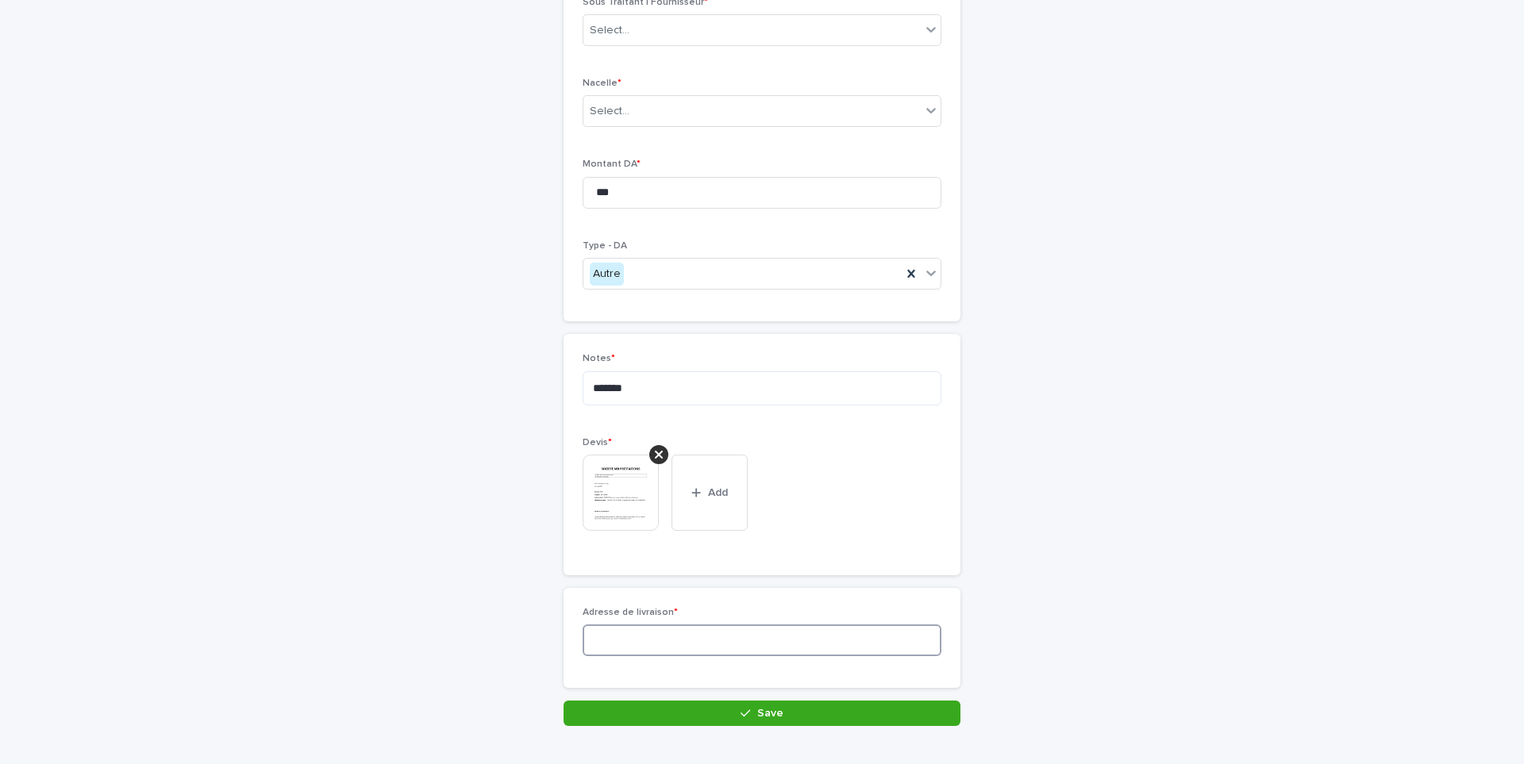
click at [684, 650] on input at bounding box center [762, 641] width 359 height 32
paste input "**********"
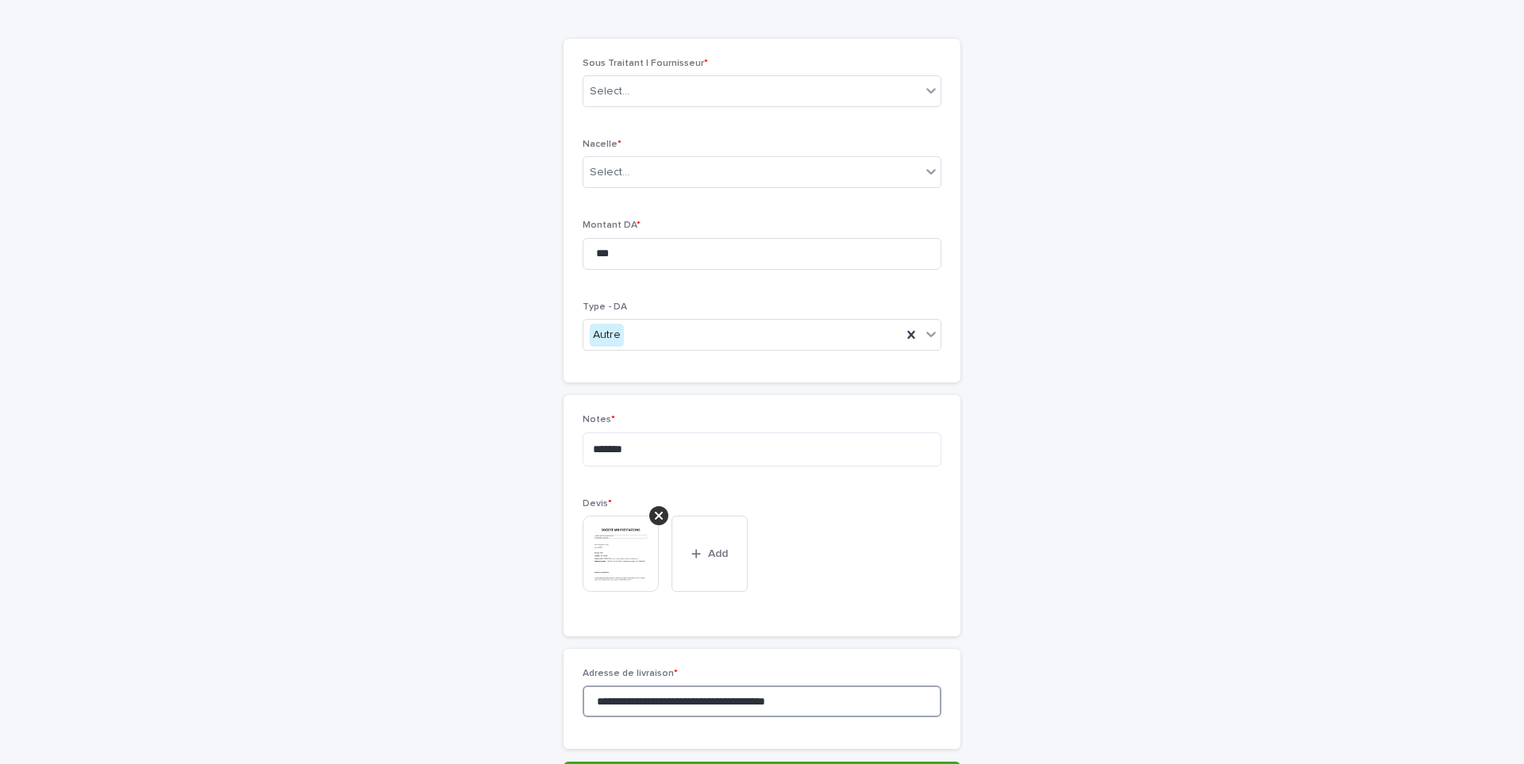
scroll to position [0, 0]
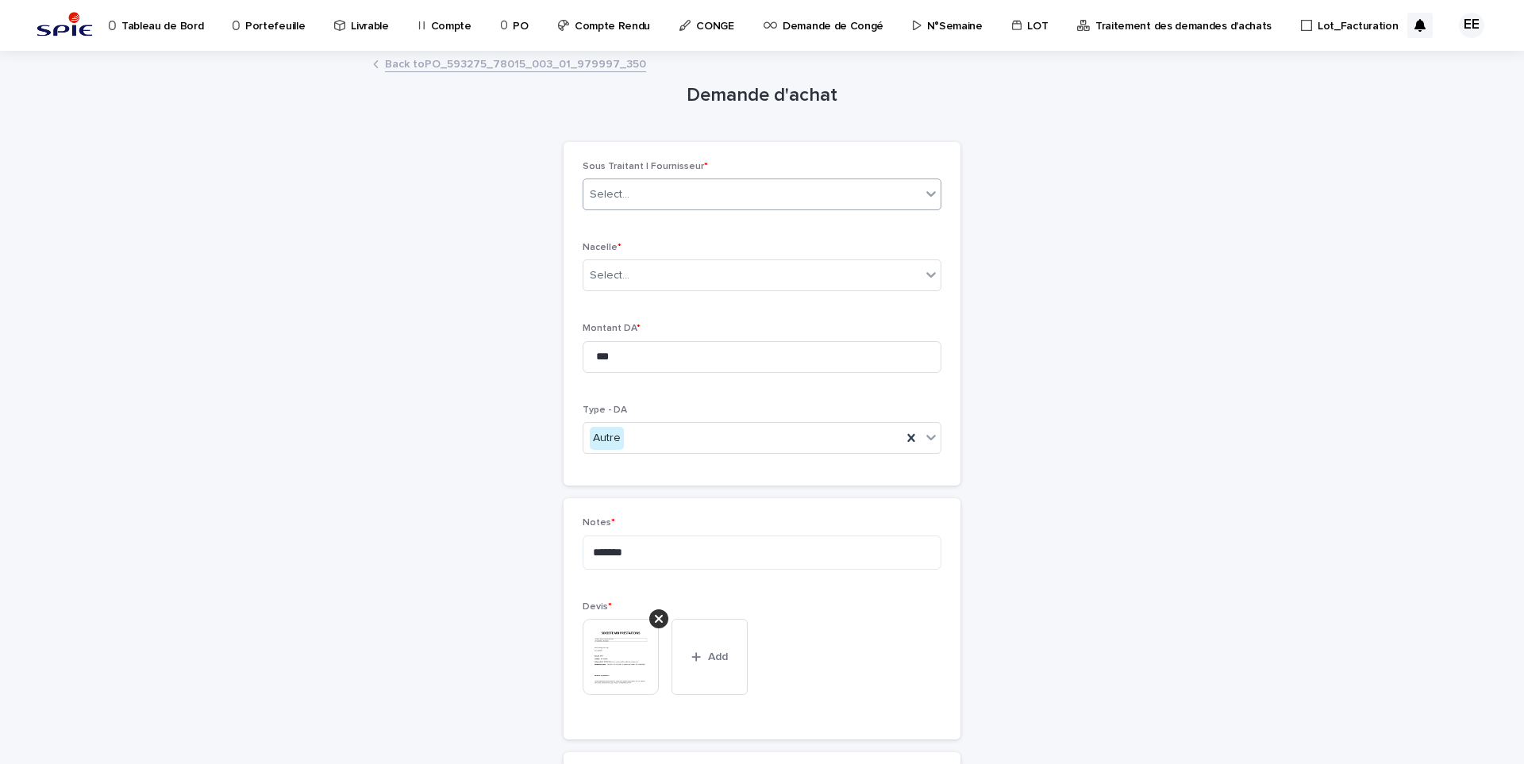
type input "**********"
click at [652, 203] on div "Select..." at bounding box center [751, 195] width 337 height 26
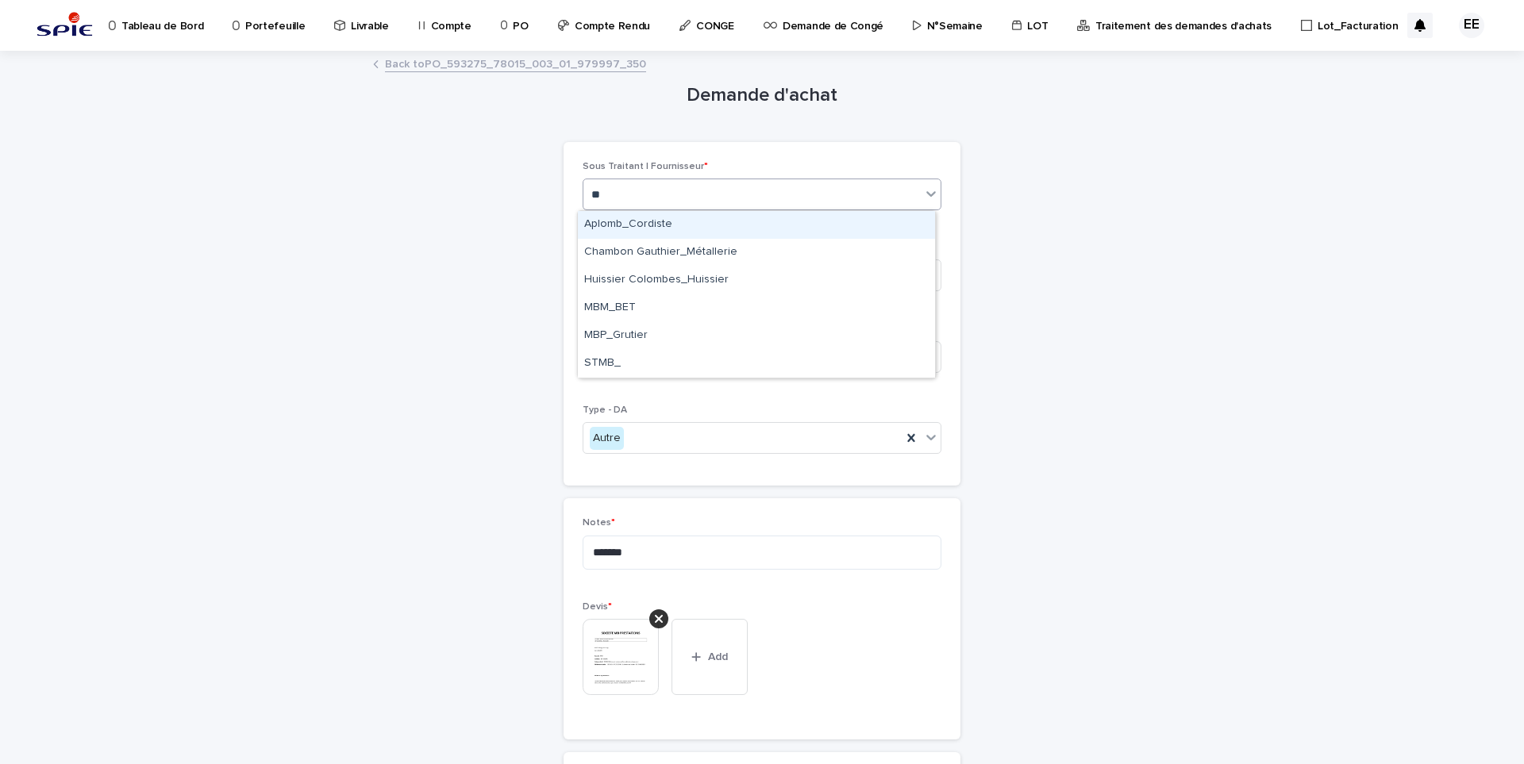
type input "***"
click at [652, 223] on div "MBP_Grutier" at bounding box center [756, 225] width 357 height 28
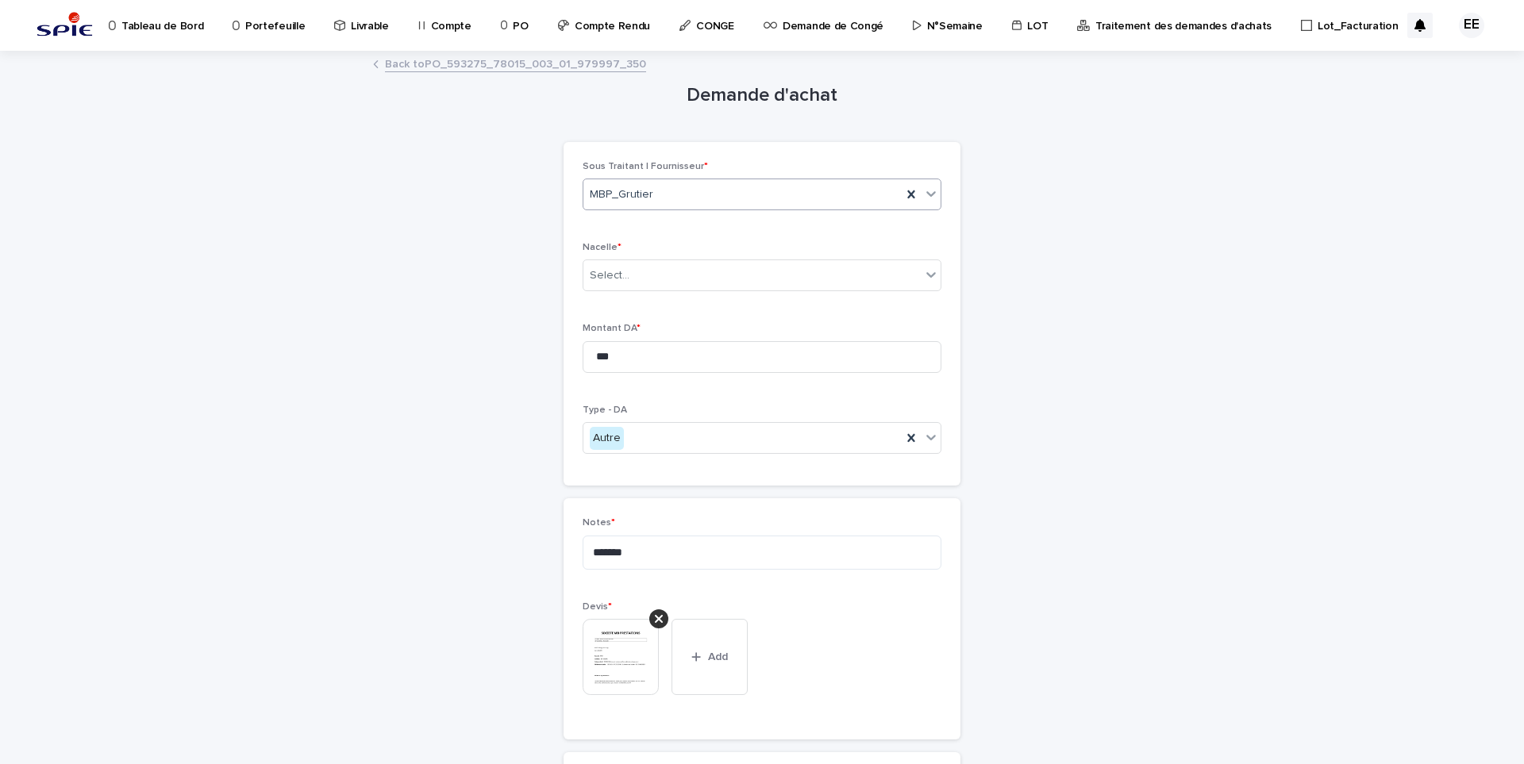
click at [845, 195] on div "MBP_Grutier" at bounding box center [742, 195] width 318 height 26
click at [907, 189] on icon at bounding box center [911, 195] width 16 height 16
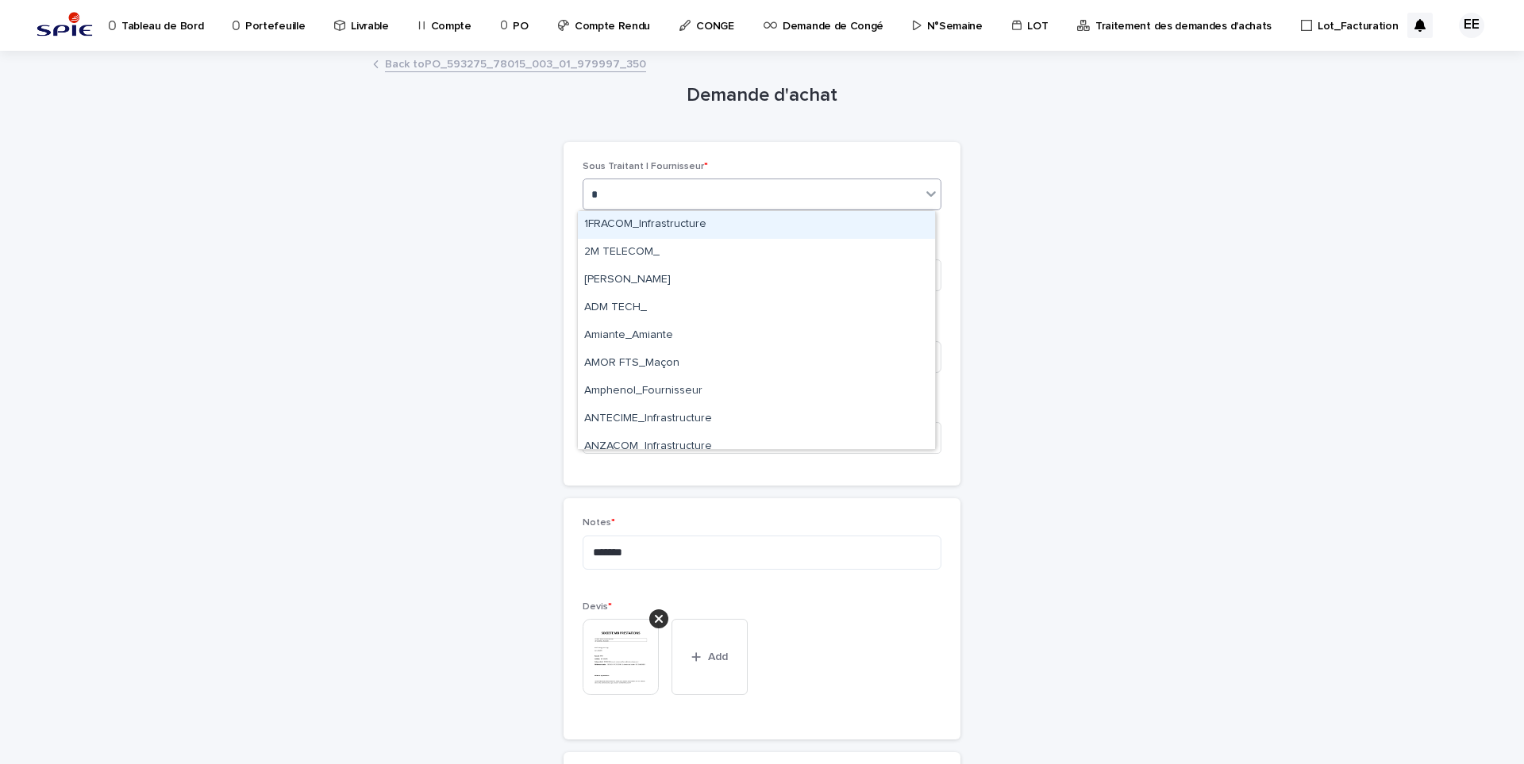
type input "**"
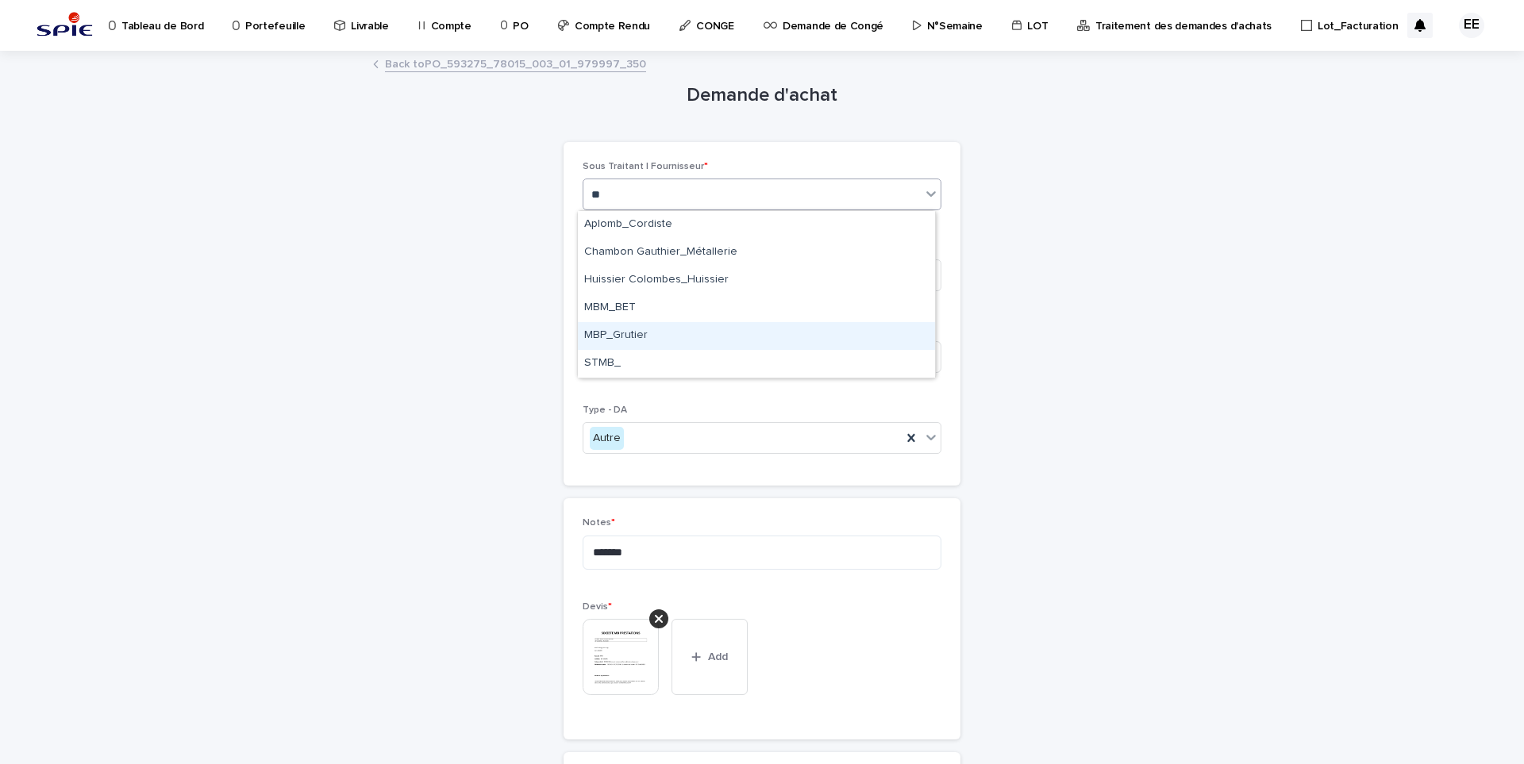
click at [710, 343] on div "MBP_Grutier" at bounding box center [756, 336] width 357 height 28
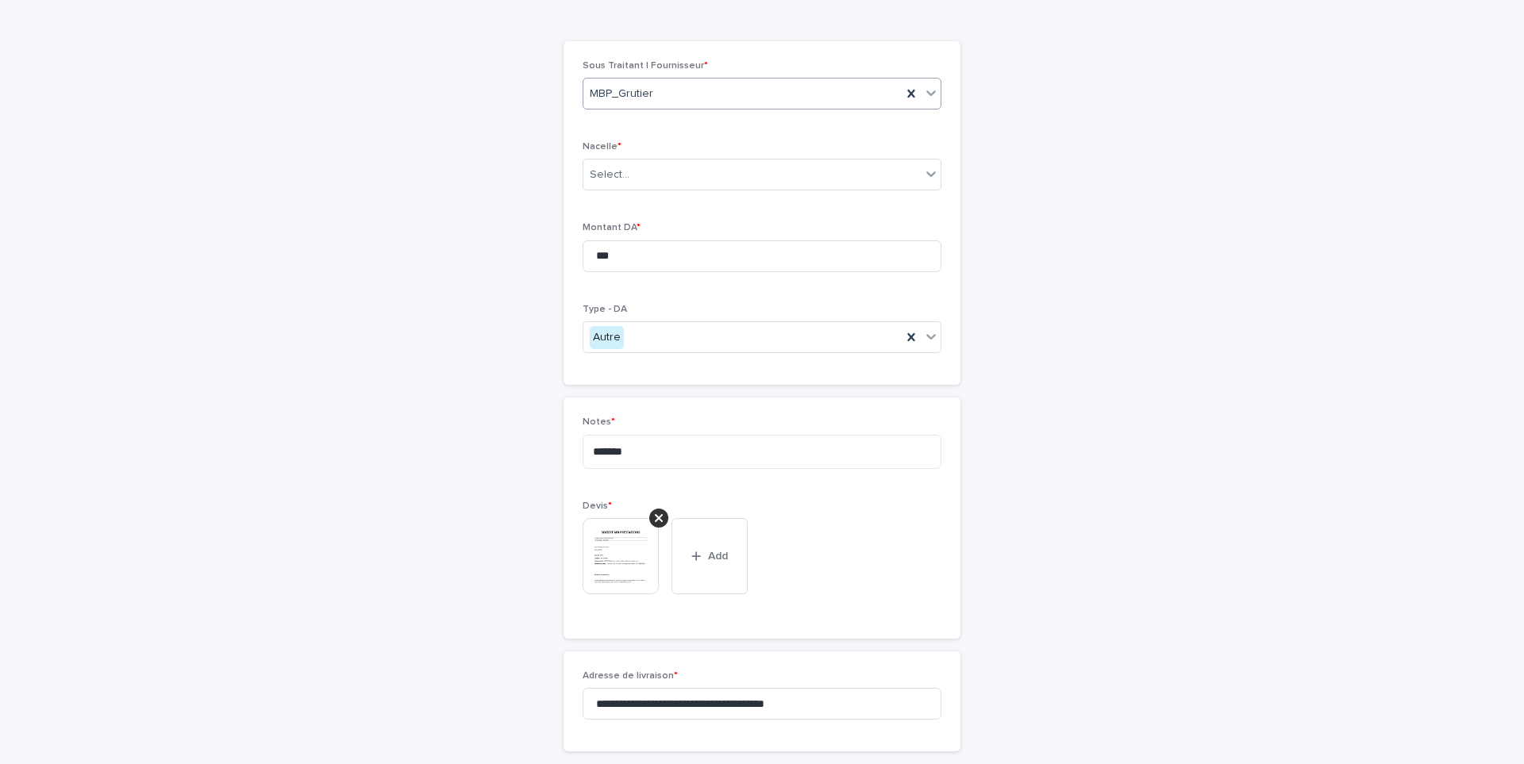
scroll to position [206, 0]
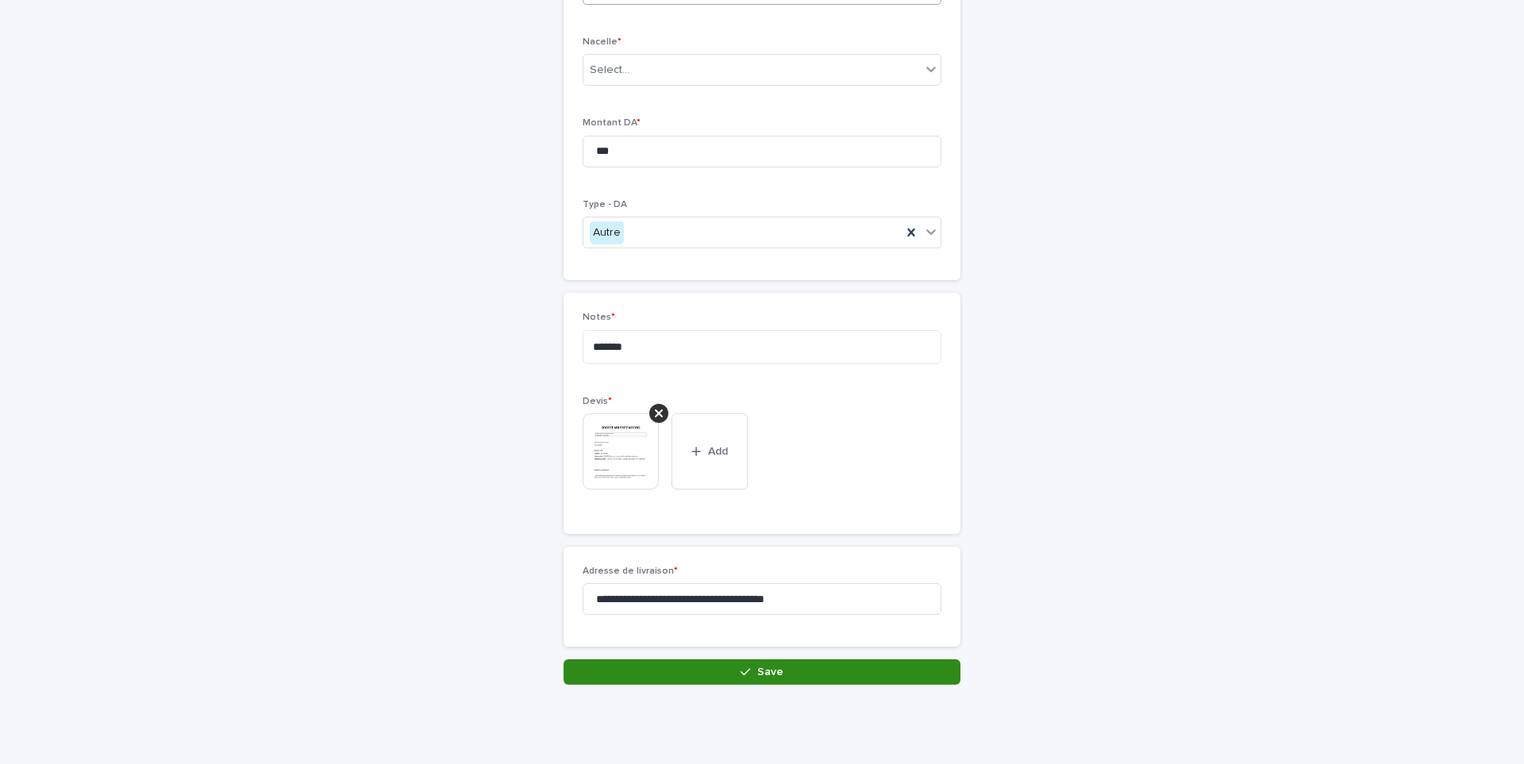
click at [730, 672] on button "Save" at bounding box center [762, 672] width 397 height 25
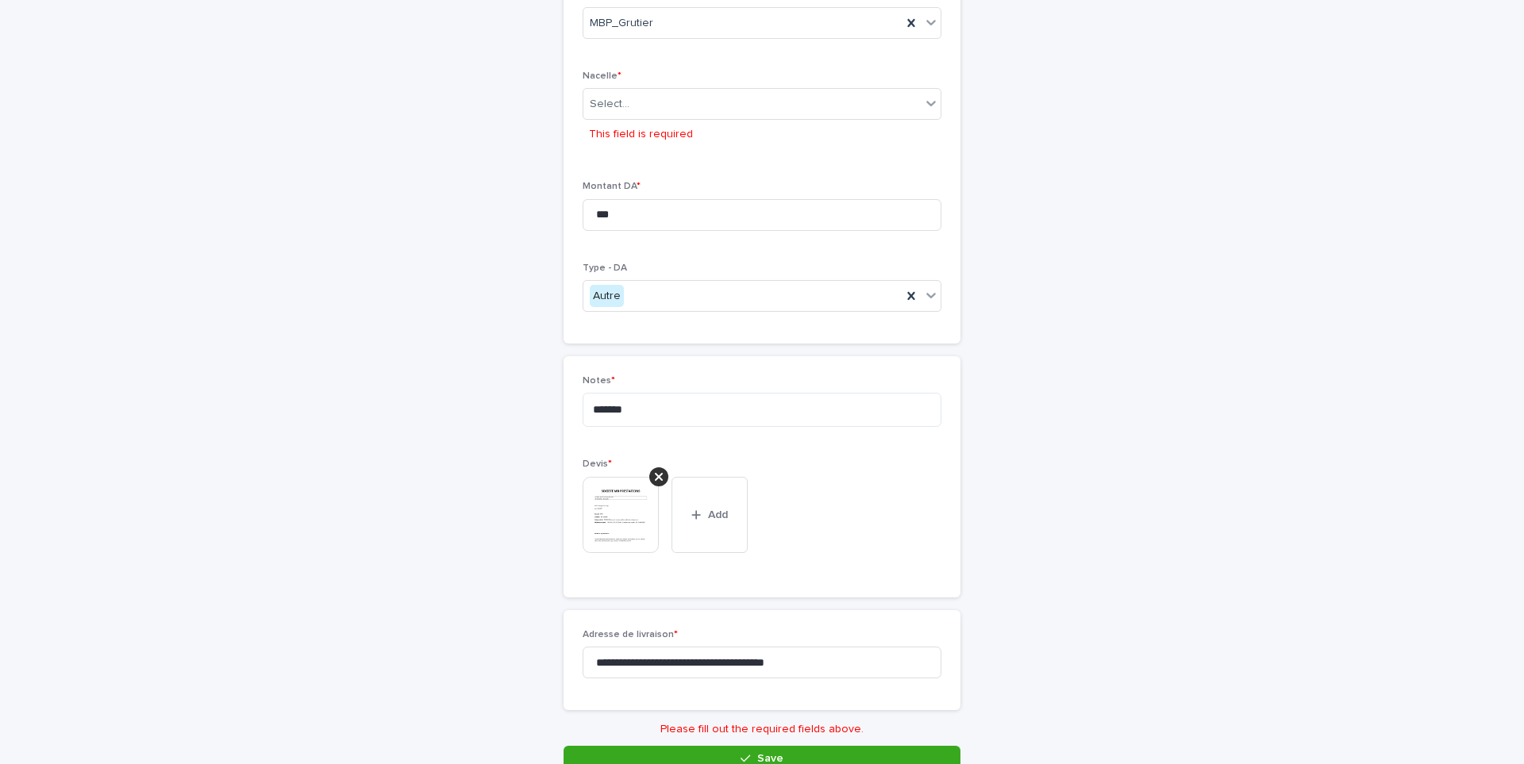
scroll to position [87, 0]
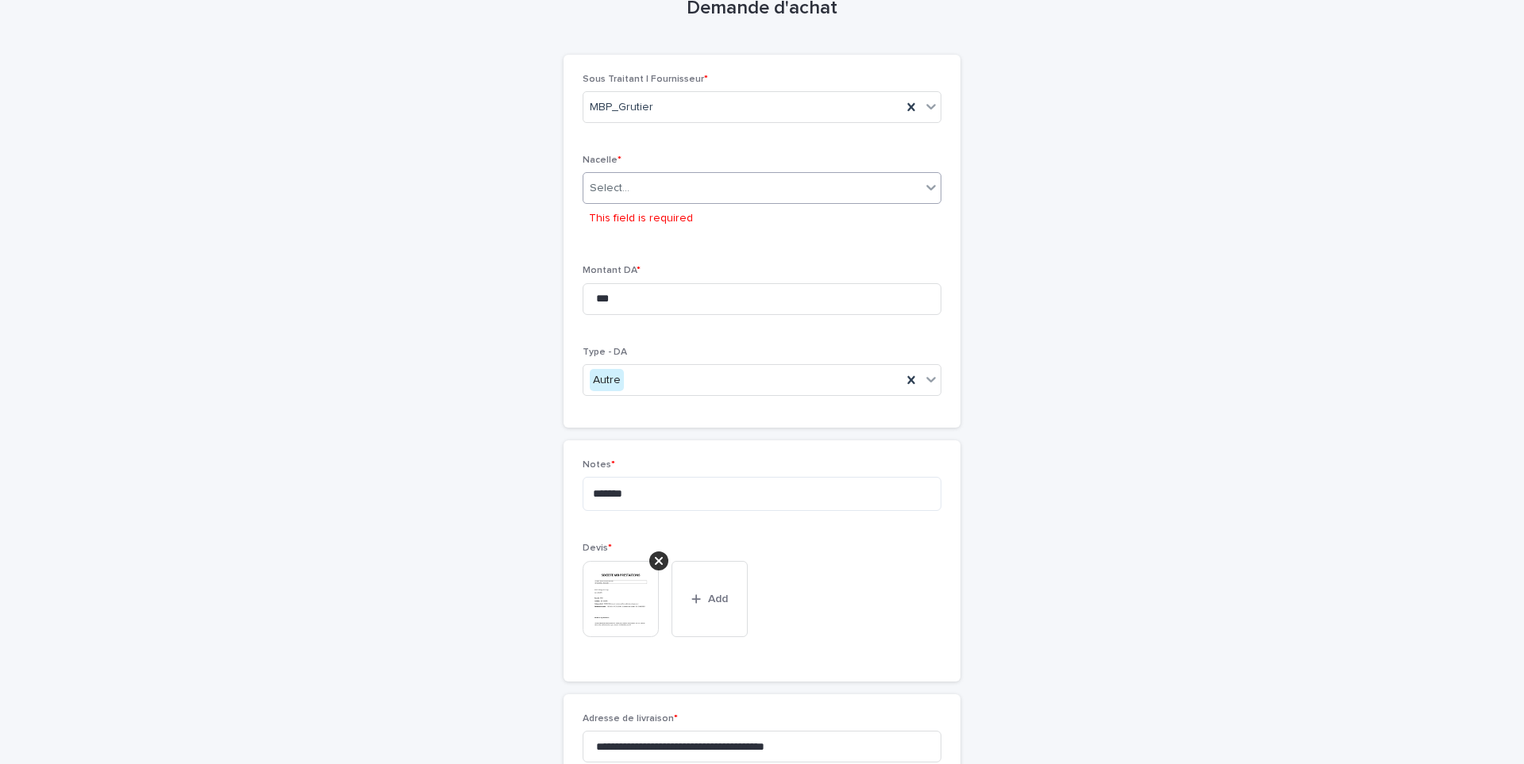
click at [677, 186] on div "Select..." at bounding box center [751, 188] width 337 height 26
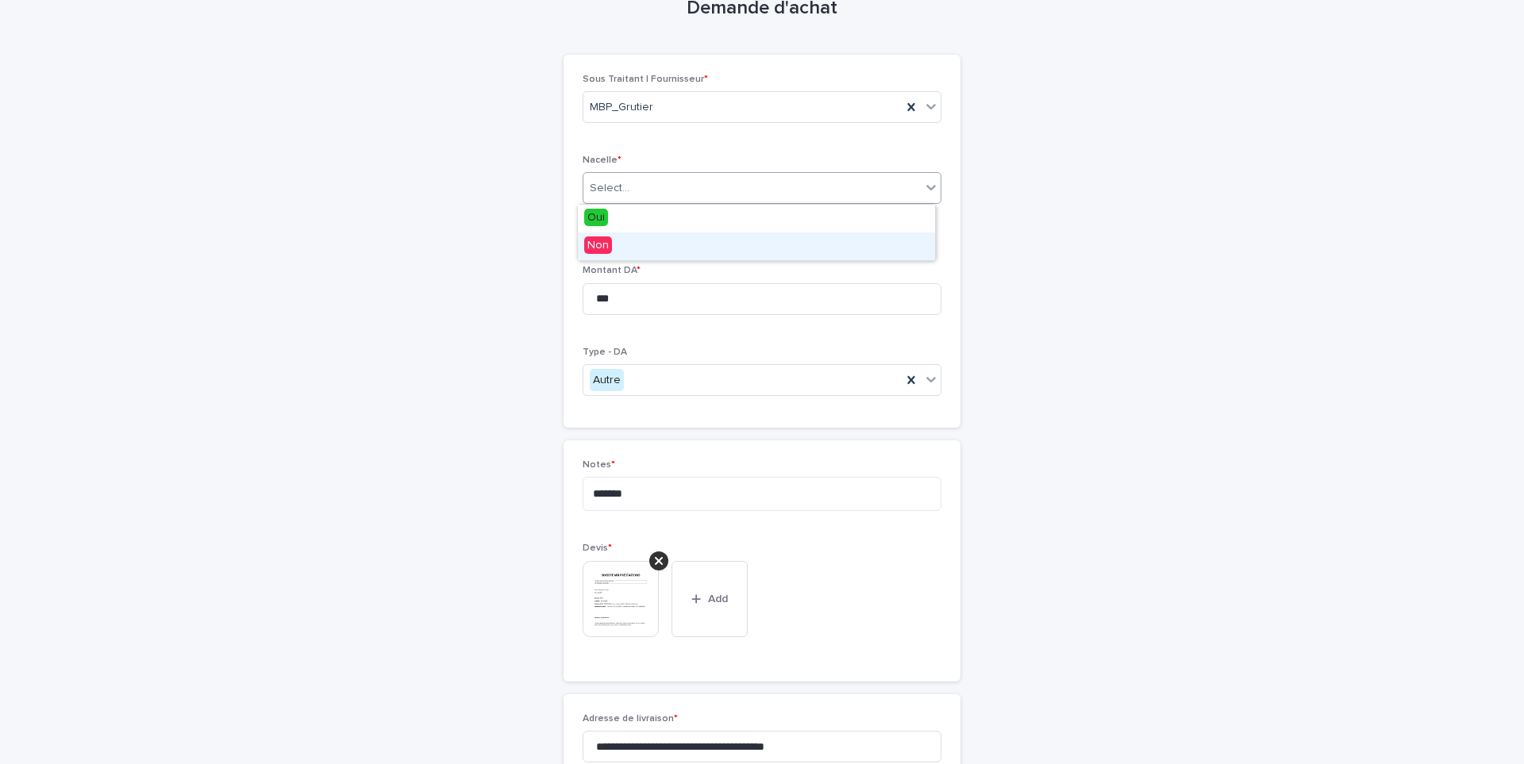
click at [659, 241] on div "Non" at bounding box center [756, 247] width 357 height 28
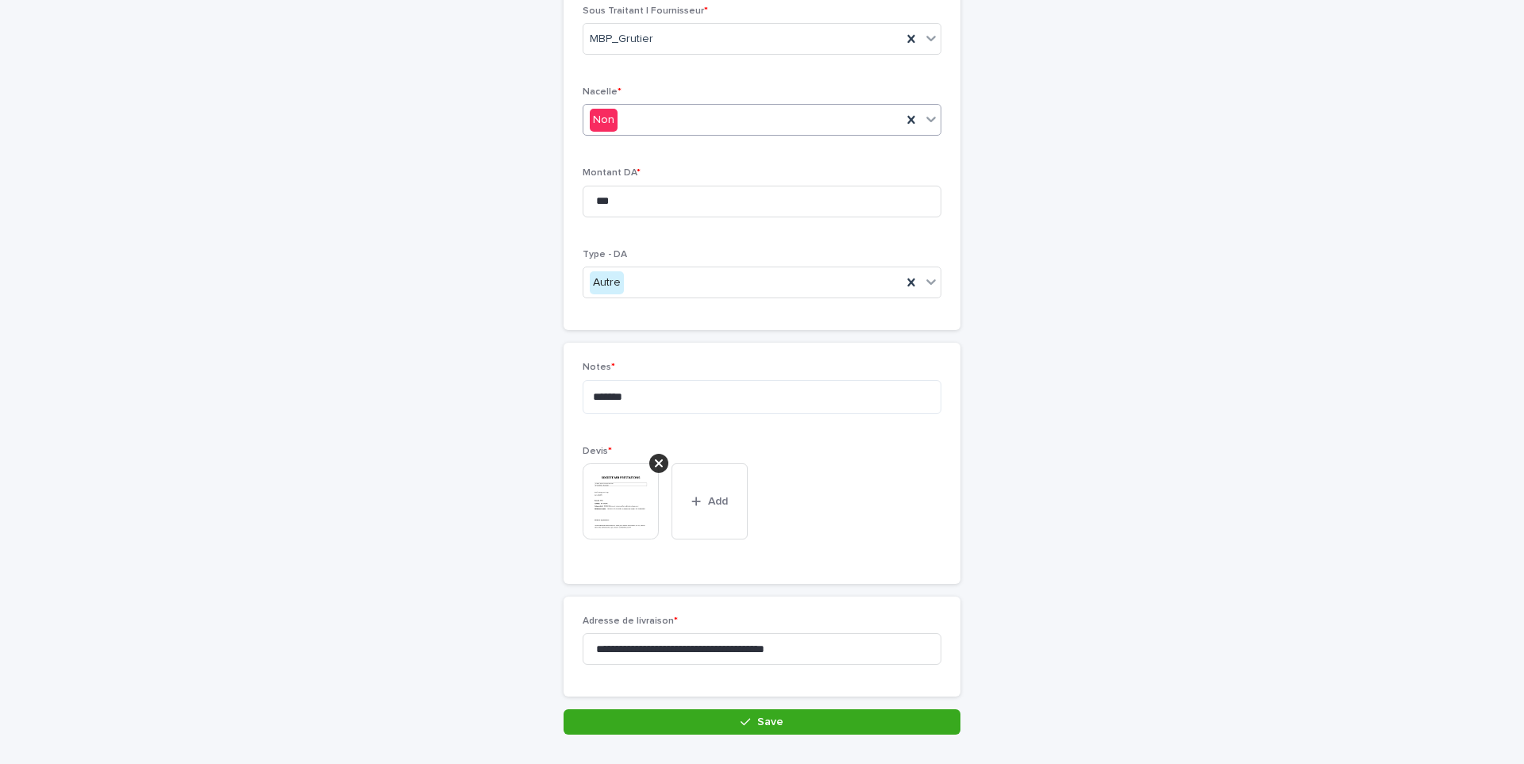
scroll to position [206, 0]
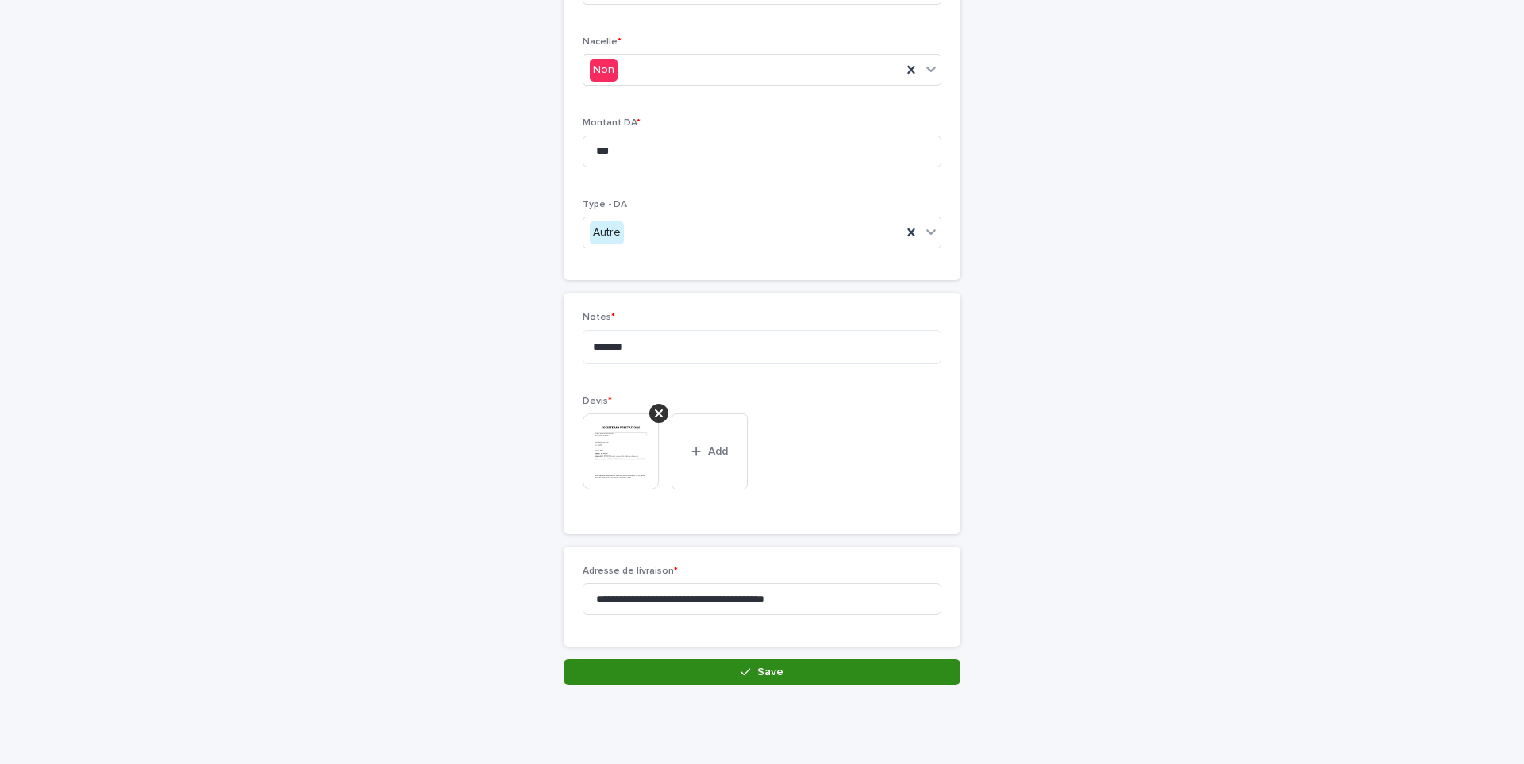
click at [736, 684] on button "Save" at bounding box center [762, 672] width 397 height 25
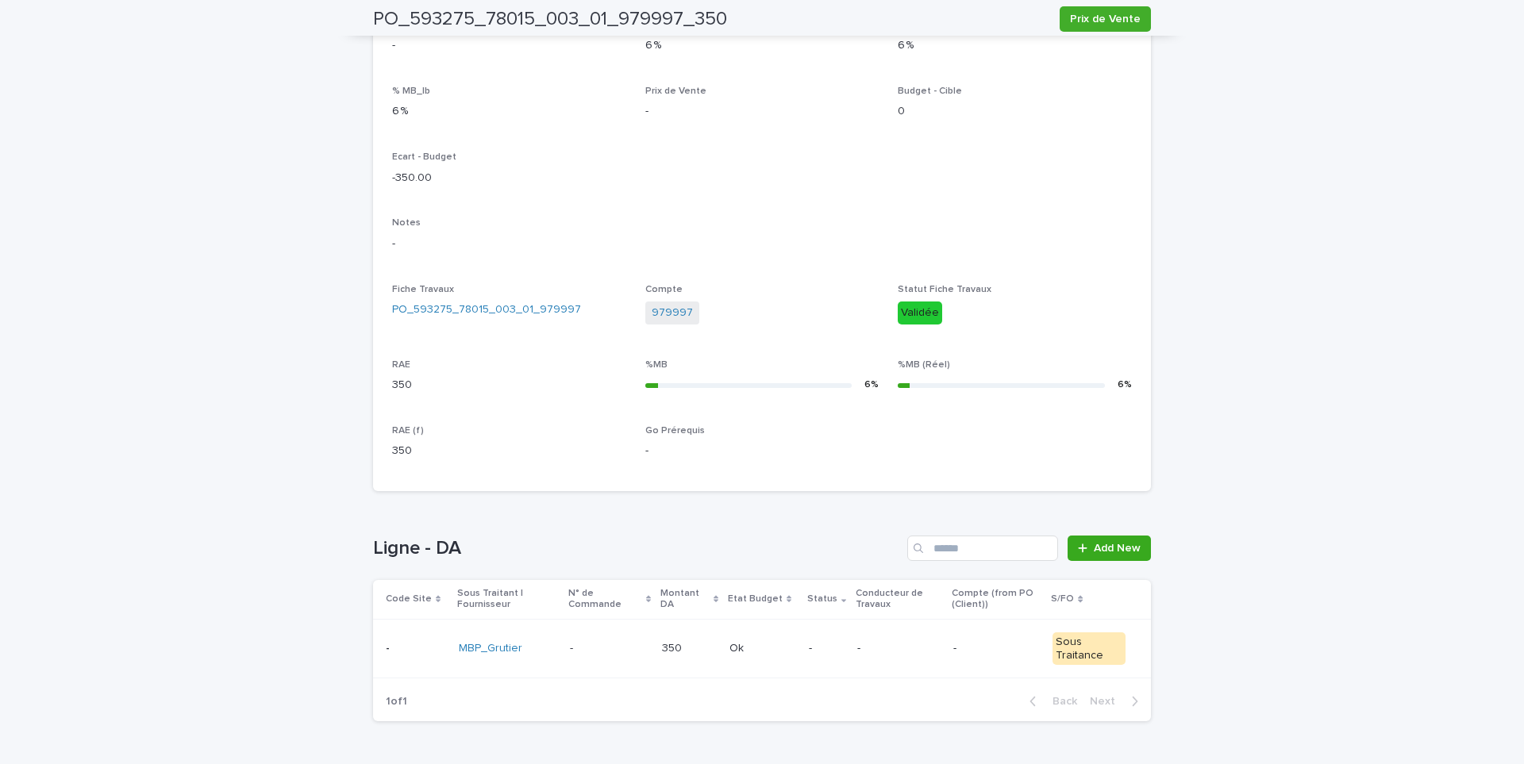
scroll to position [414, 0]
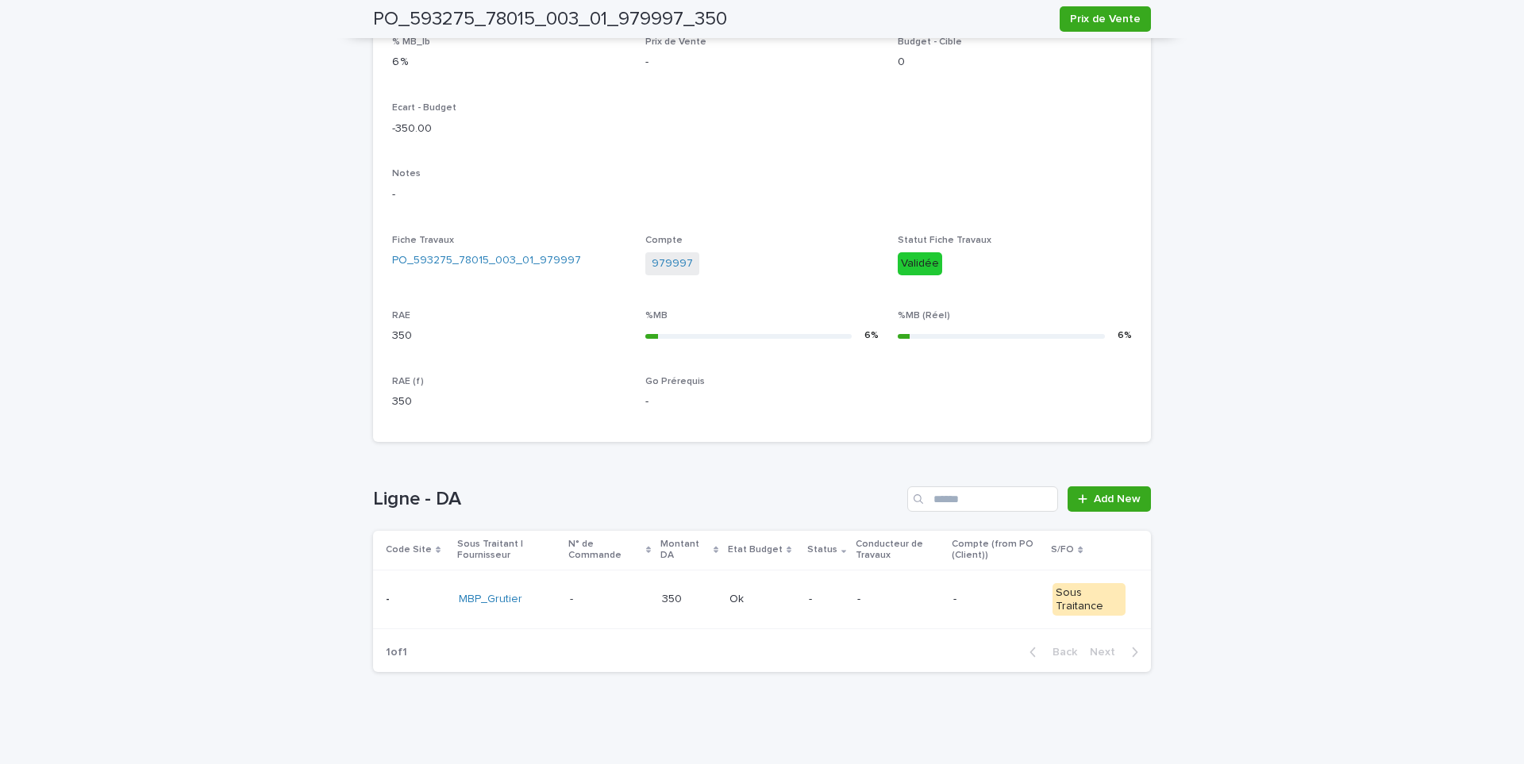
click at [612, 602] on p at bounding box center [609, 599] width 79 height 13
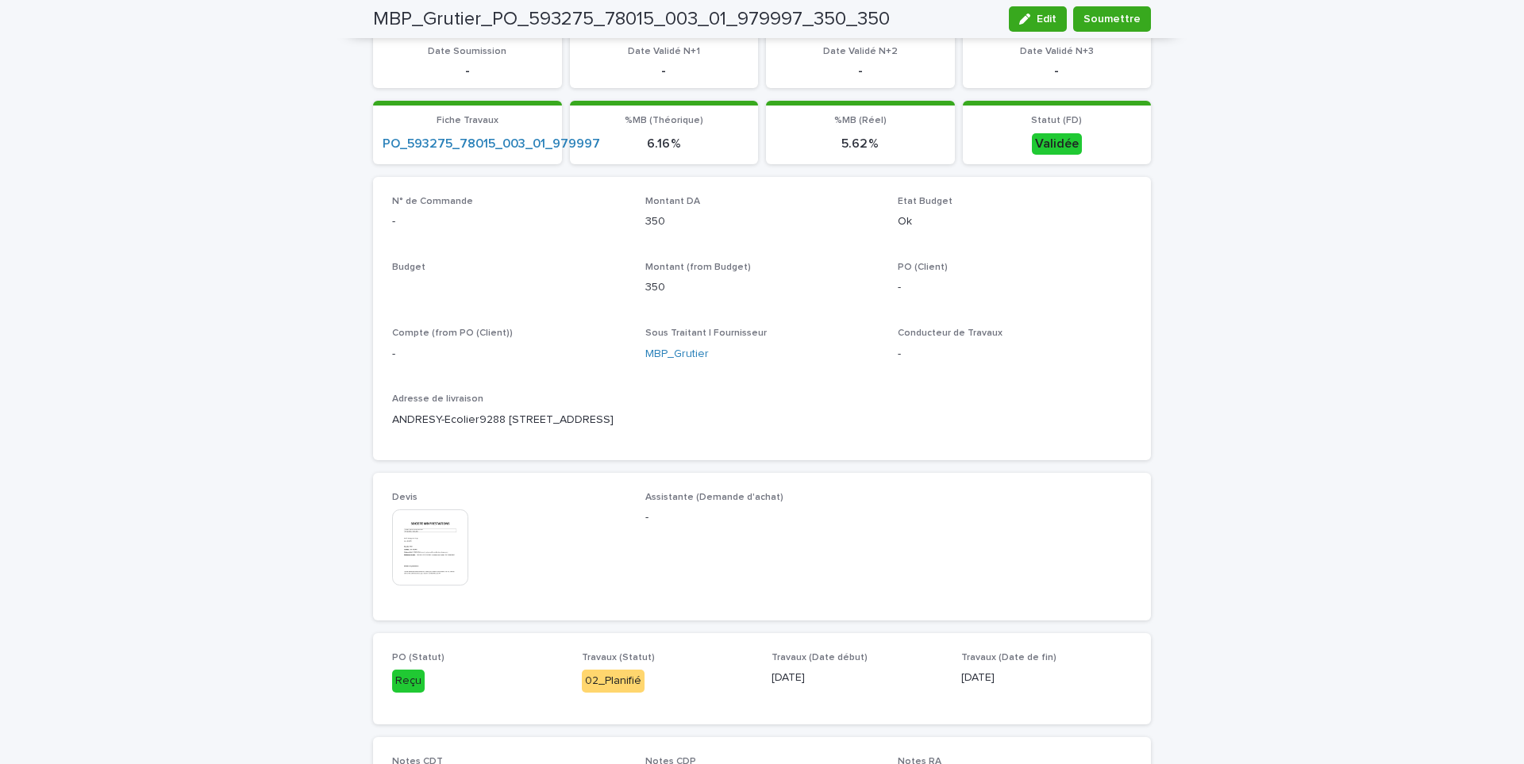
scroll to position [416, 0]
click at [1110, 15] on span "Soumettre" at bounding box center [1112, 19] width 57 height 16
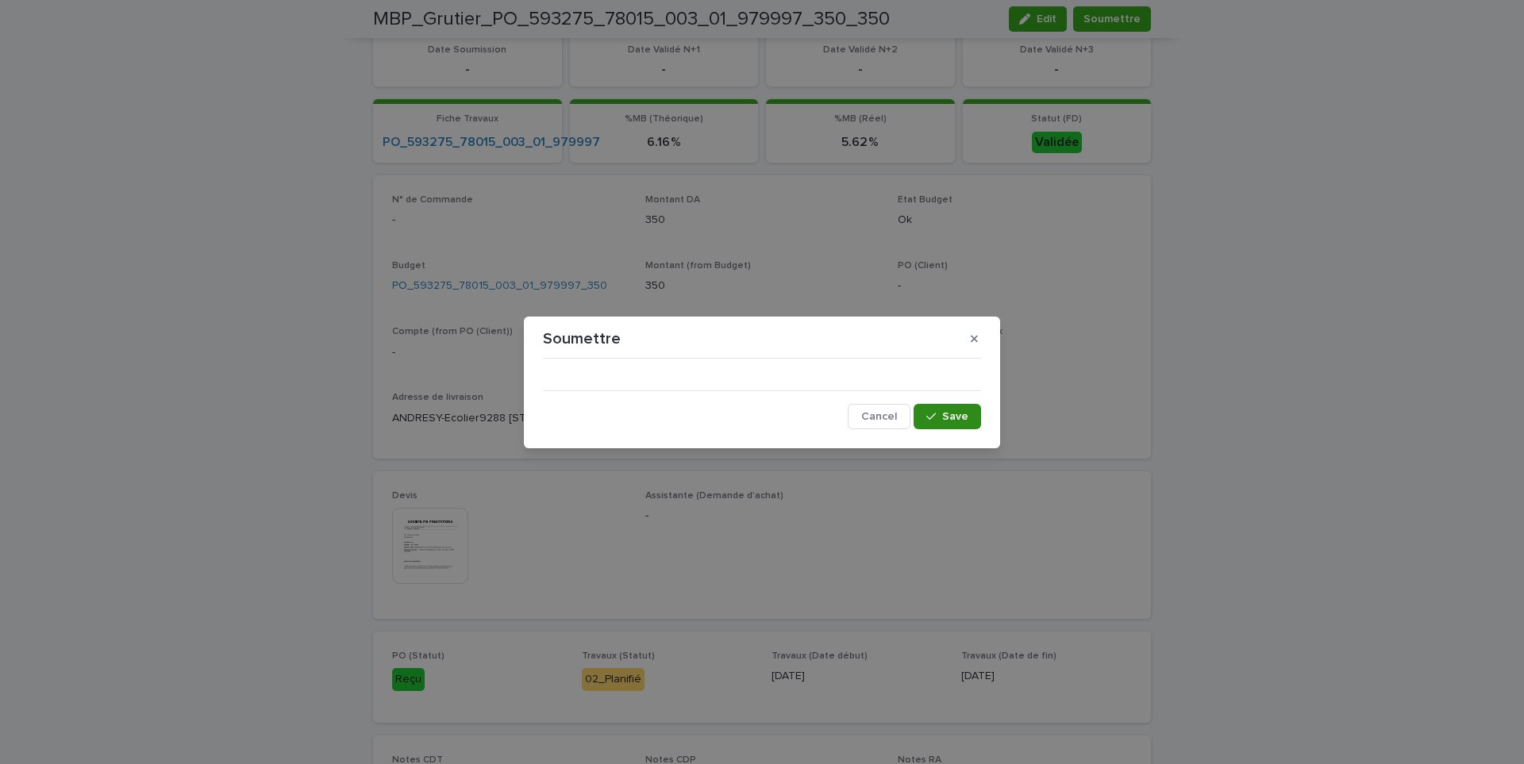
click at [944, 409] on button "Save" at bounding box center [947, 416] width 67 height 25
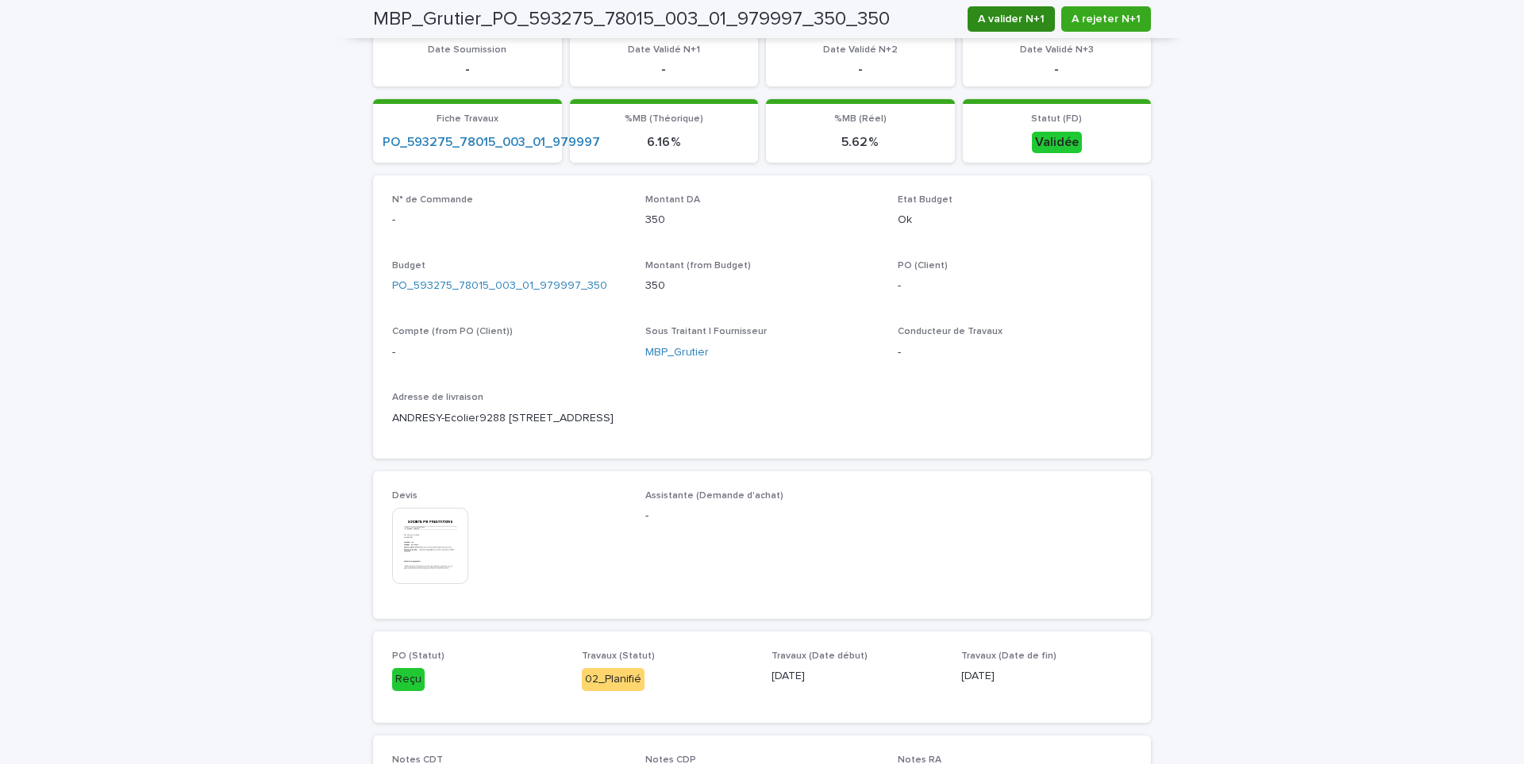
click at [1005, 17] on span "A valider N+1" at bounding box center [1011, 19] width 67 height 16
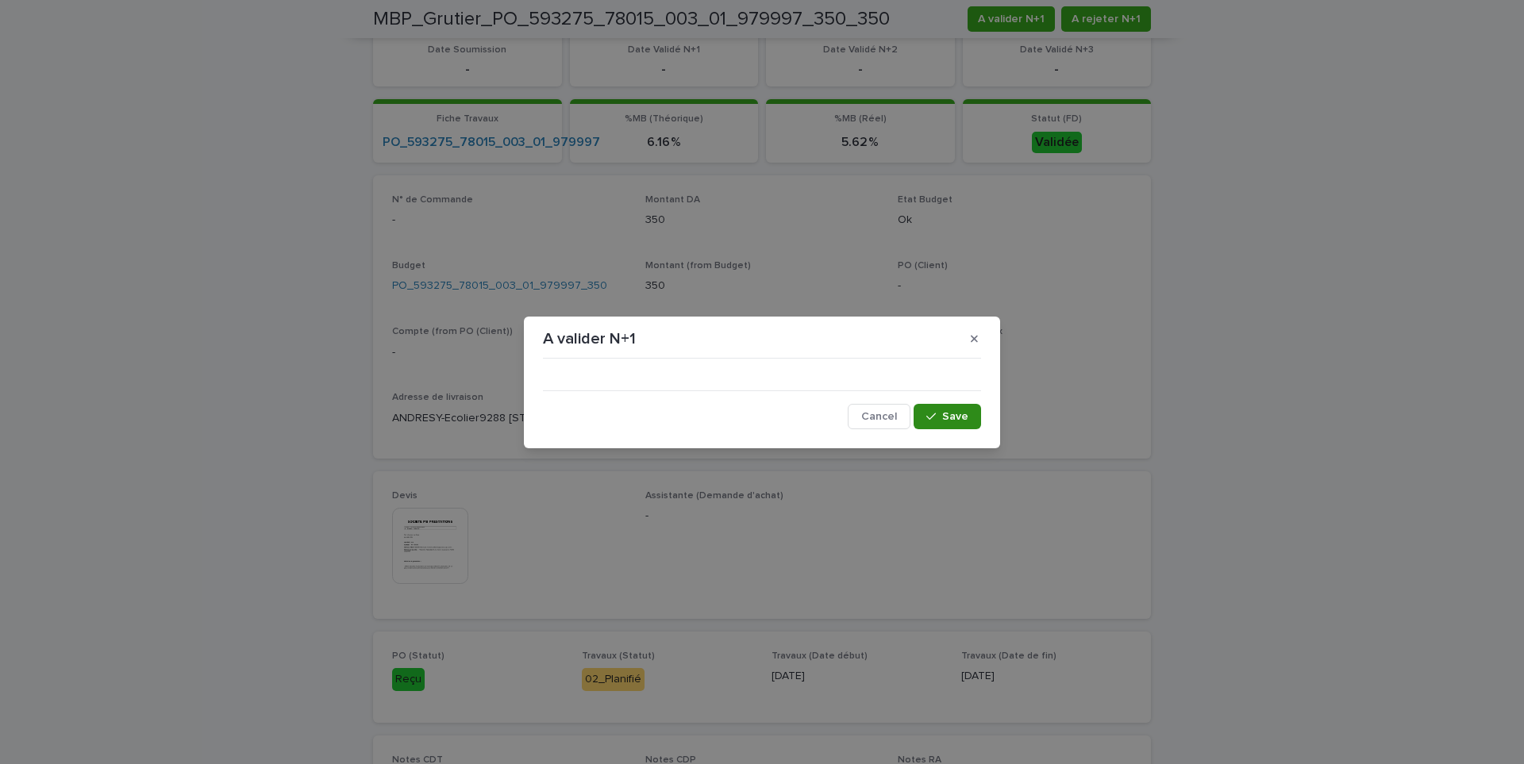
click at [942, 418] on div "button" at bounding box center [934, 416] width 16 height 11
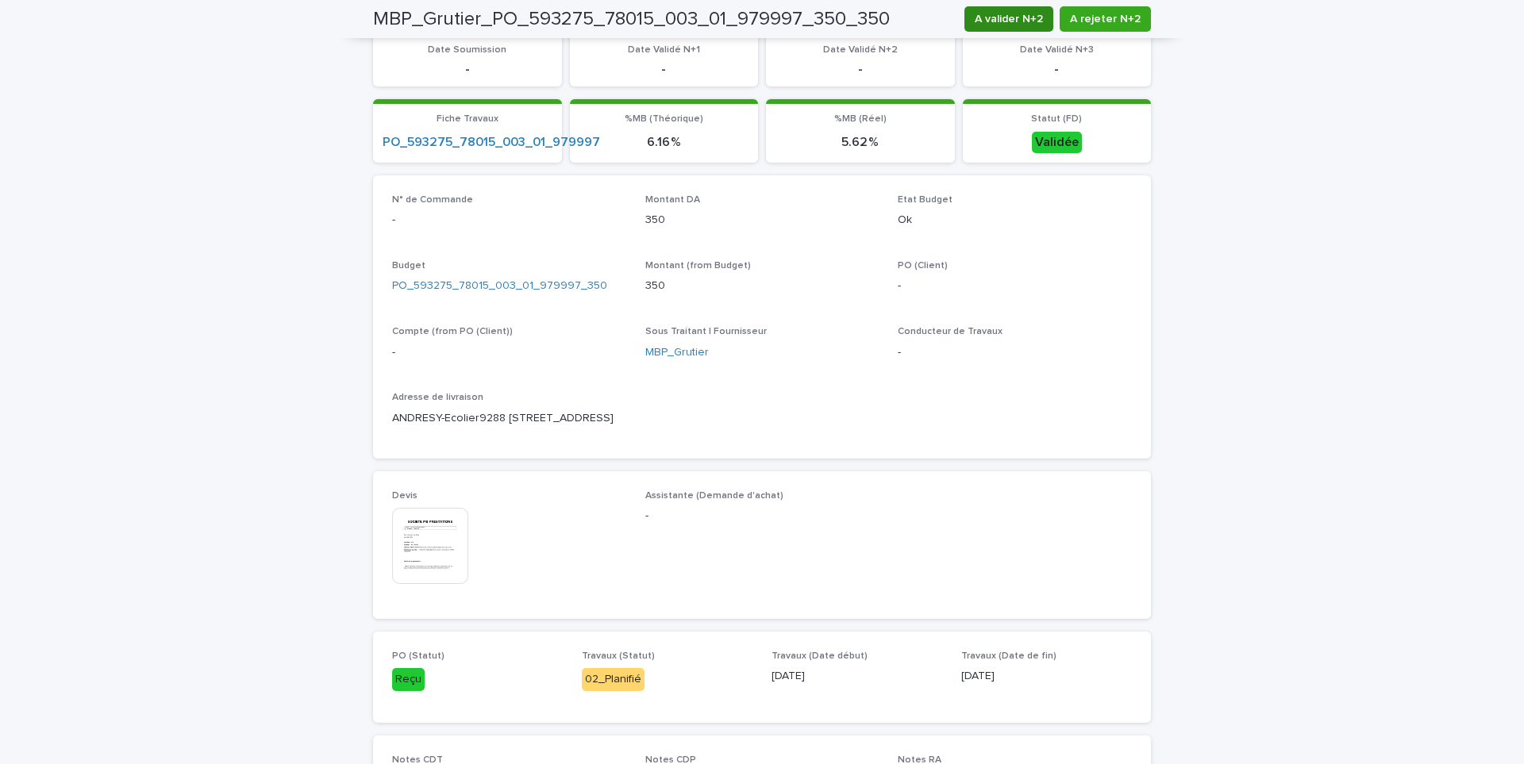
click at [1016, 28] on button "A valider N+2" at bounding box center [1009, 18] width 89 height 25
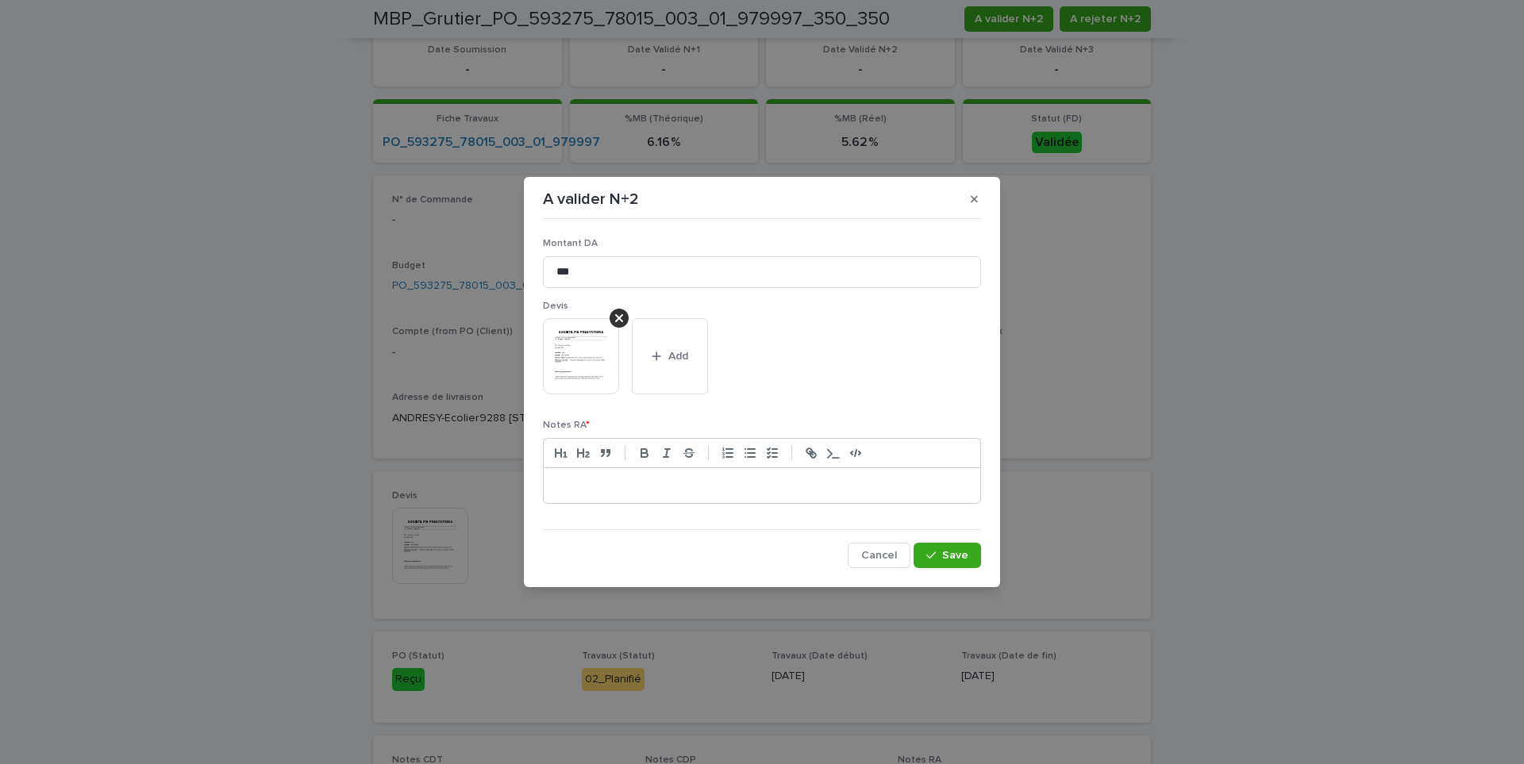
click at [811, 469] on div at bounding box center [762, 485] width 437 height 35
click at [949, 564] on button "Save" at bounding box center [947, 555] width 67 height 25
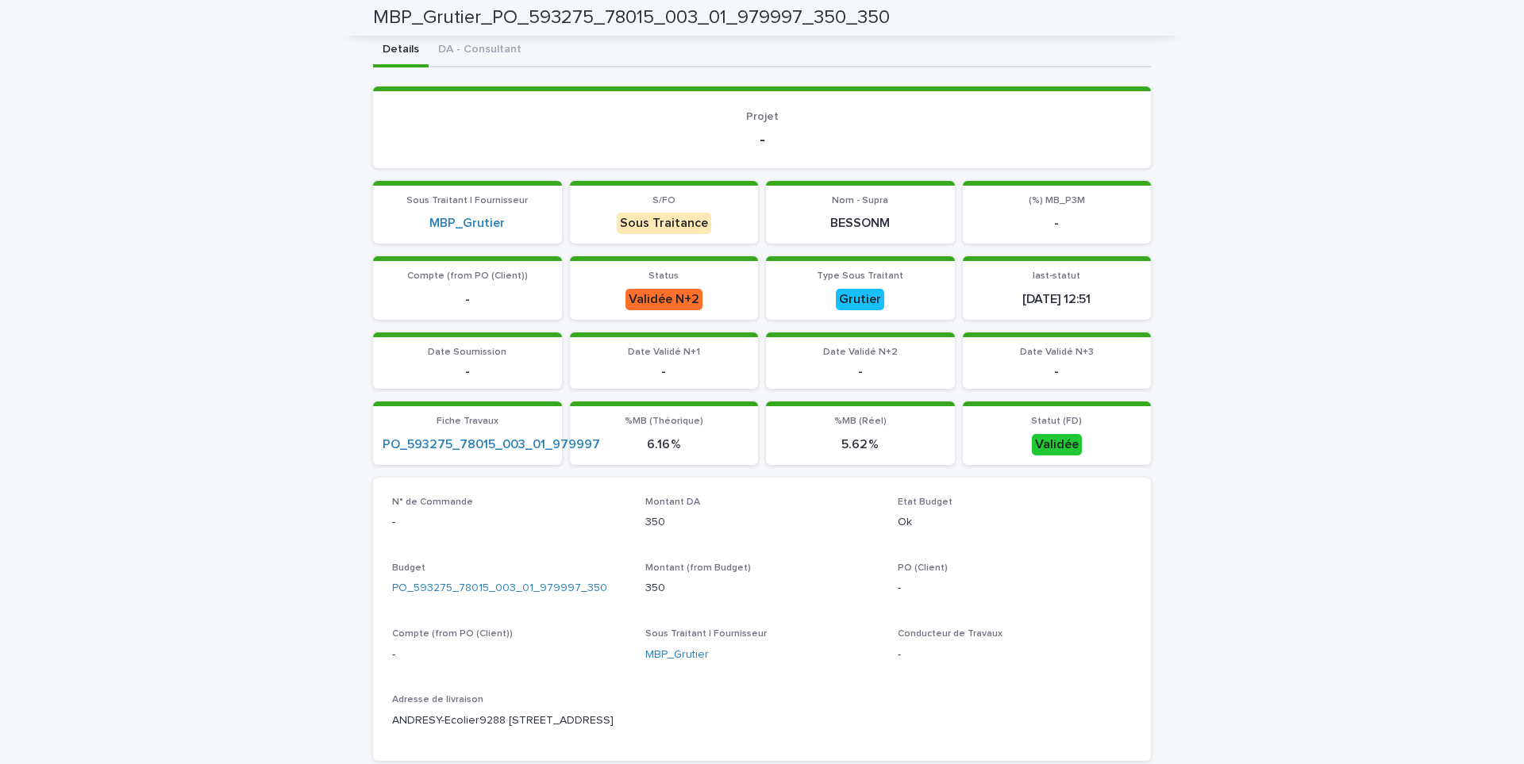
scroll to position [0, 0]
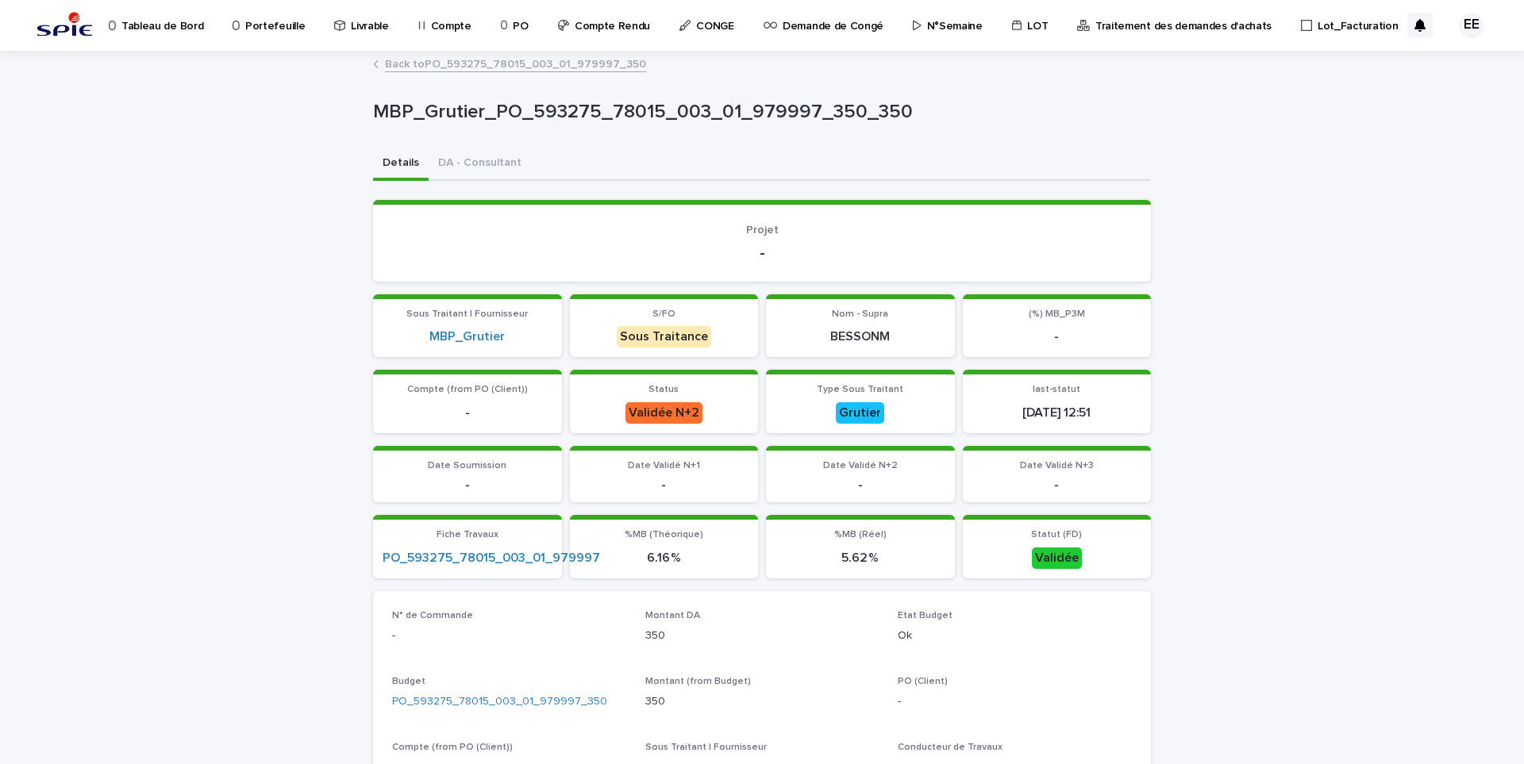
click at [494, 64] on link "Back to PO_593275_78015_003_01_979997_350" at bounding box center [515, 63] width 261 height 18
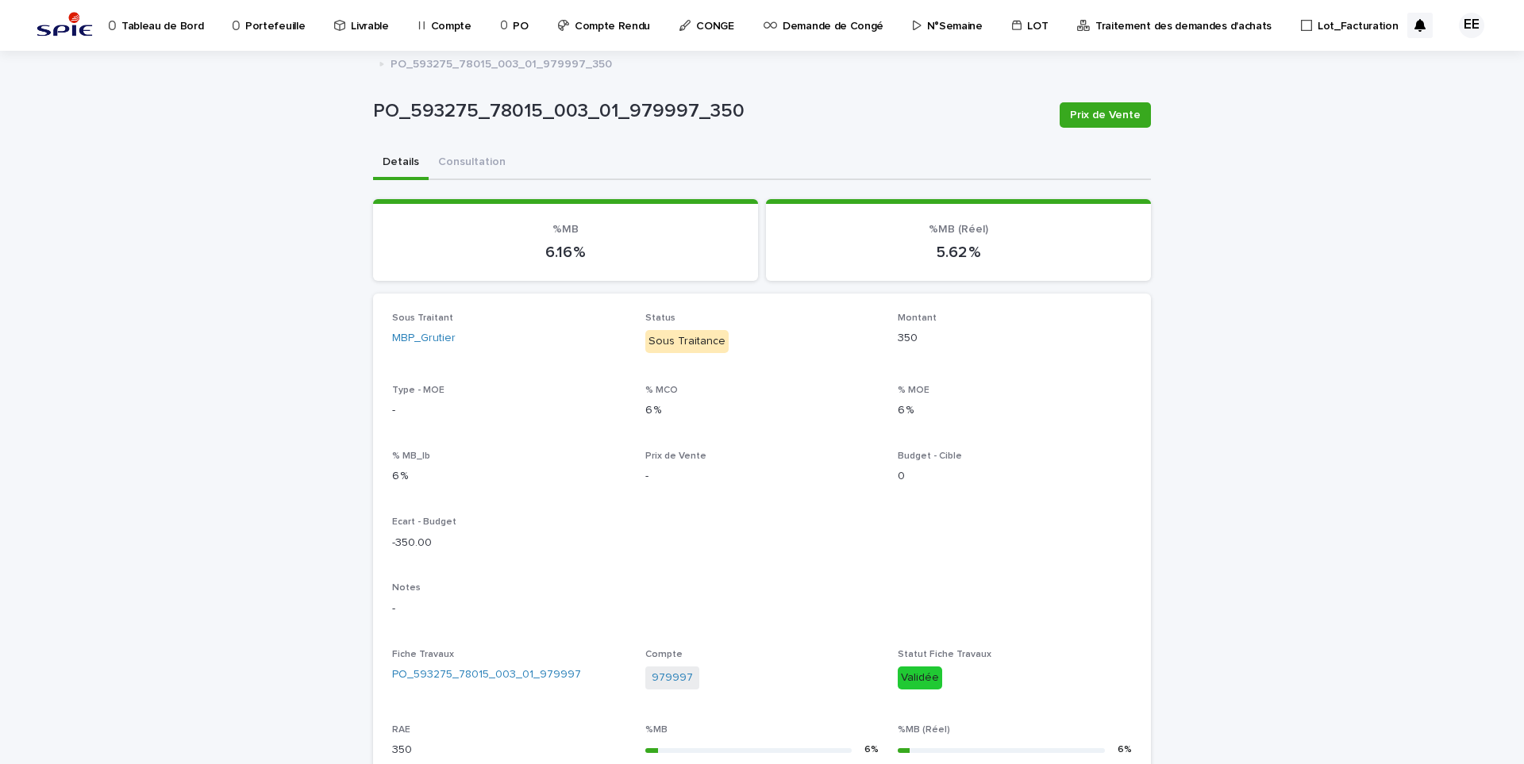
click at [279, 32] on p "Portefeuille" at bounding box center [275, 16] width 60 height 33
